Goal: Task Accomplishment & Management: Manage account settings

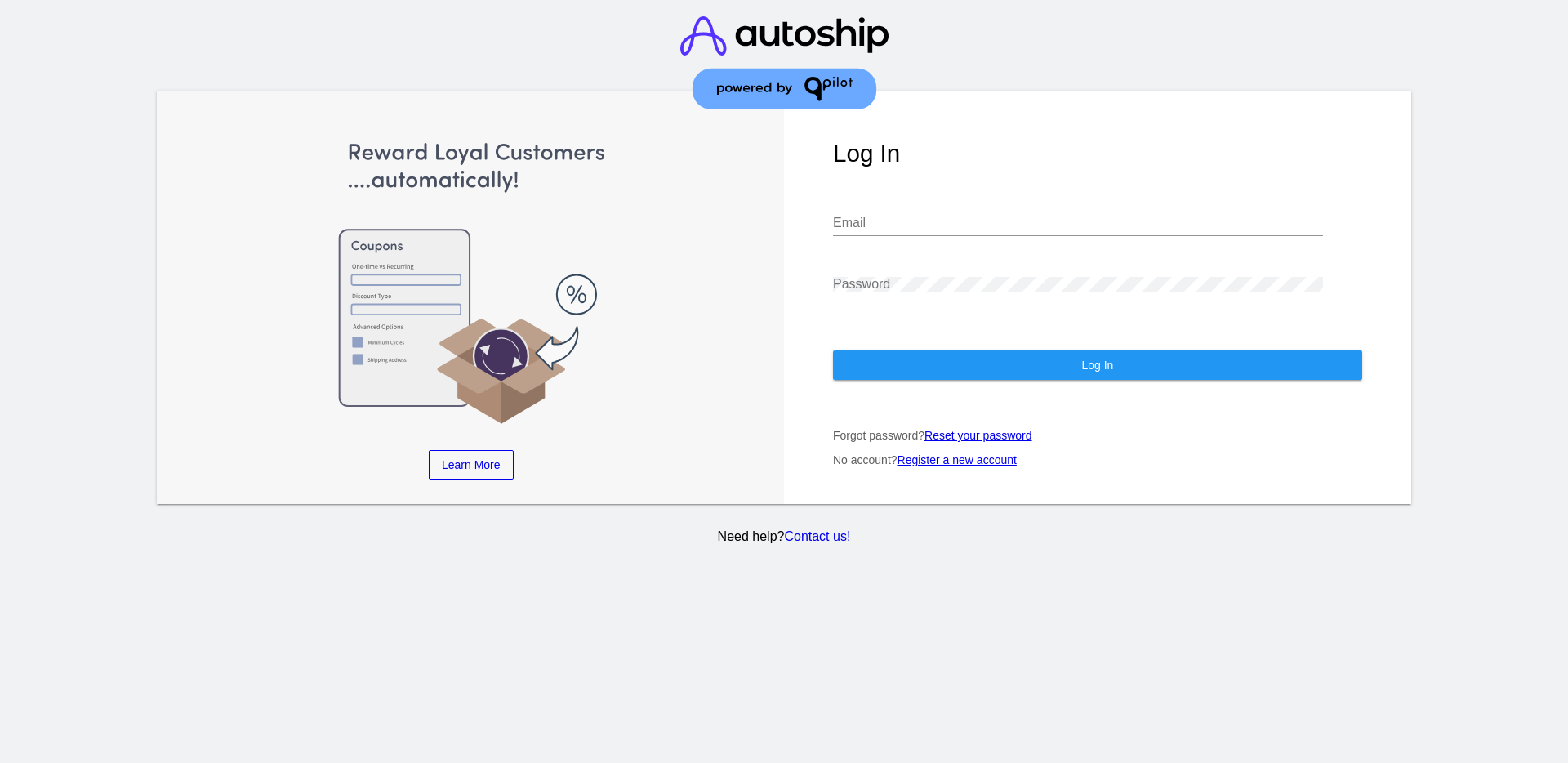
type input "[EMAIL_ADDRESS][DOMAIN_NAME]"
click at [1055, 353] on button "Log In" at bounding box center [1097, 365] width 529 height 29
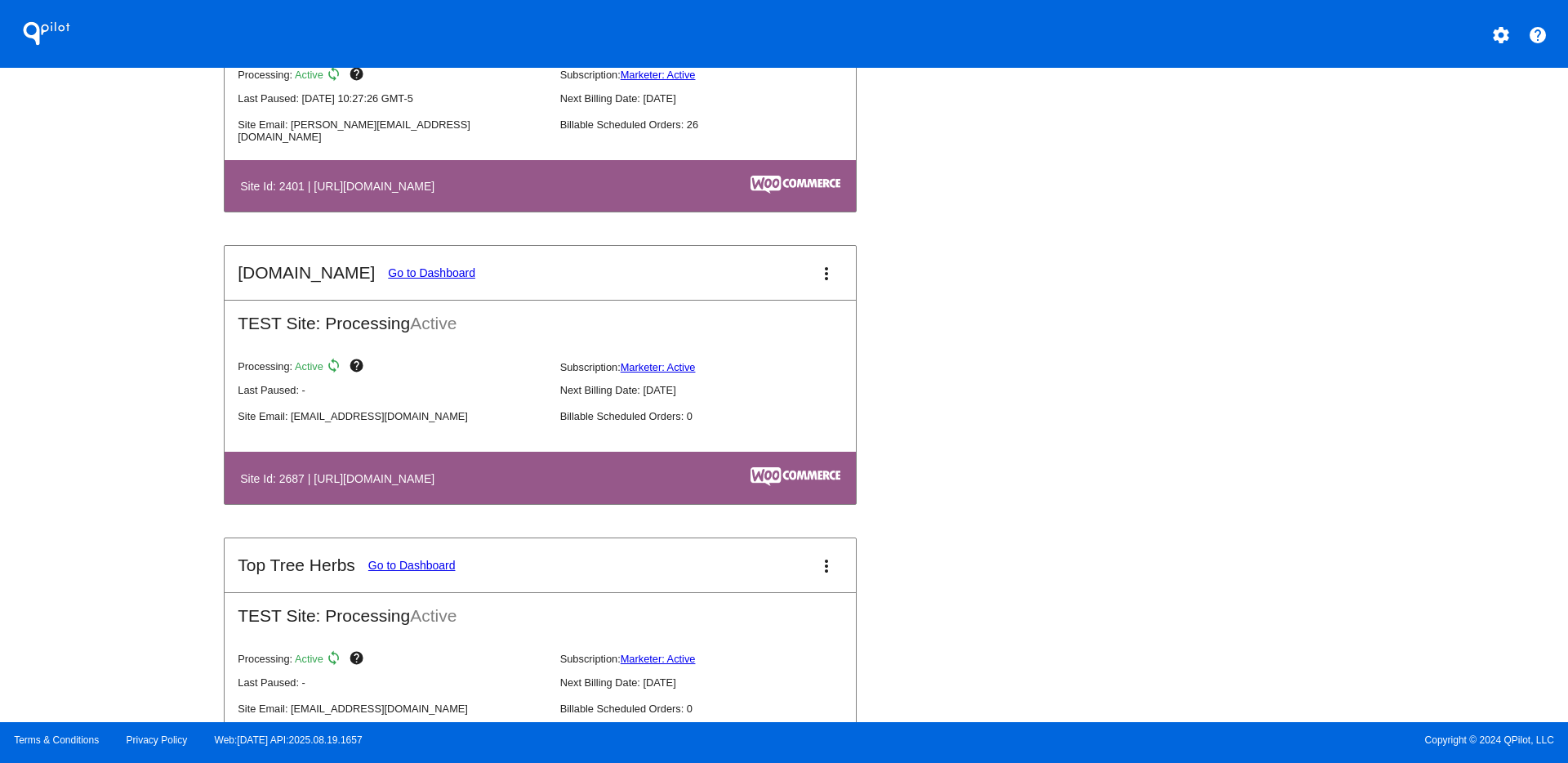
scroll to position [1829, 0]
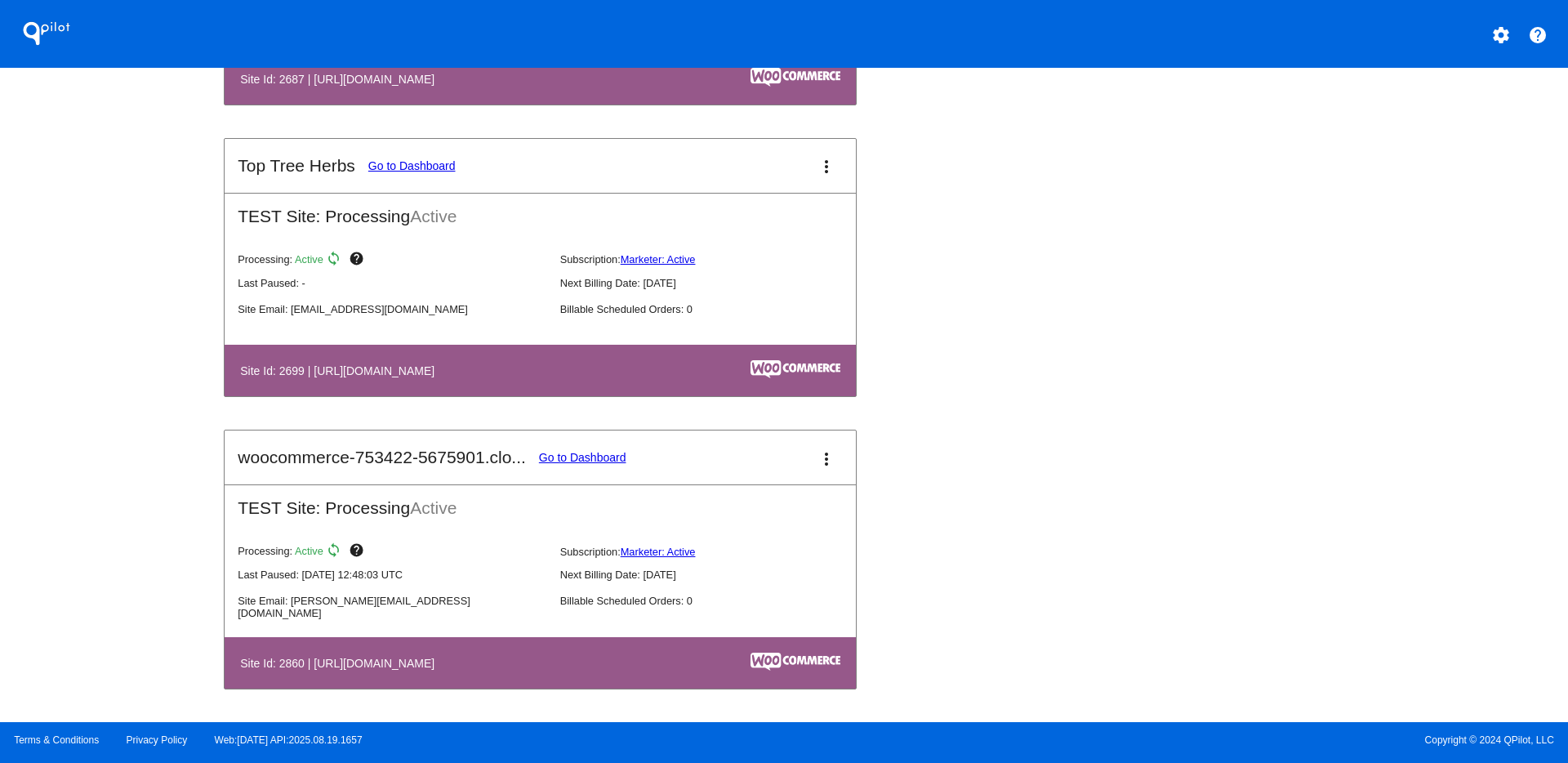
click at [569, 459] on link "Go to Dashboard" at bounding box center [582, 457] width 87 height 13
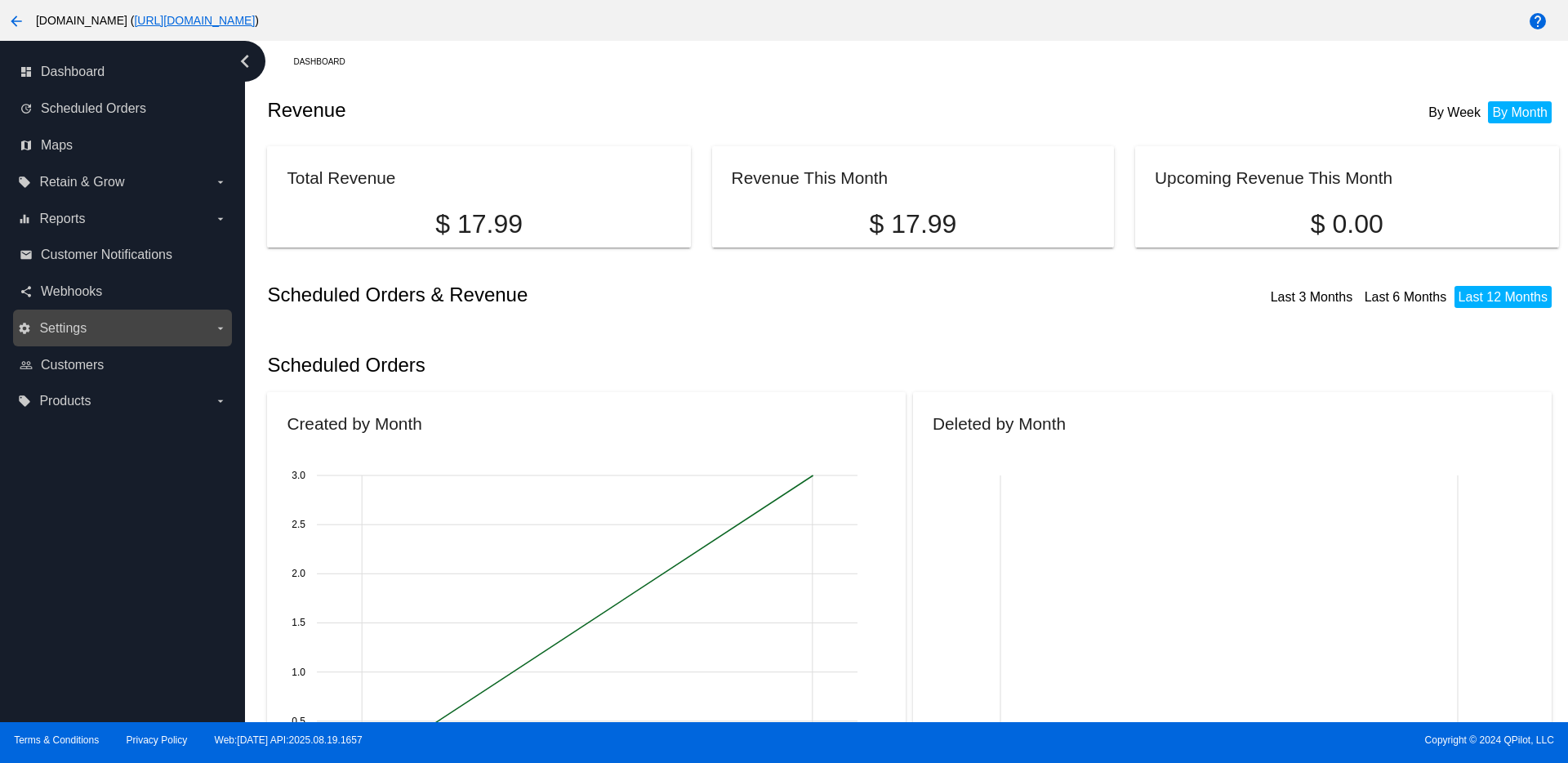
click at [105, 323] on label "settings Settings arrow_drop_down" at bounding box center [122, 329] width 208 height 26
click at [0, 0] on input "settings Settings arrow_drop_down" at bounding box center [0, 0] width 0 height 0
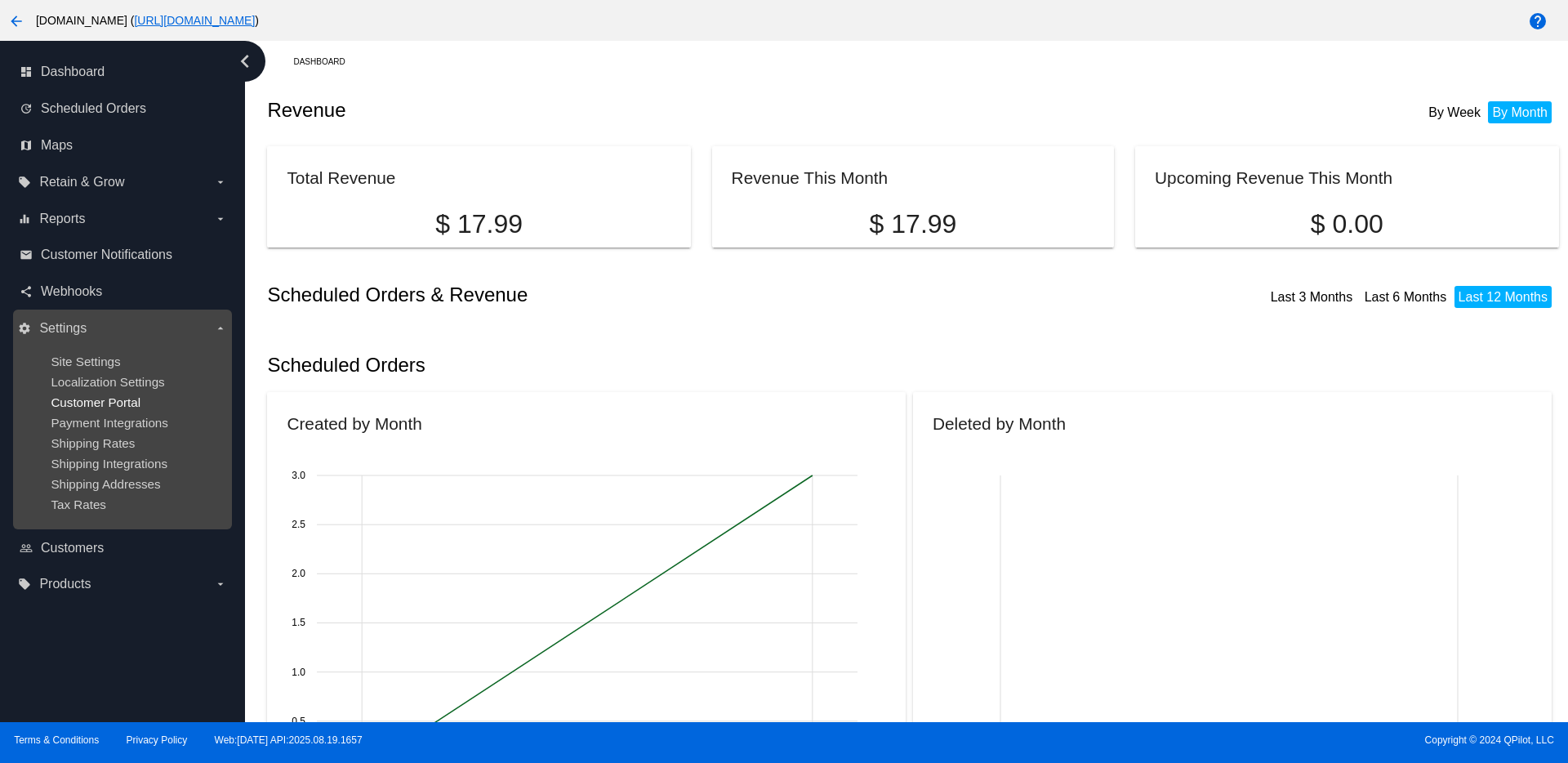
click at [93, 400] on span "Customer Portal" at bounding box center [96, 402] width 90 height 14
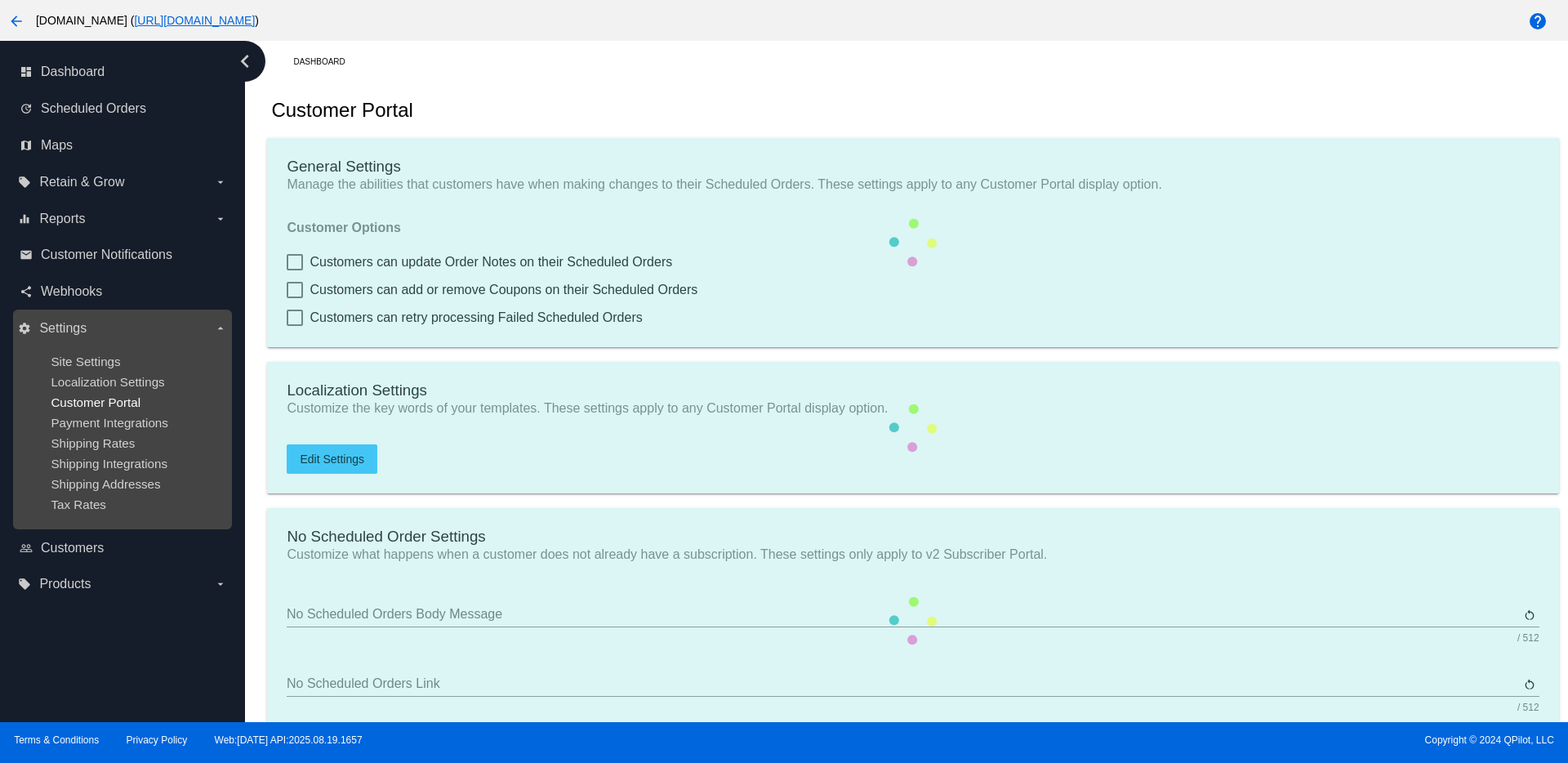
checkbox input "true"
type input "Create a Subscription"
type input "https://woocommerce-753422-5675901.cloudwaysapps.com//my-account/scheduled-orde…"
checkbox input "true"
type input "1"
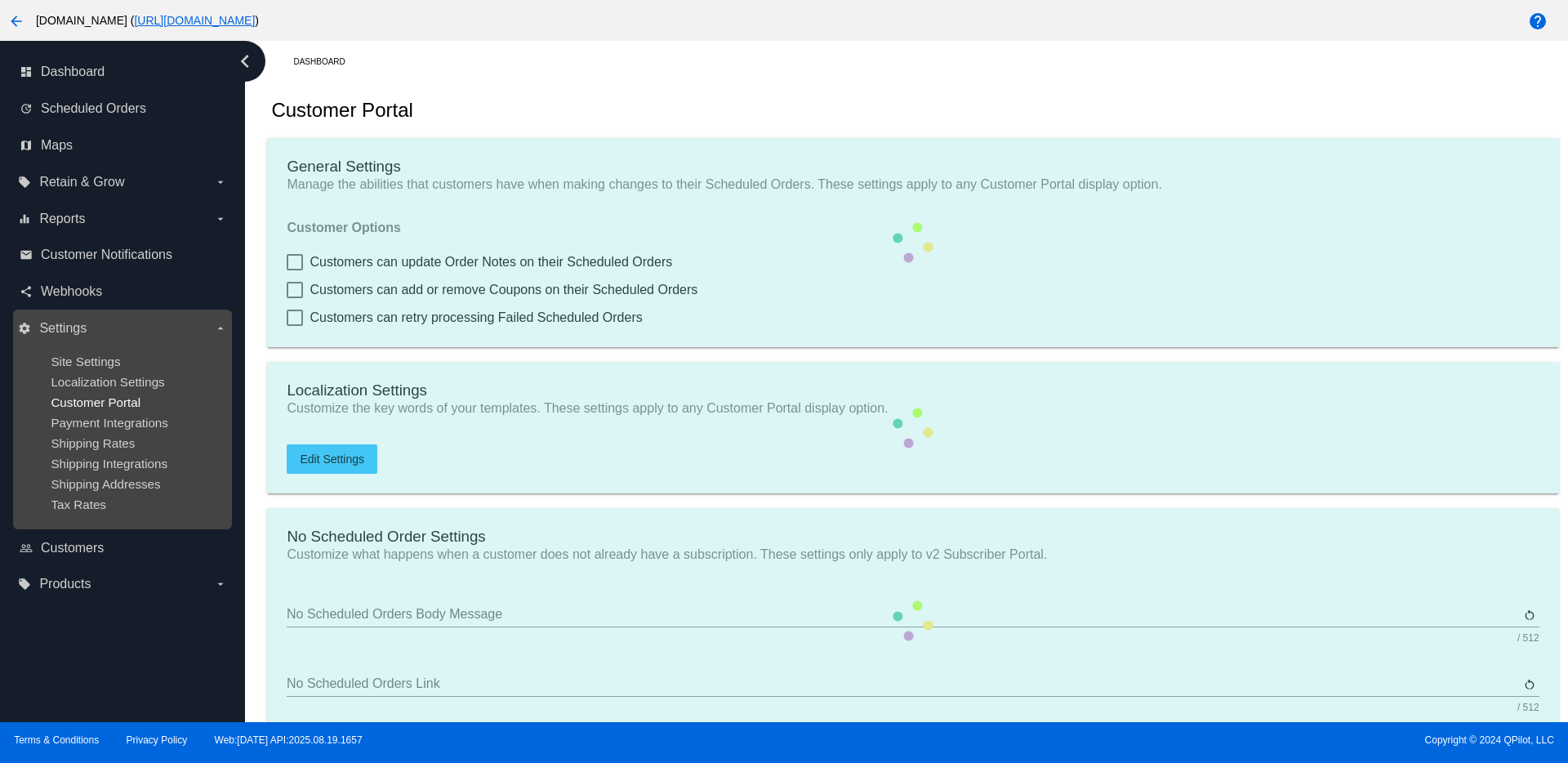
type input "20"
type input "500"
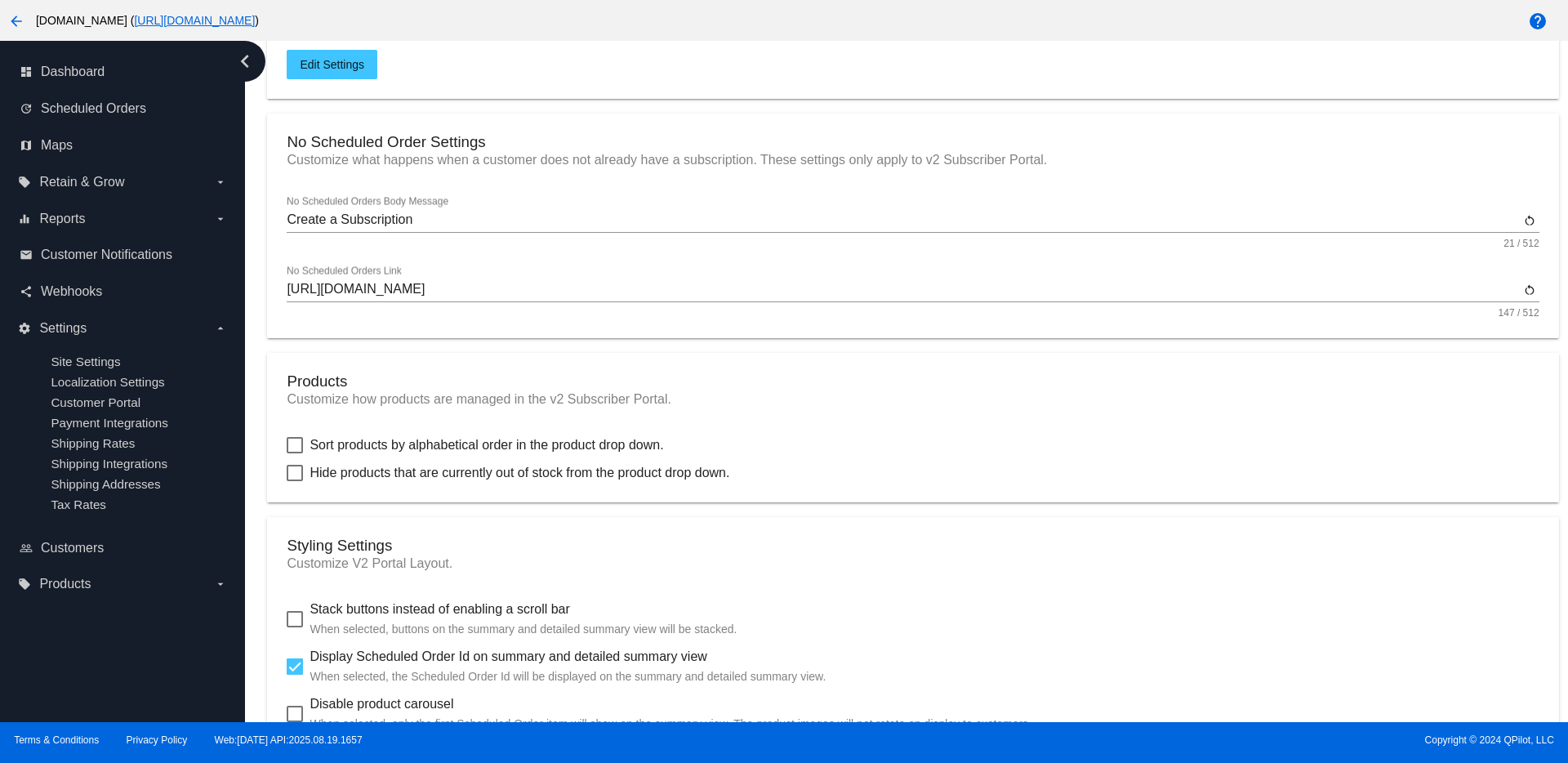
scroll to position [510, 0]
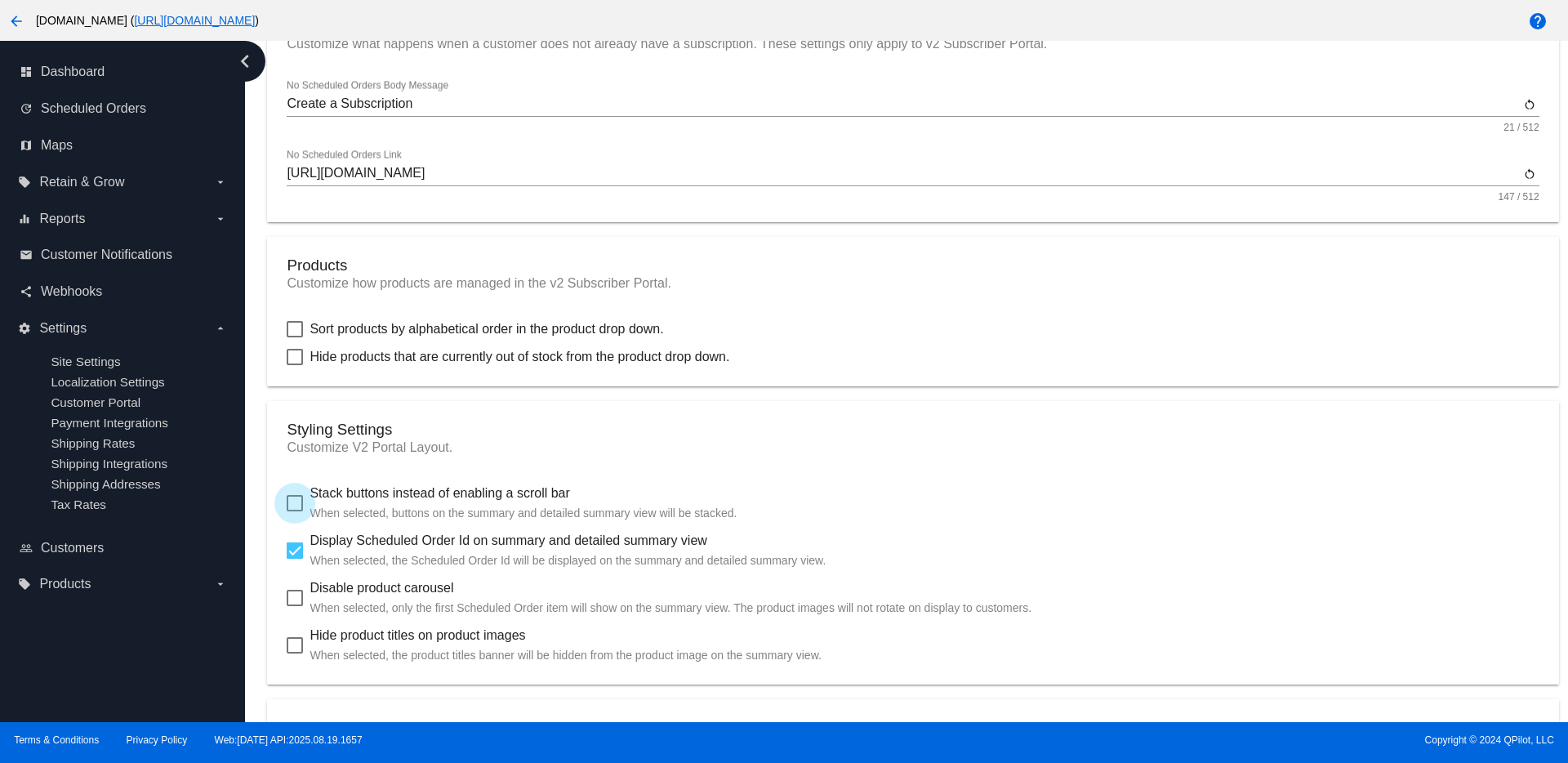
click at [299, 500] on div at bounding box center [295, 503] width 16 height 16
click at [295, 511] on input "Stack buttons instead of enabling a scroll bar When selected, buttons on the su…" at bounding box center [294, 511] width 1 height 1
checkbox input "true"
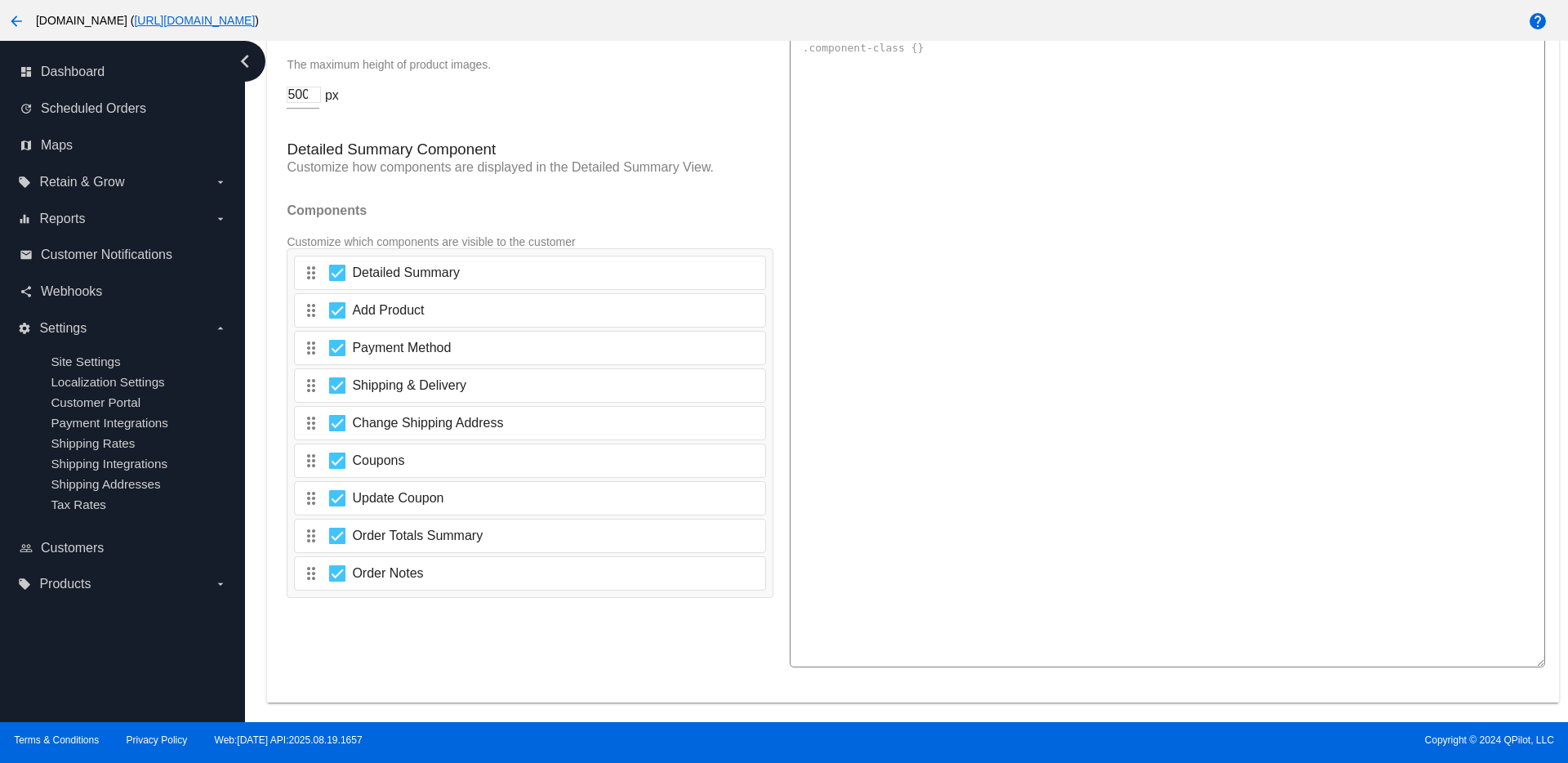
scroll to position [2597, 0]
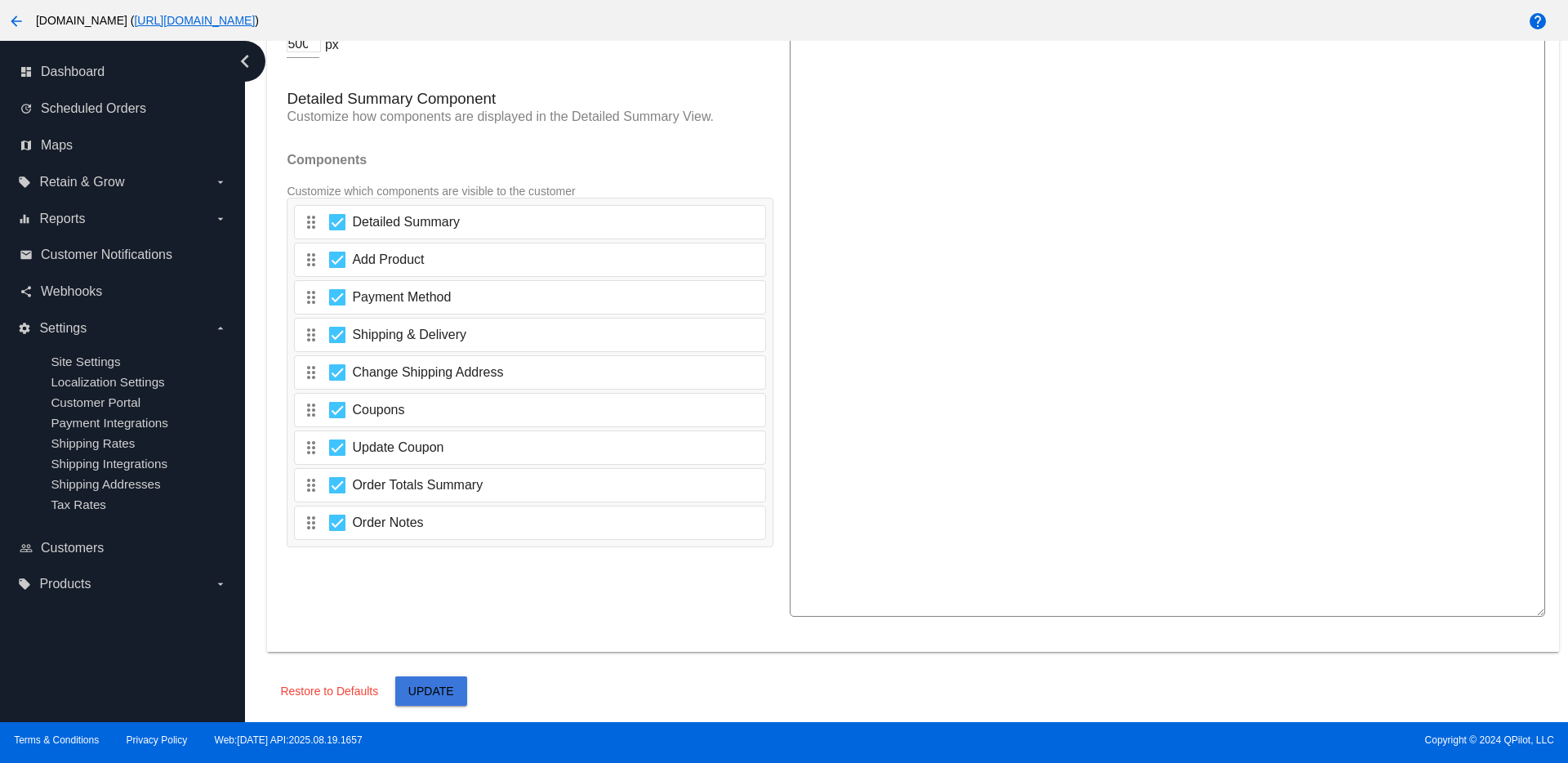
click at [451, 701] on button "Update" at bounding box center [431, 691] width 72 height 29
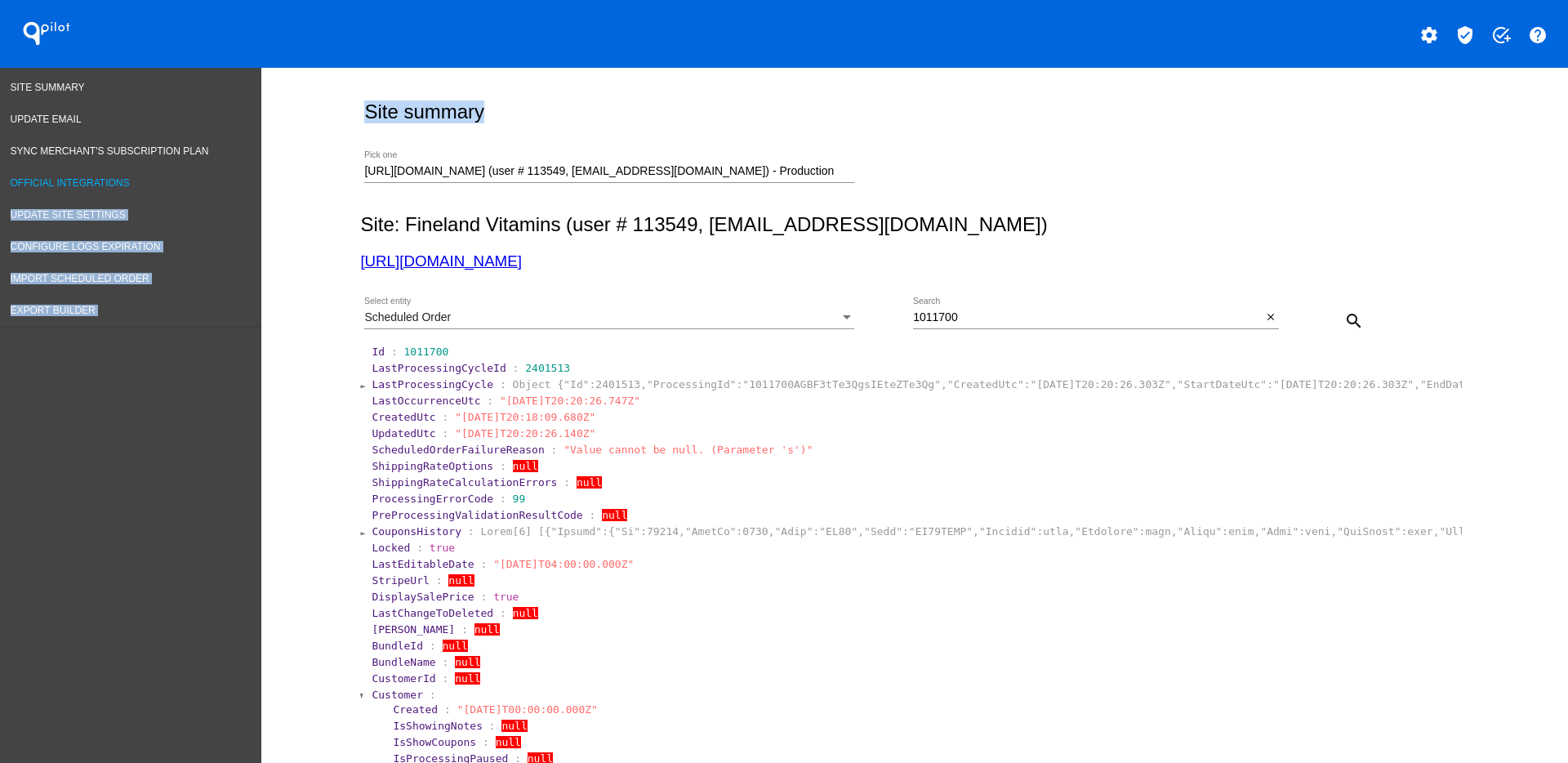
drag, startPoint x: 813, startPoint y: 178, endPoint x: 255, endPoint y: 177, distance: 558.0
click at [737, 149] on div "[URL][DOMAIN_NAME] (user # 113549, [EMAIL_ADDRESS][DOMAIN_NAME]) - Production P…" at bounding box center [910, 168] width 1101 height 58
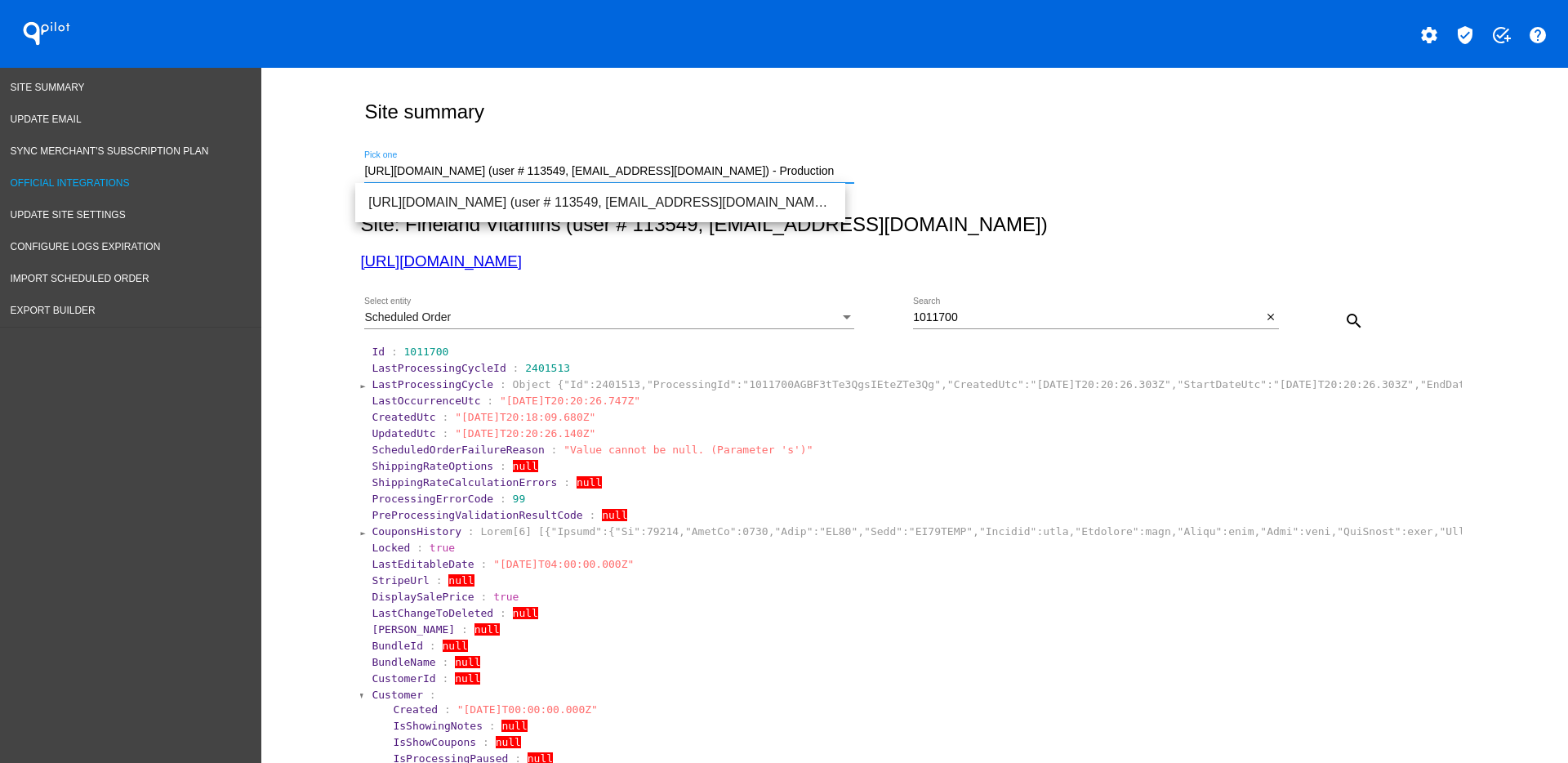
drag, startPoint x: 827, startPoint y: 165, endPoint x: 168, endPoint y: 167, distance: 659.0
click at [520, 205] on span "[URL][DOMAIN_NAME] (user # 170, [EMAIL_ADDRESS][DOMAIN_NAME]) - Test" at bounding box center [599, 203] width 464 height 39
type input "[URL][DOMAIN_NAME] (user # 170, [EMAIL_ADDRESS][DOMAIN_NAME]) - Test"
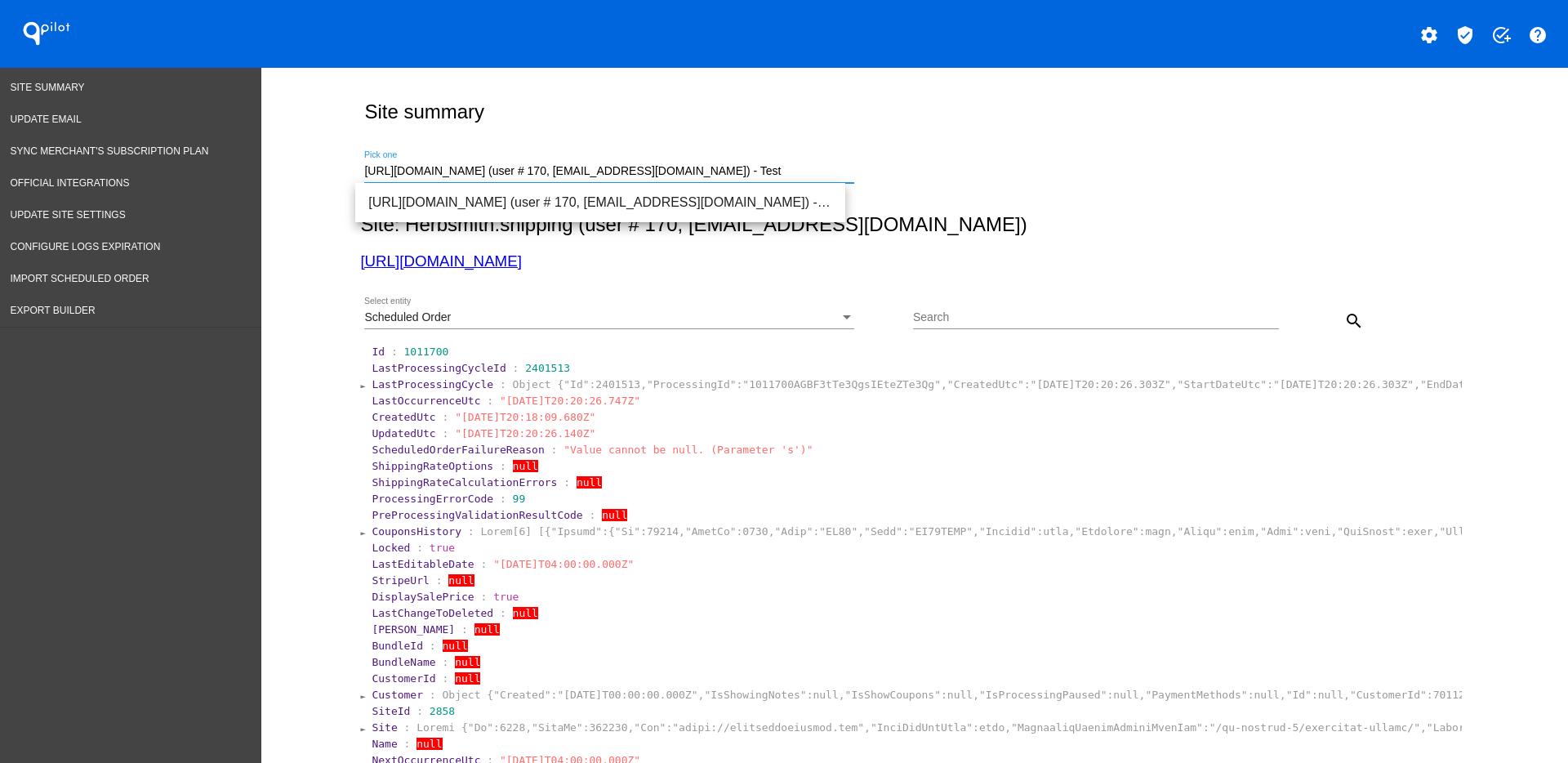
click at [971, 330] on div "Search" at bounding box center [1095, 321] width 365 height 47
click at [970, 320] on input "Search" at bounding box center [1095, 318] width 365 height 13
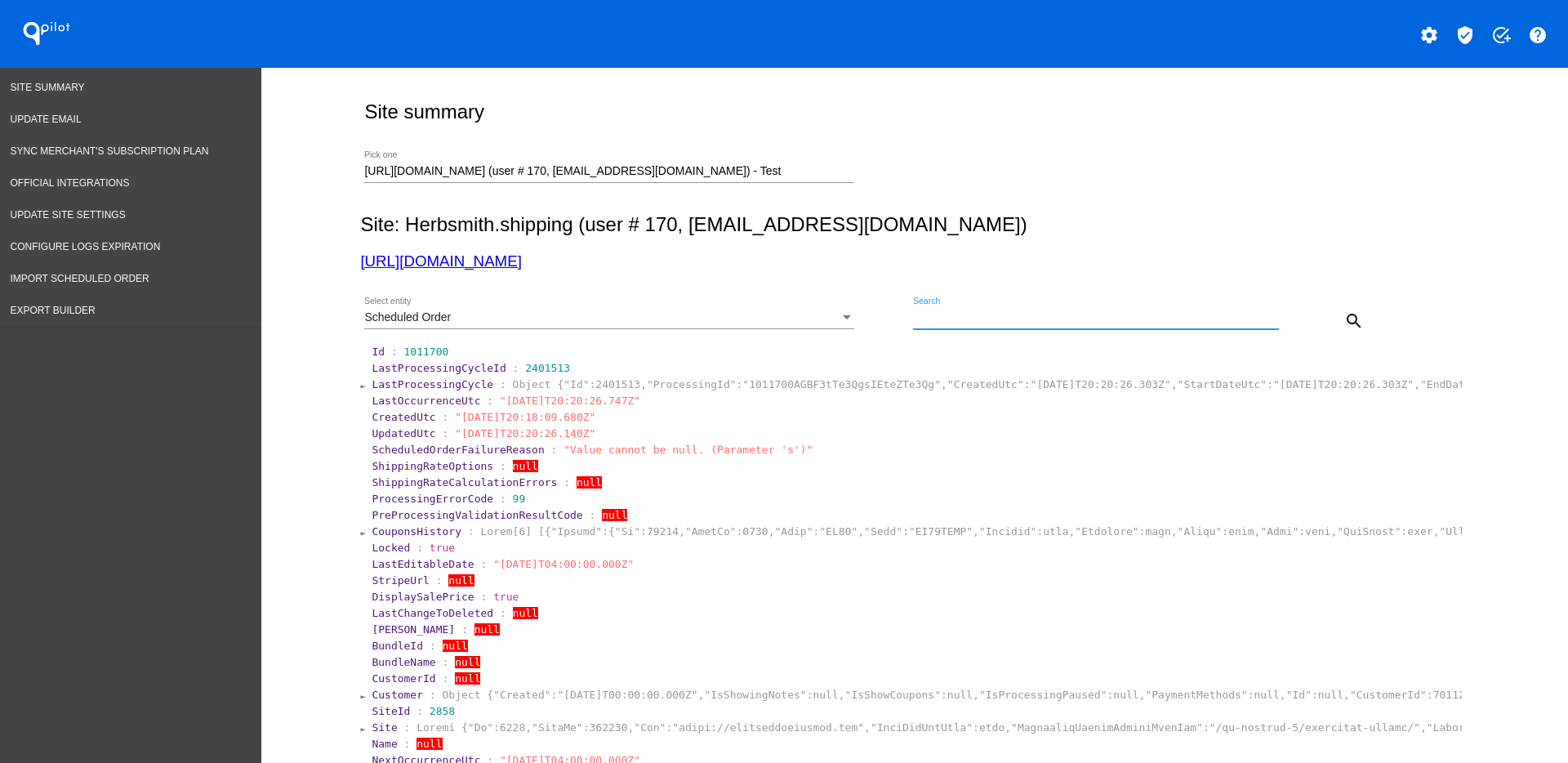
paste input "949273"
click at [1348, 312] on mat-icon "search" at bounding box center [1354, 321] width 20 height 20
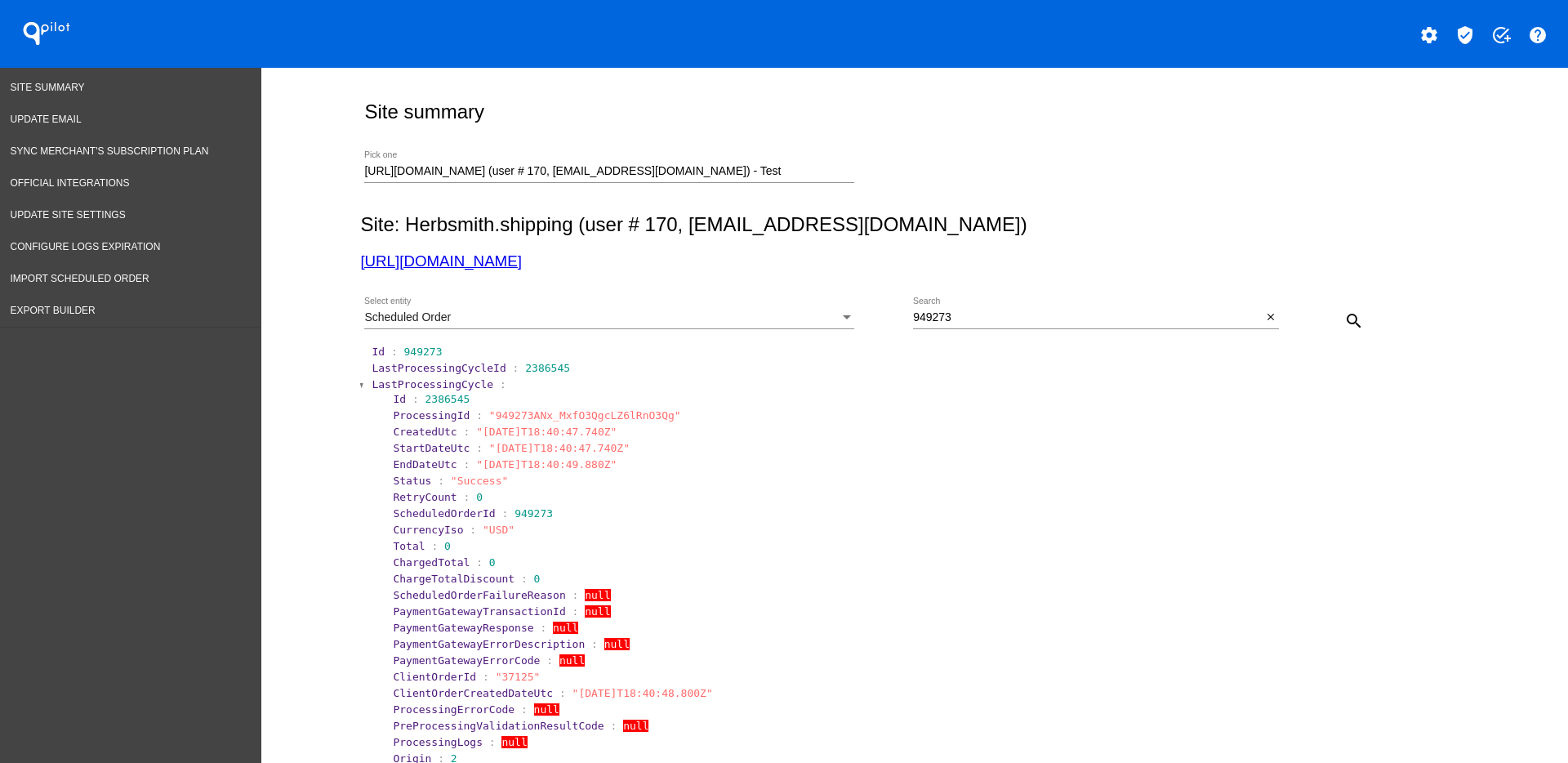
click at [398, 385] on span "LastProcessingCycle" at bounding box center [432, 384] width 122 height 12
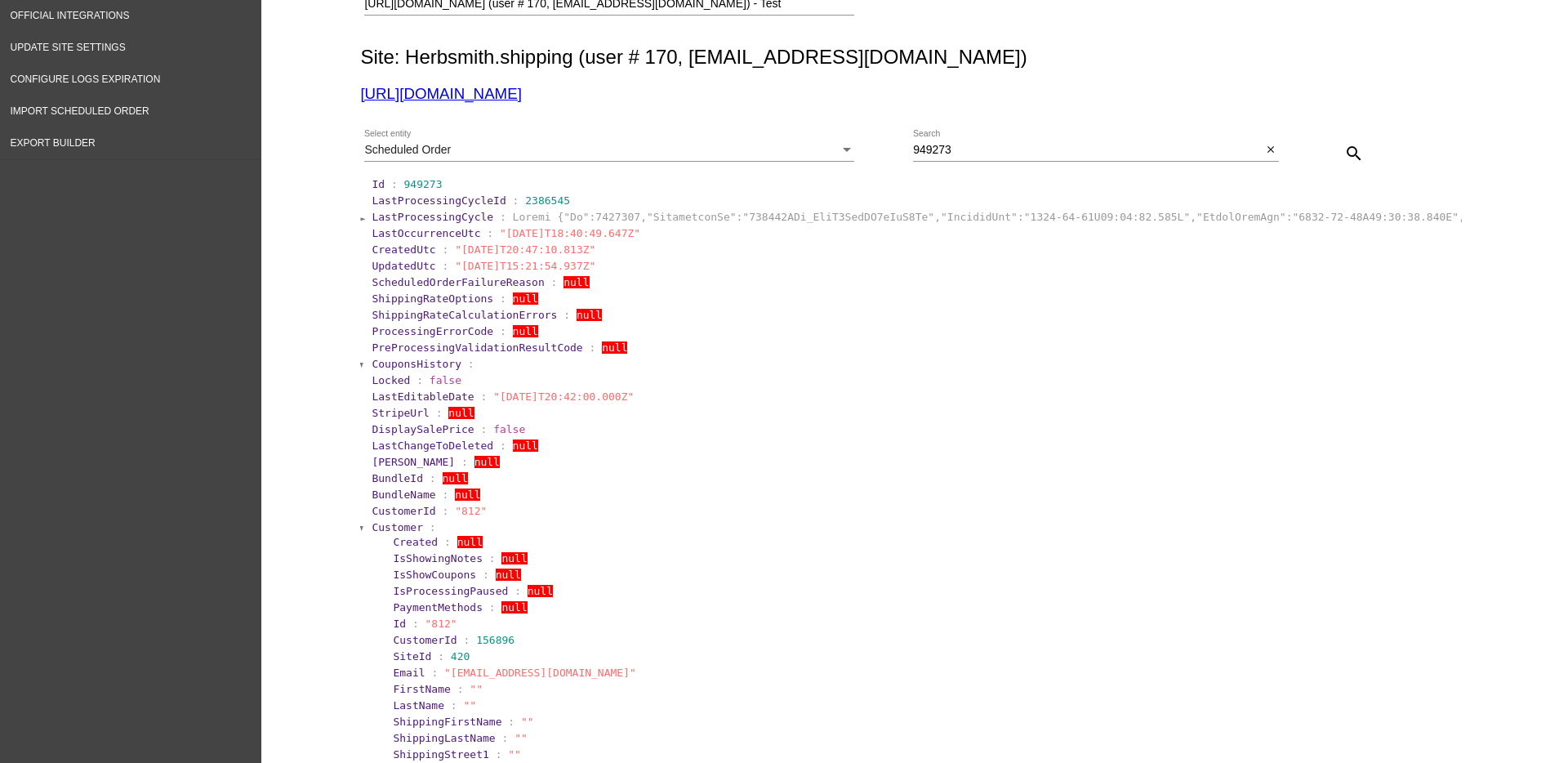
scroll to position [204, 0]
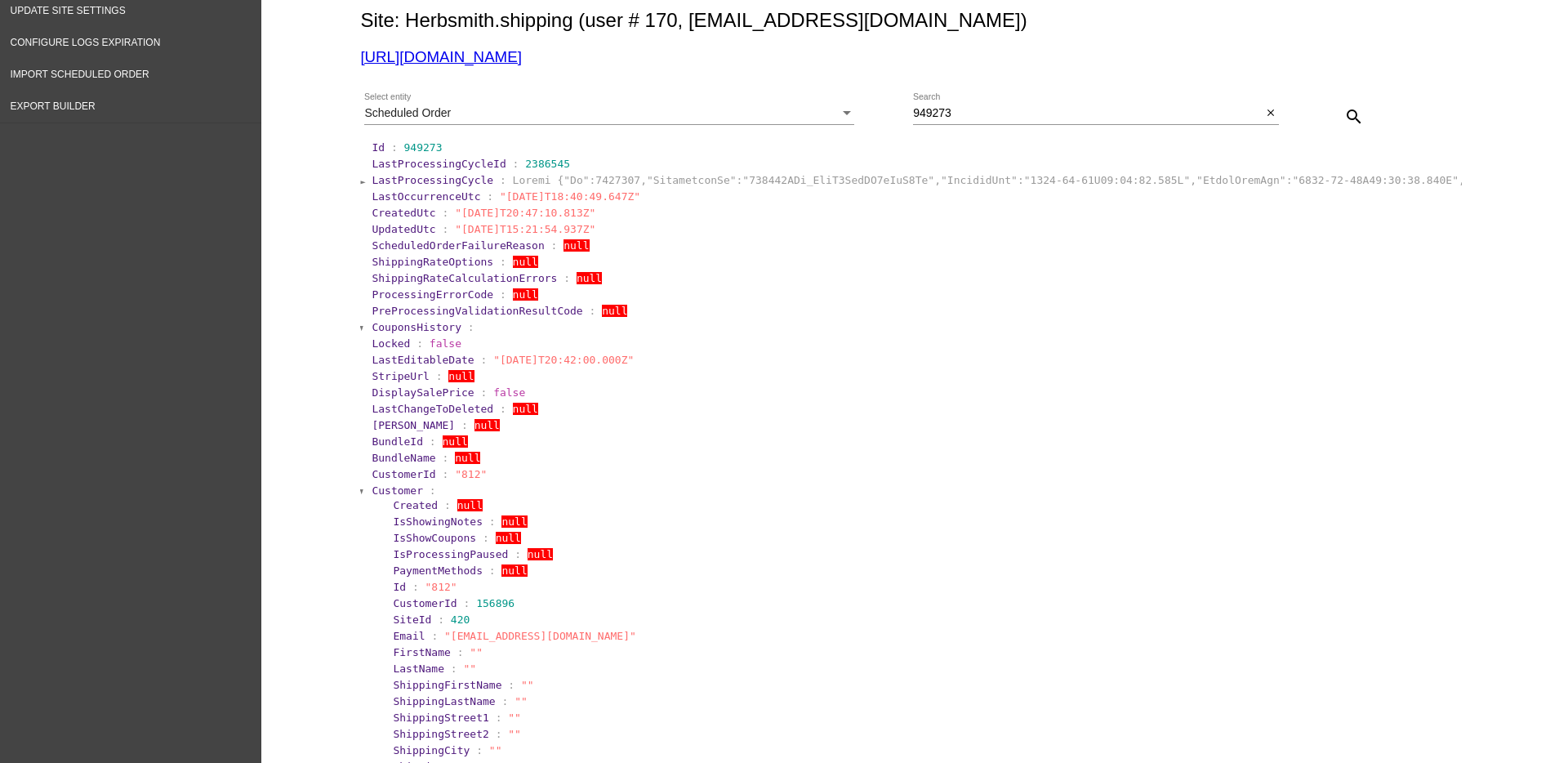
click at [377, 494] on span "Customer" at bounding box center [396, 490] width 52 height 12
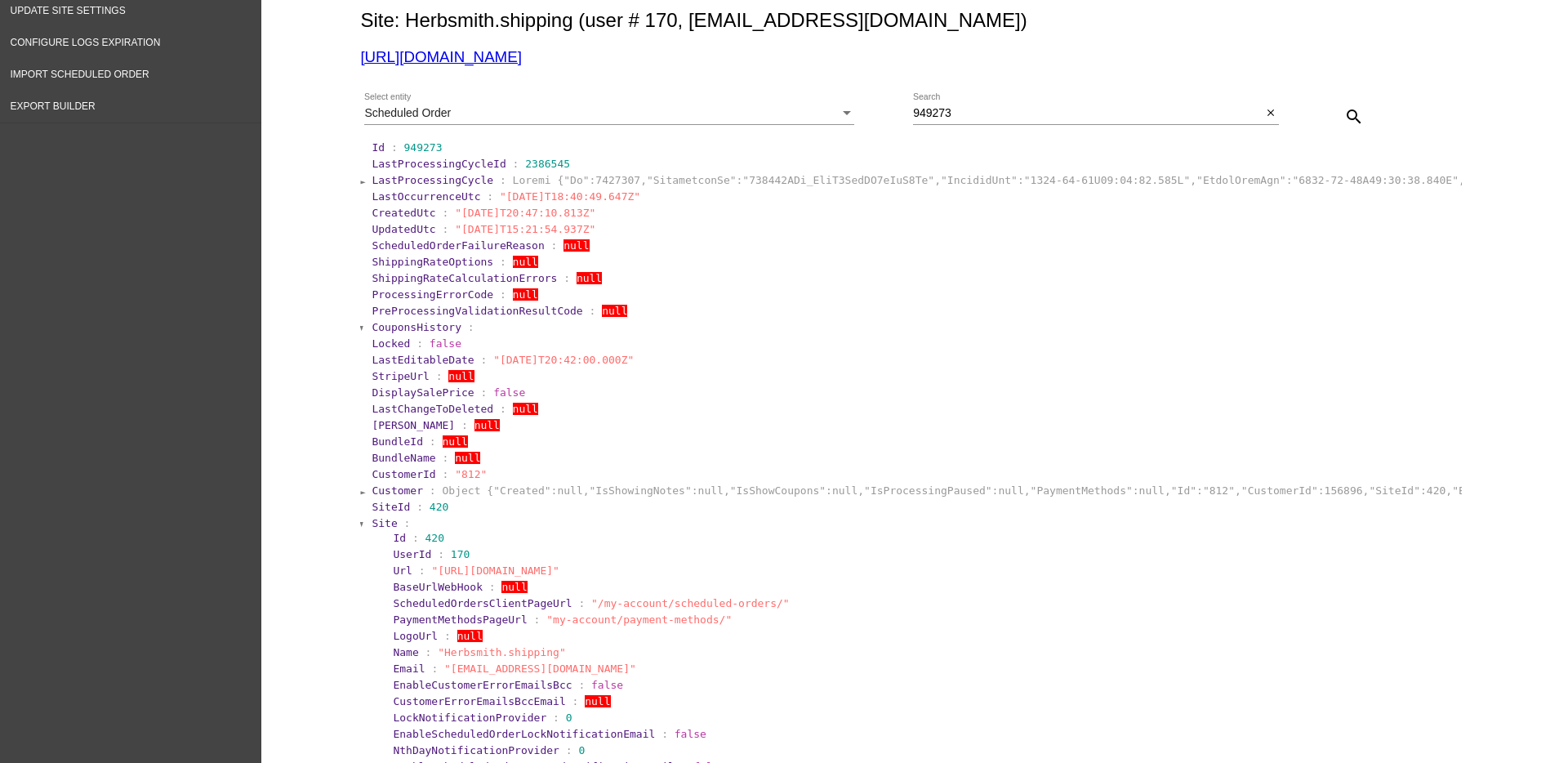
click at [371, 524] on span "Site" at bounding box center [383, 523] width 25 height 12
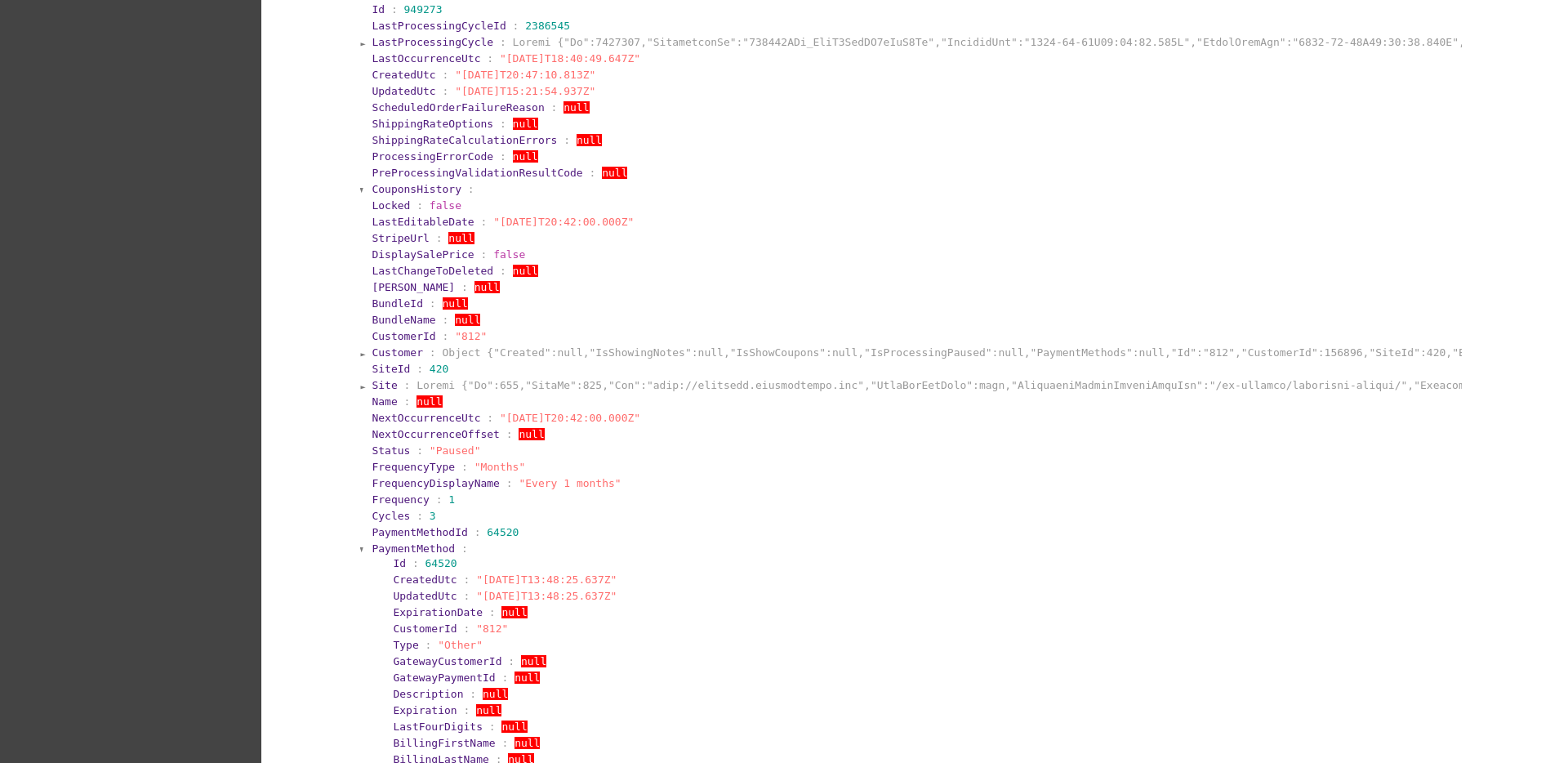
scroll to position [510, 0]
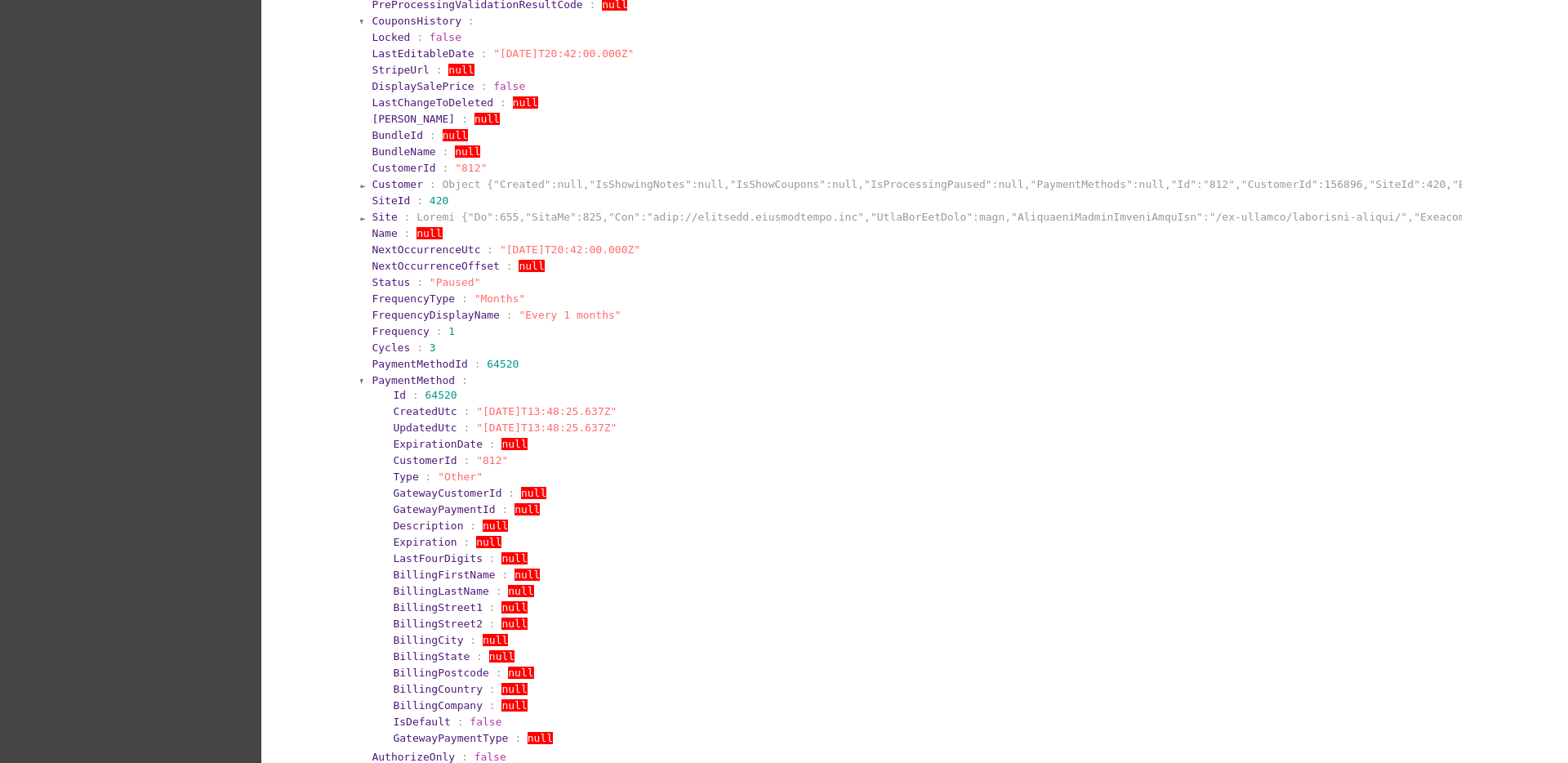
click at [391, 379] on span "PaymentMethod" at bounding box center [413, 379] width 83 height 12
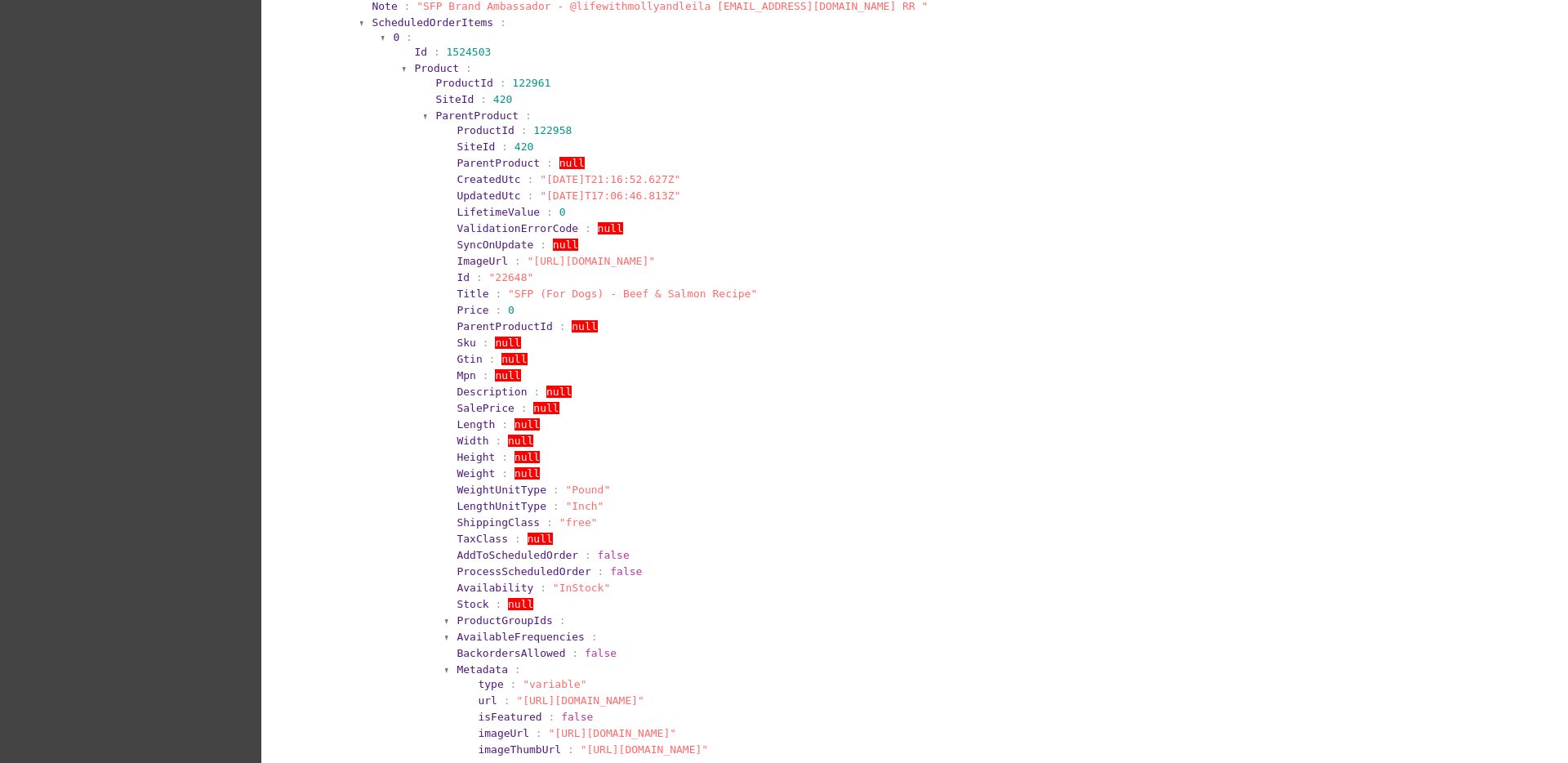
scroll to position [1225, 0]
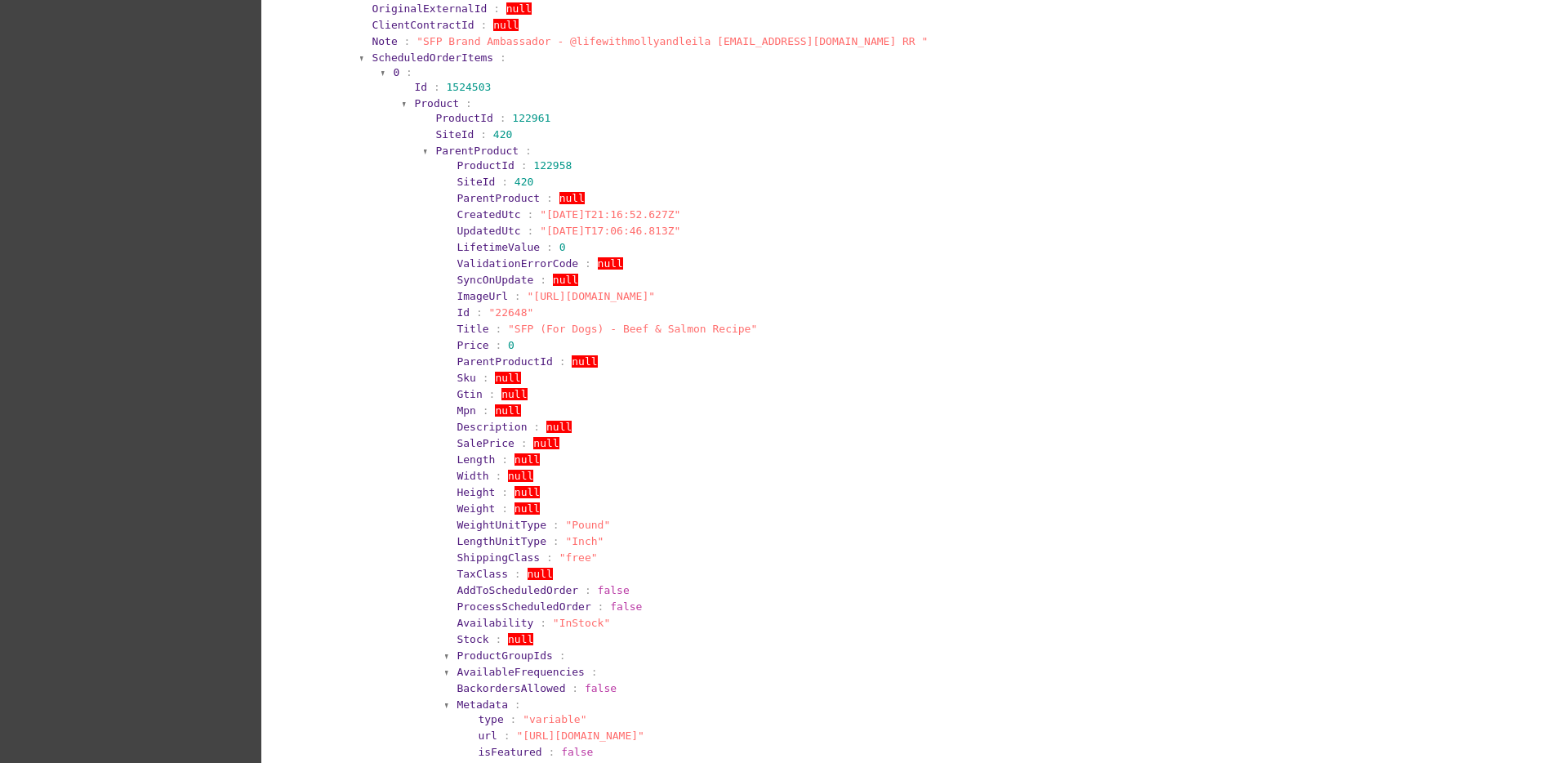
click at [465, 147] on span "ParentProduct" at bounding box center [477, 150] width 83 height 12
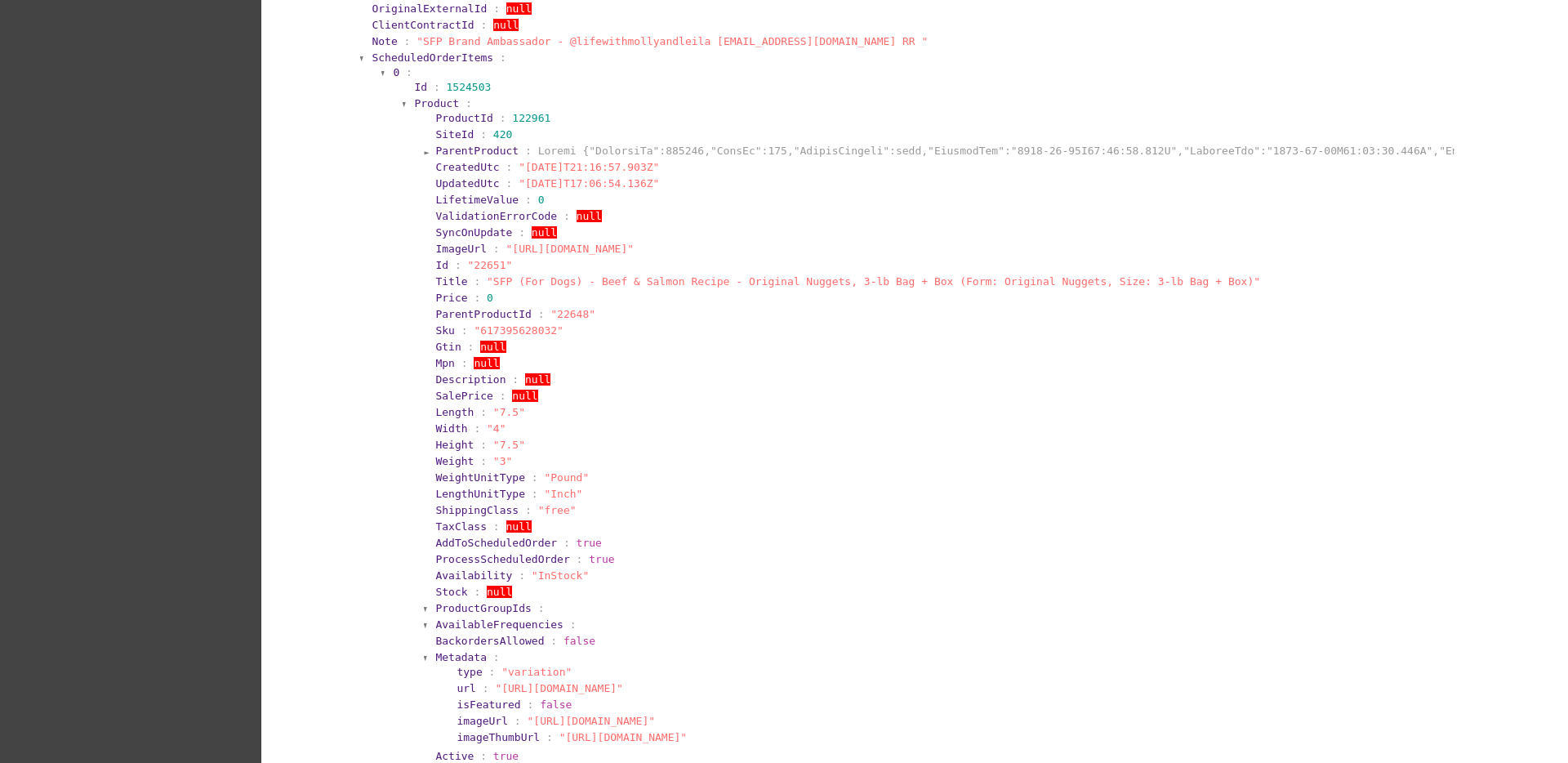
click at [431, 56] on span "ScheduledOrderItems" at bounding box center [432, 57] width 122 height 12
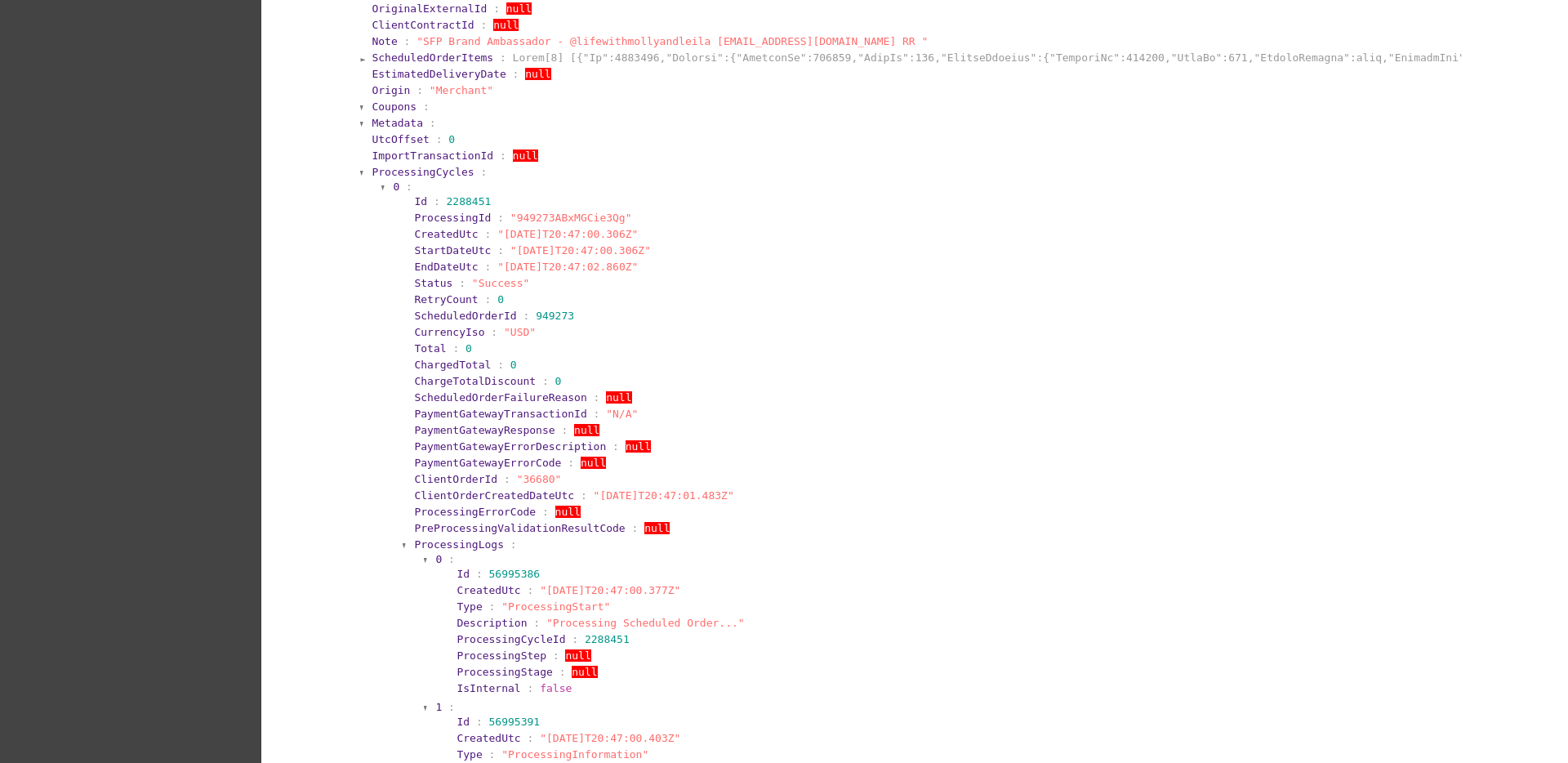
click at [400, 168] on span "ProcessingCycles" at bounding box center [422, 172] width 102 height 12
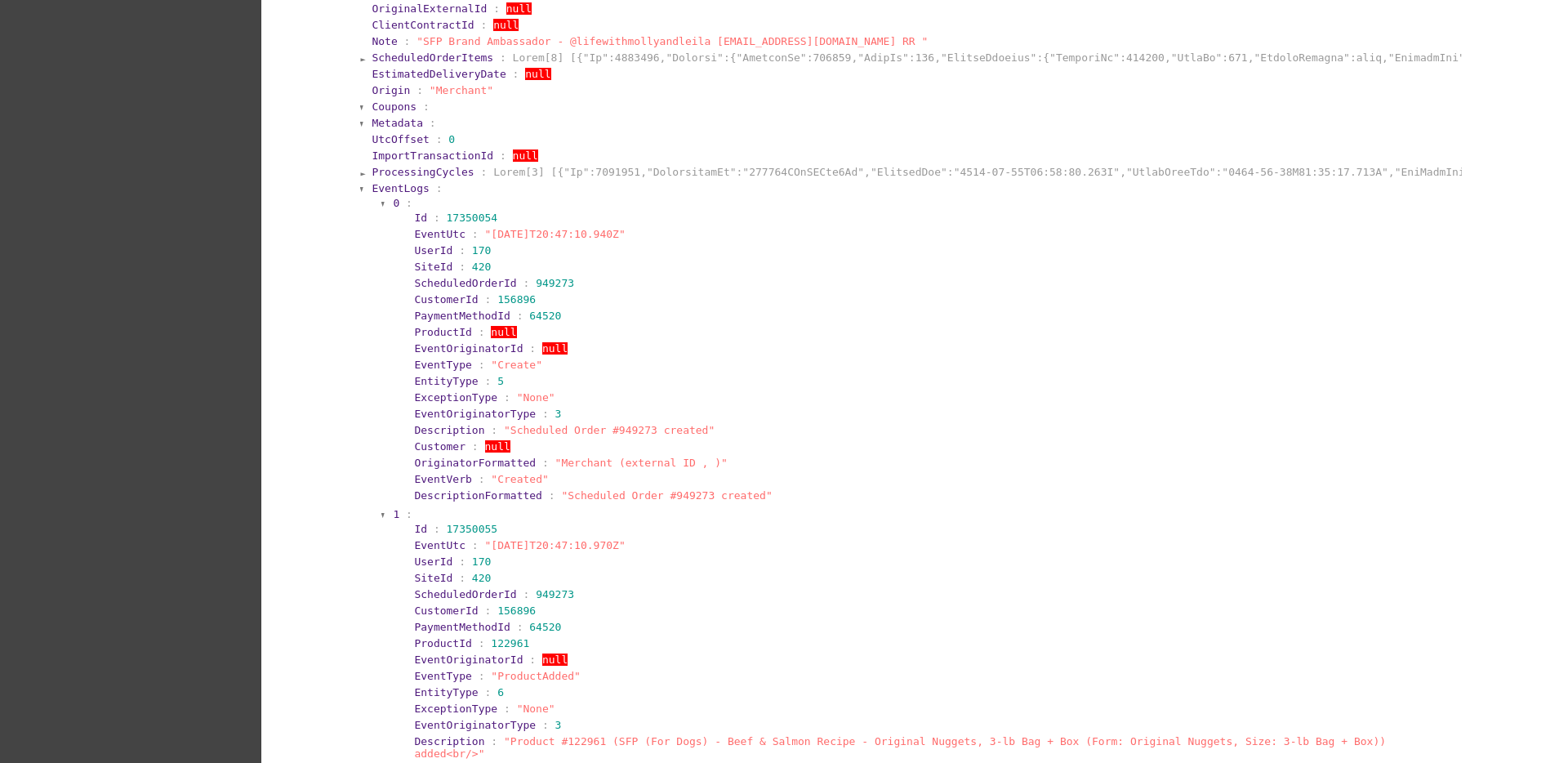
click at [405, 190] on span "EventLogs" at bounding box center [400, 188] width 57 height 12
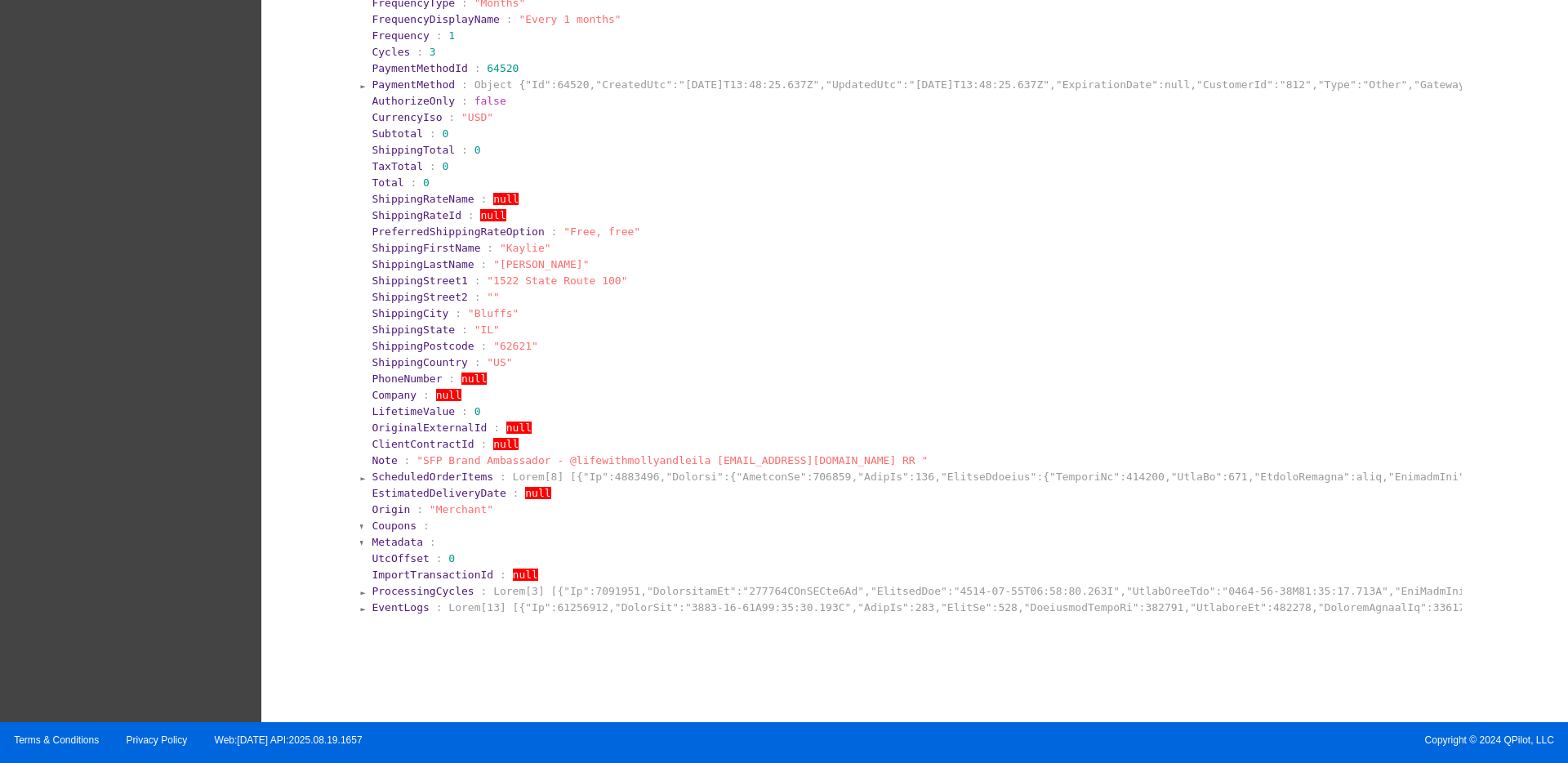
click at [393, 604] on span "EventLogs" at bounding box center [400, 607] width 57 height 12
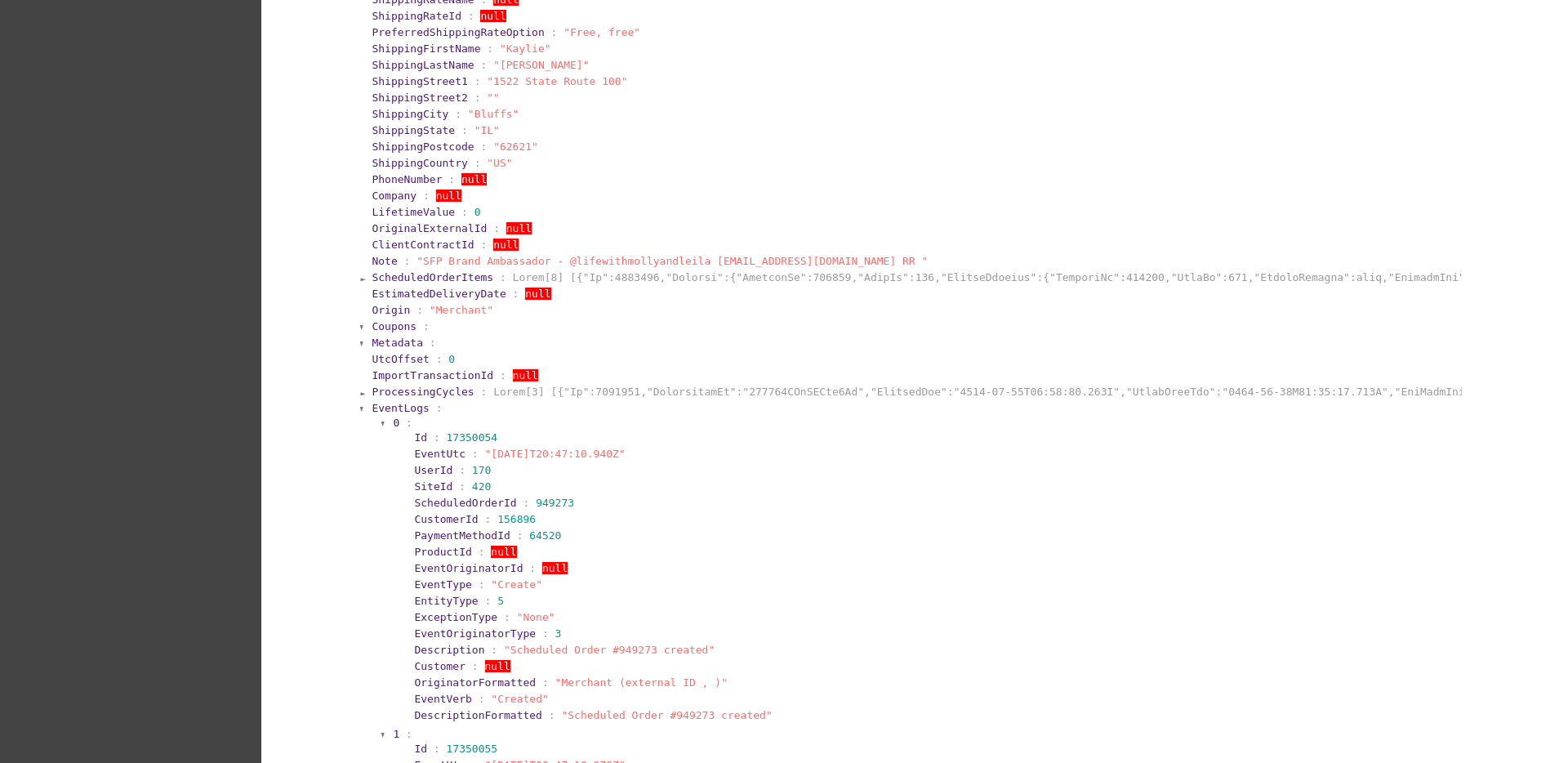
scroll to position [0, 0]
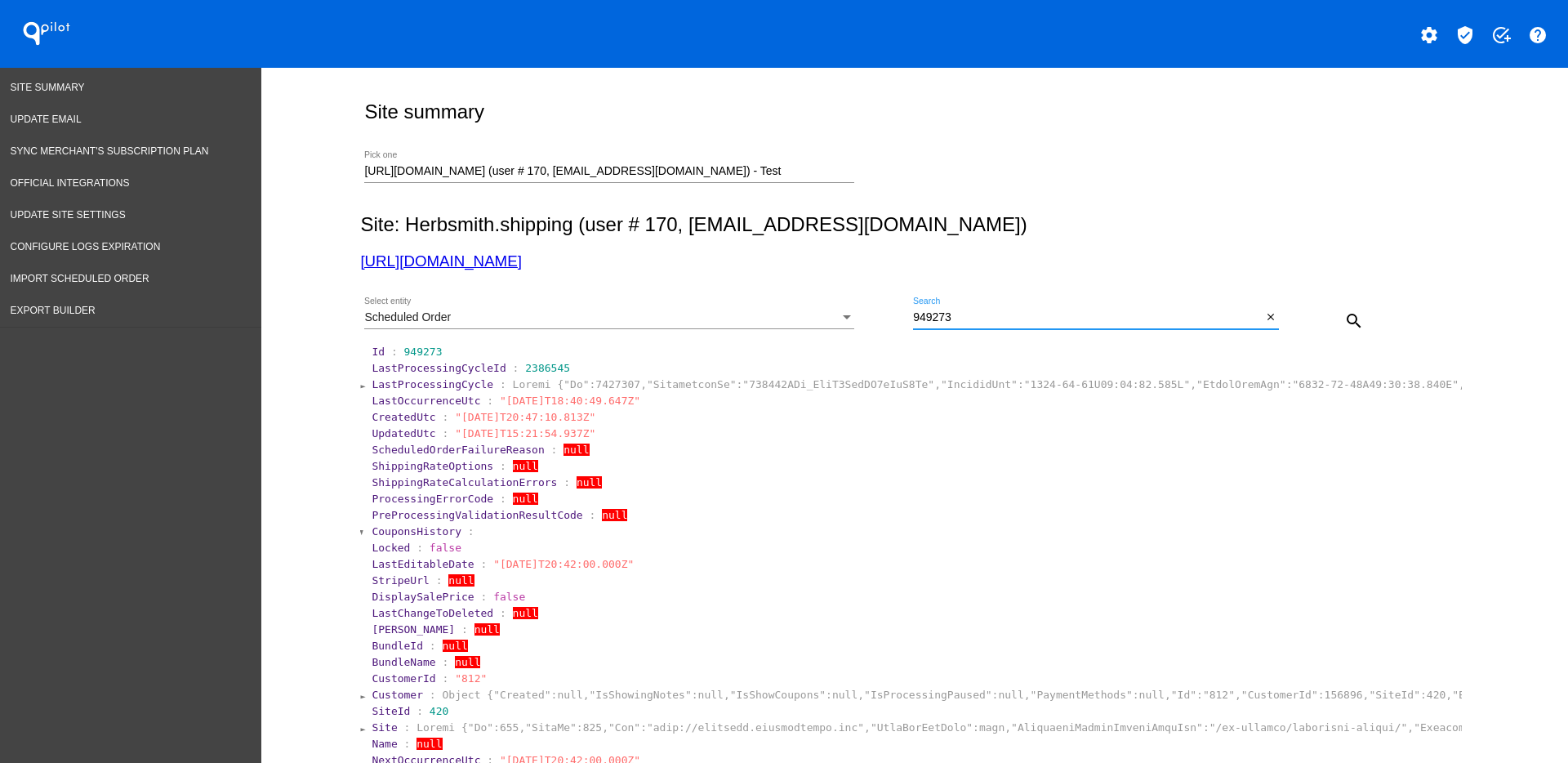
drag, startPoint x: 979, startPoint y: 316, endPoint x: 835, endPoint y: 251, distance: 158.0
click at [867, 301] on div "Scheduled Order Select entity 949273 Search close search" at bounding box center [910, 315] width 1101 height 58
type input "949200"
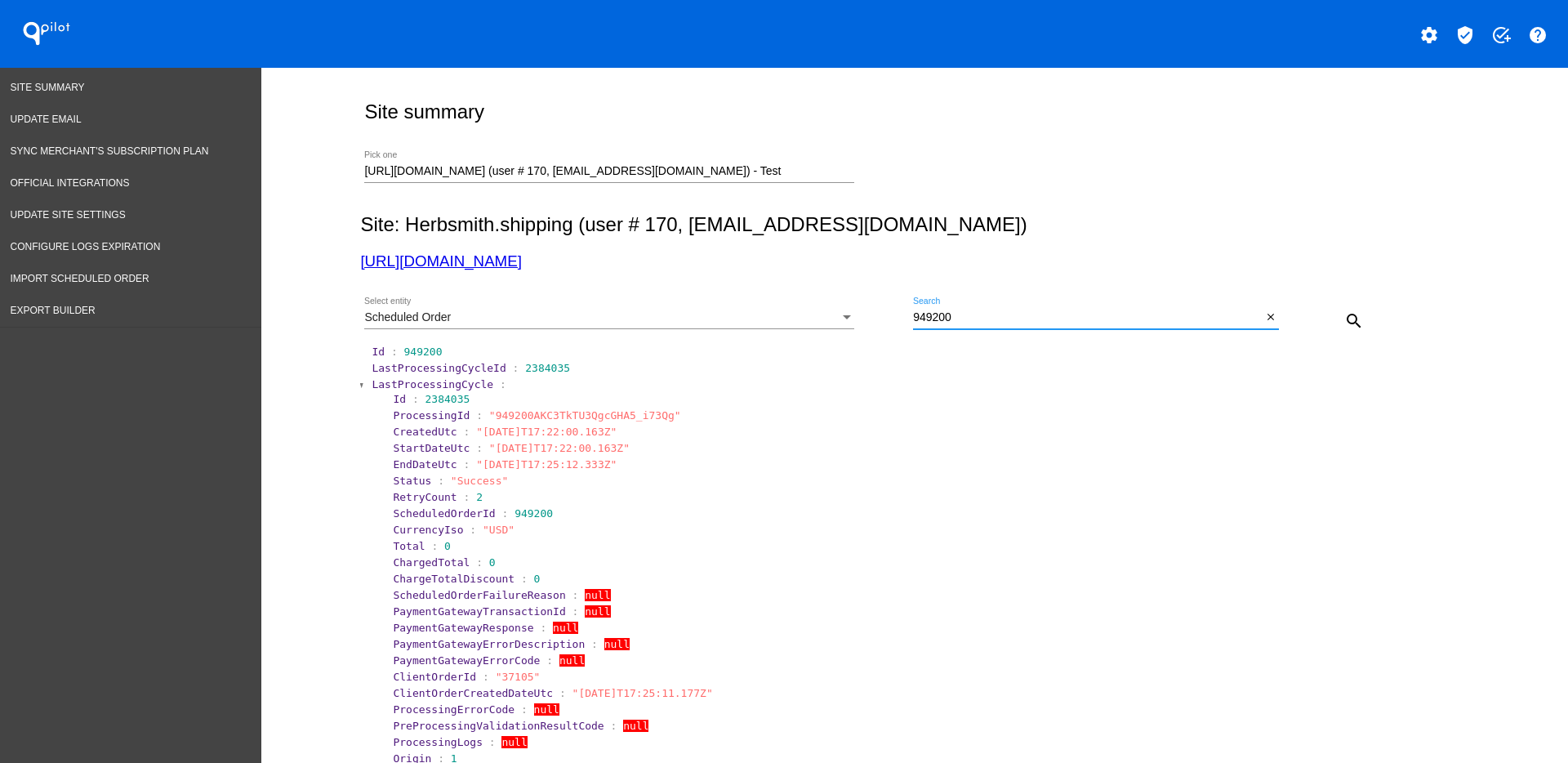
click at [657, 321] on div "Scheduled Order" at bounding box center [601, 318] width 475 height 13
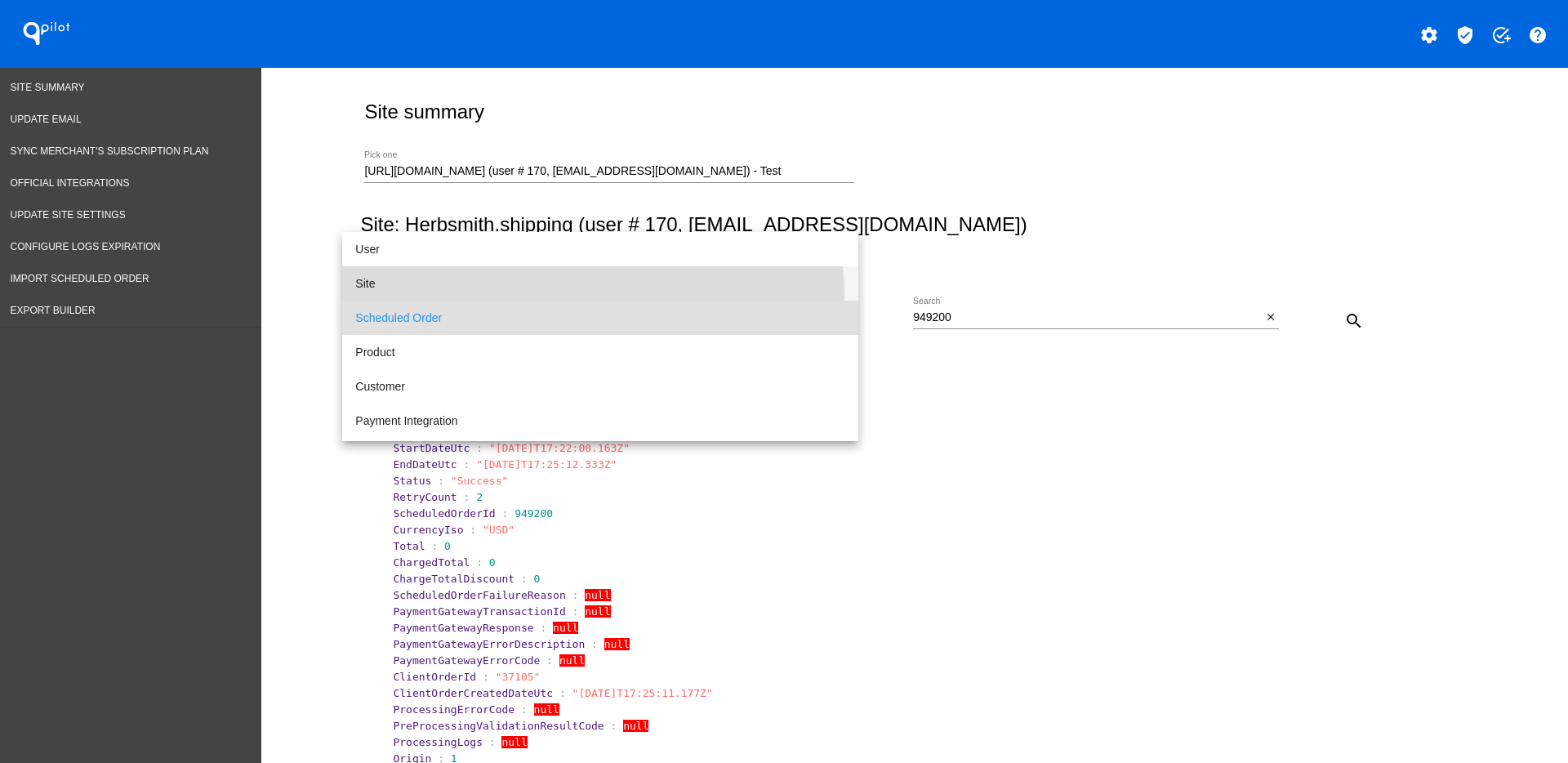
click at [553, 296] on span "Site" at bounding box center [599, 284] width 490 height 34
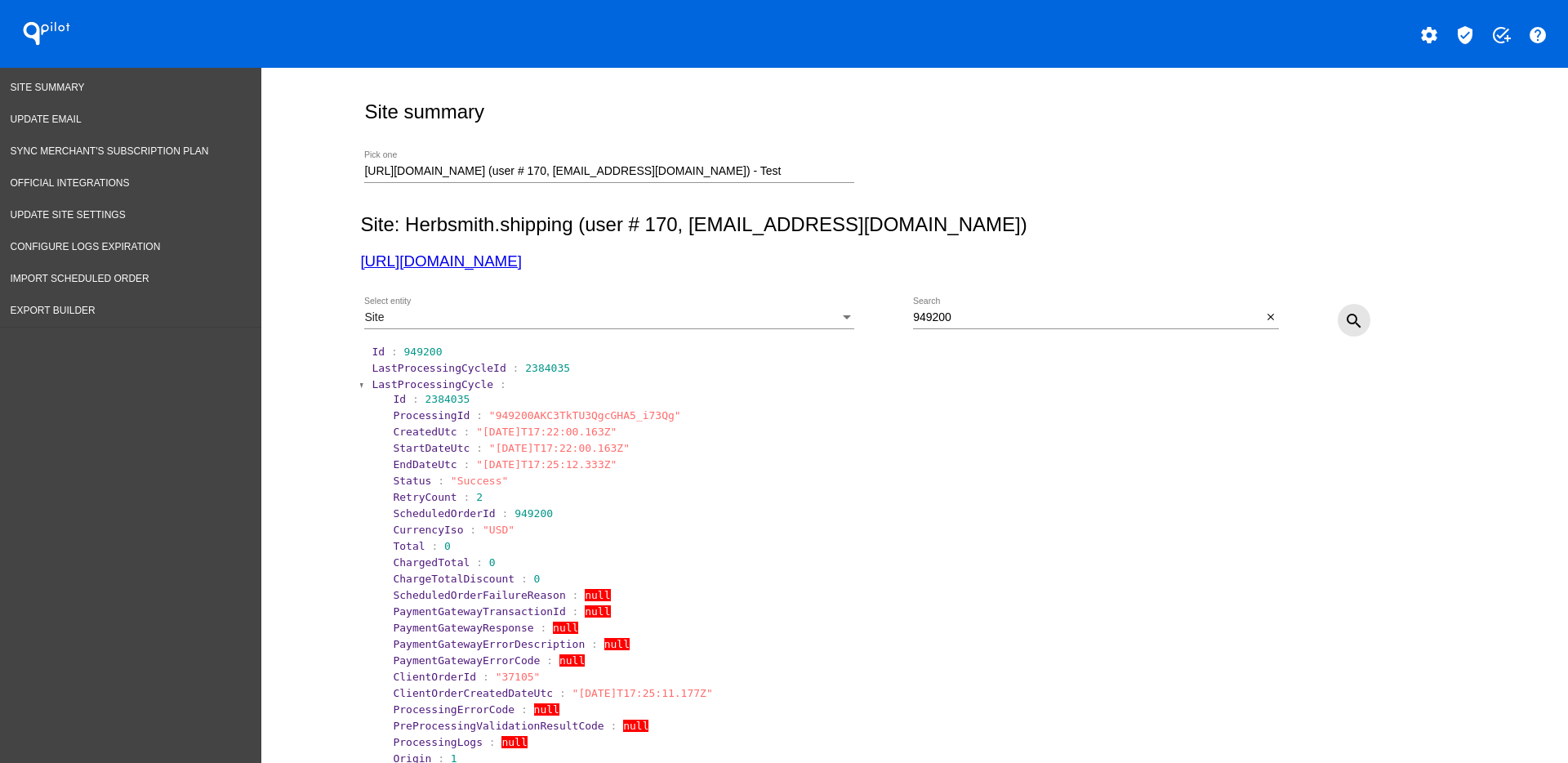
click at [1344, 315] on mat-icon "search" at bounding box center [1354, 321] width 20 height 20
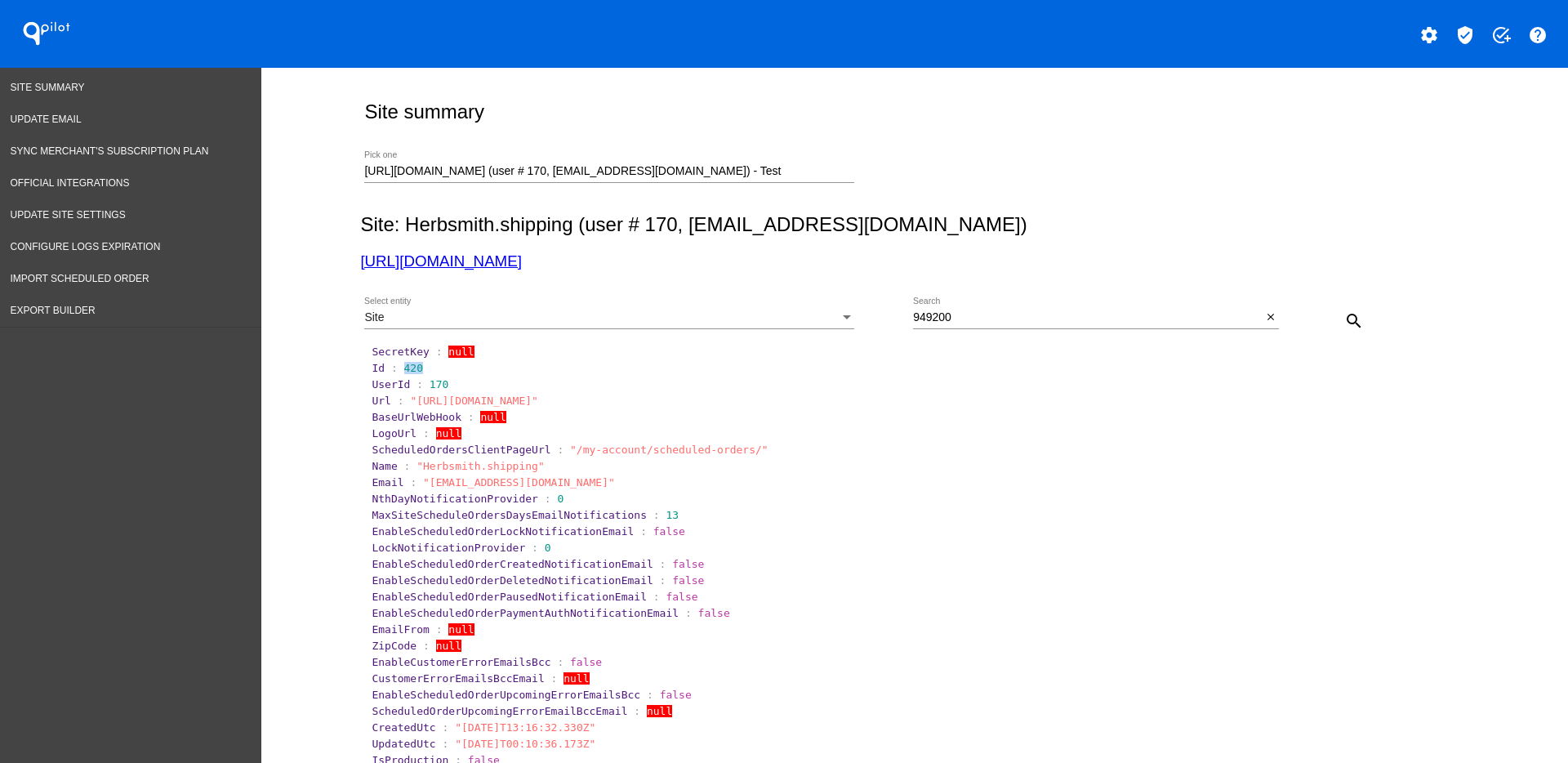
drag, startPoint x: 394, startPoint y: 375, endPoint x: 428, endPoint y: 368, distance: 34.7
click at [428, 368] on section "Id : 420" at bounding box center [915, 367] width 1091 height 16
copy span "420"
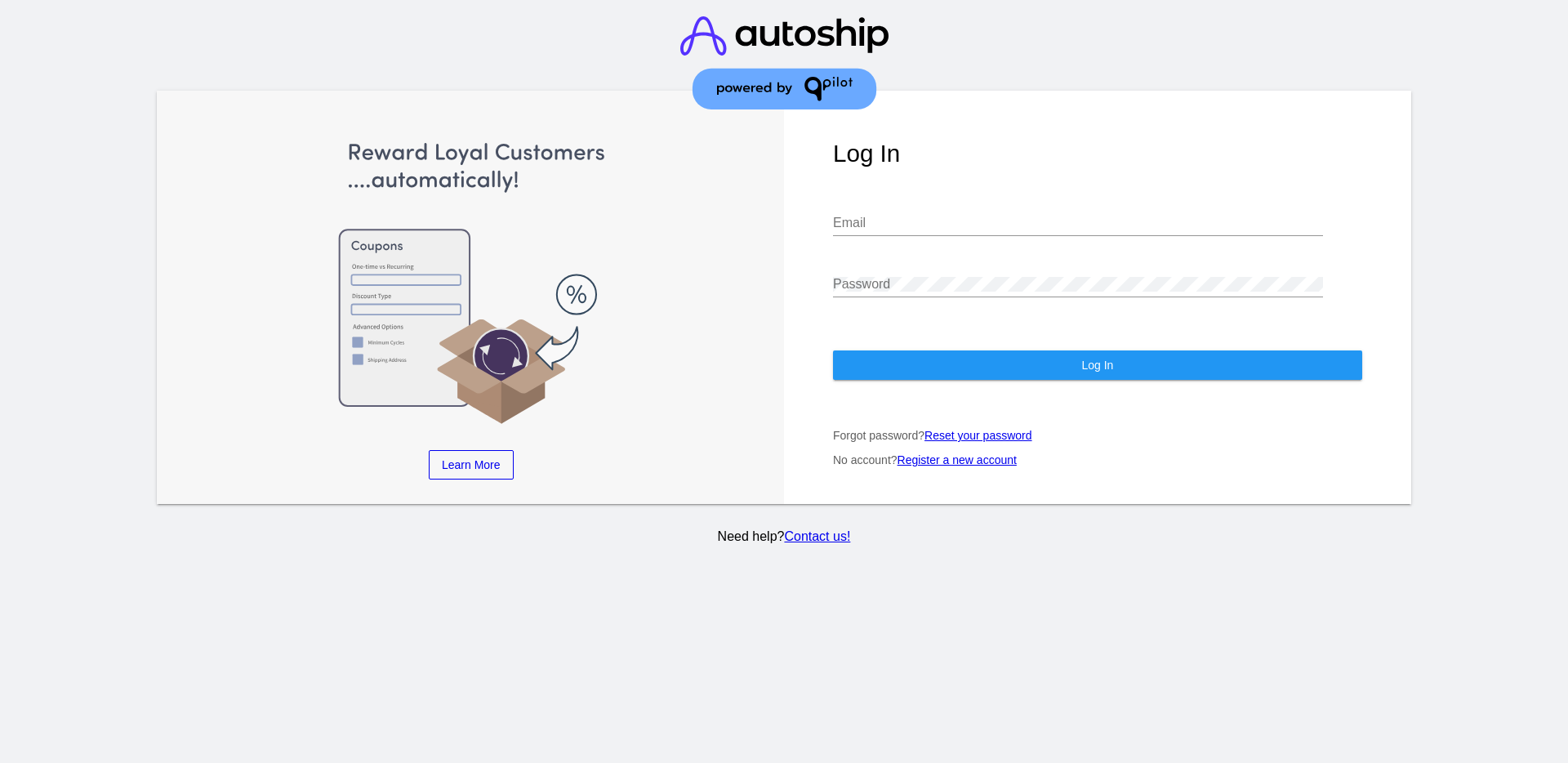
type input "[EMAIL_ADDRESS][DOMAIN_NAME]"
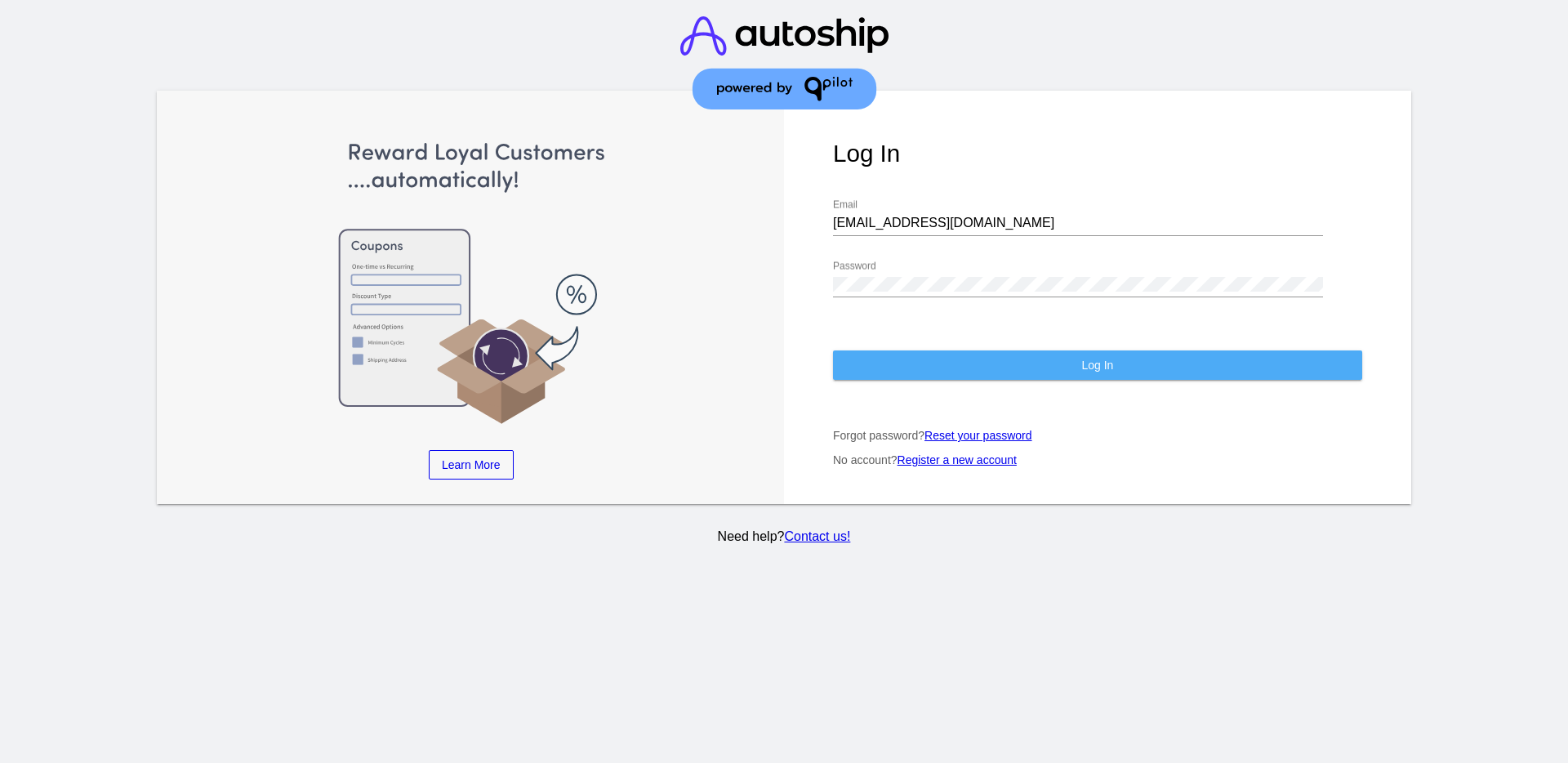
click at [1108, 366] on span "Log In" at bounding box center [1096, 365] width 32 height 13
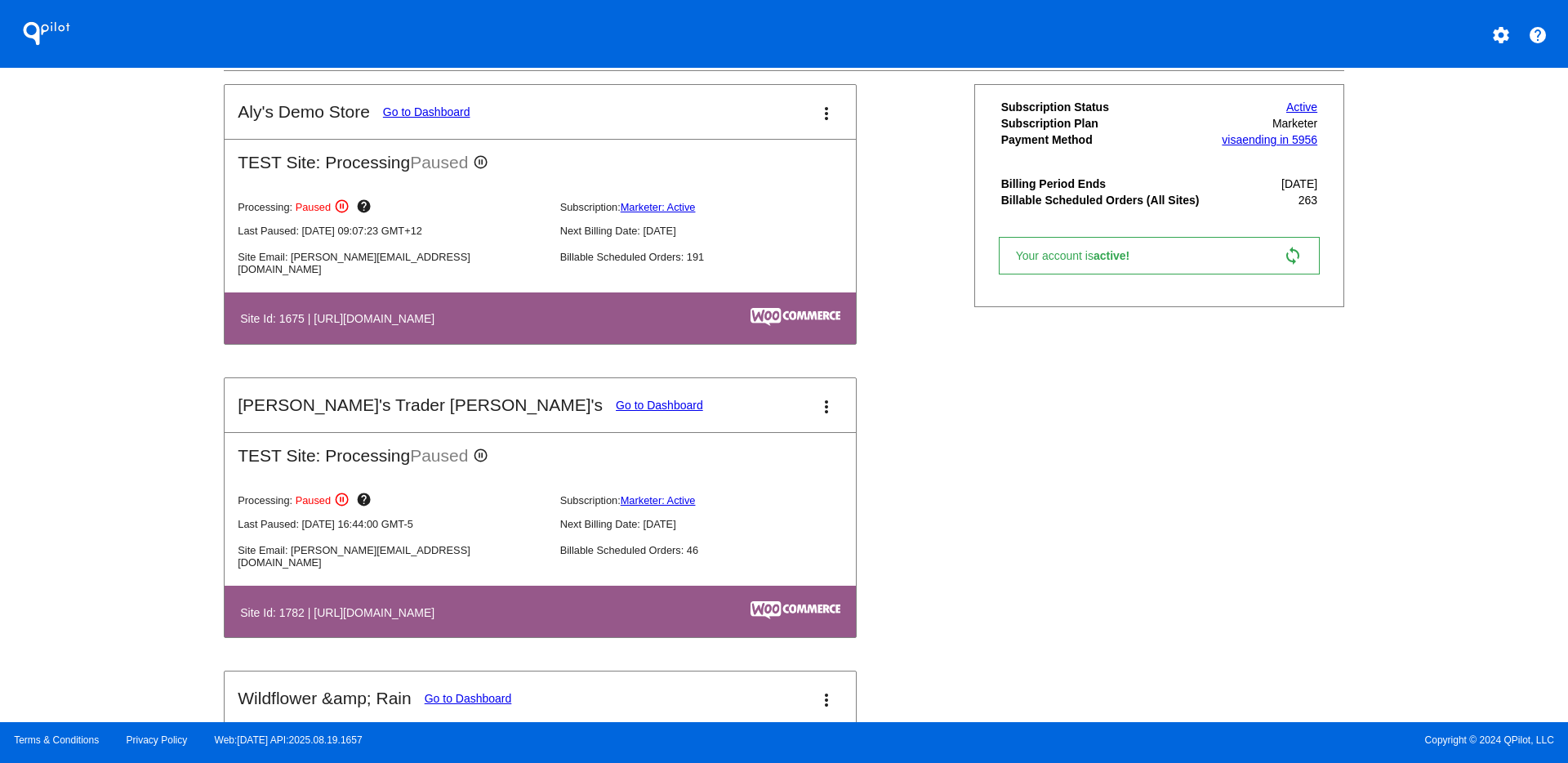
scroll to position [715, 0]
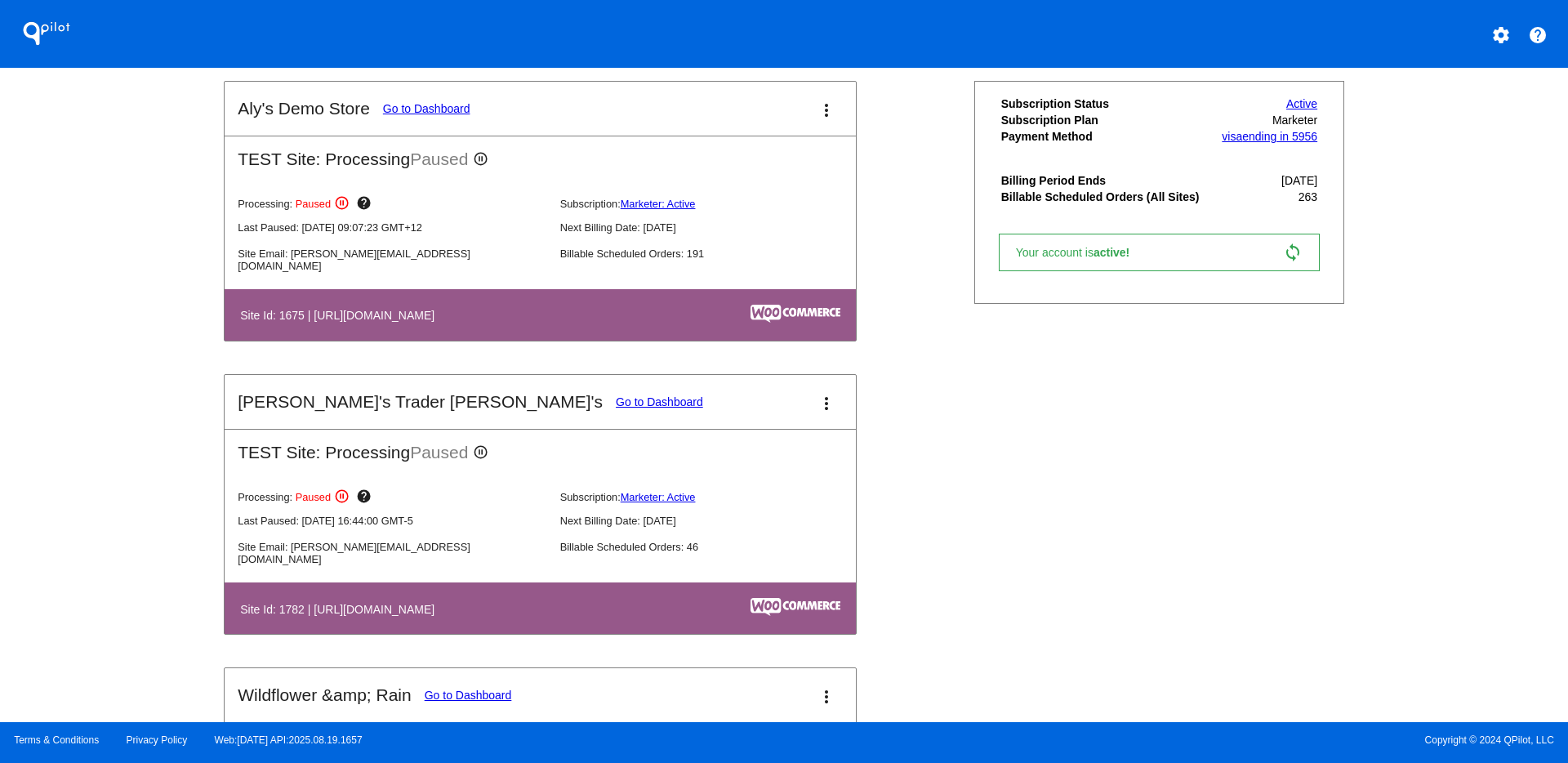
click at [616, 402] on link "Go to Dashboard" at bounding box center [659, 402] width 87 height 13
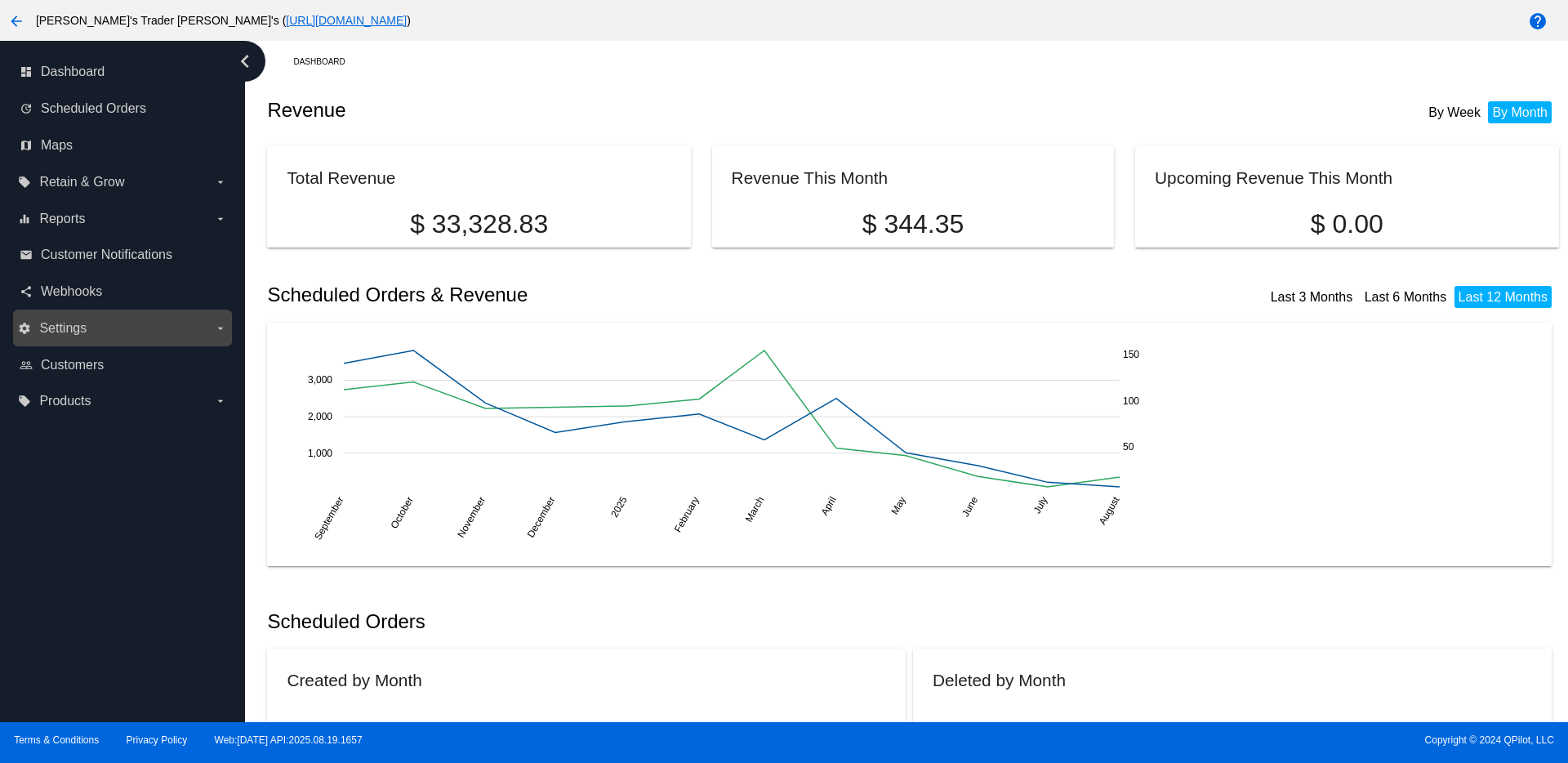
click at [90, 334] on label "settings Settings arrow_drop_down" at bounding box center [122, 329] width 208 height 26
click at [0, 0] on input "settings Settings arrow_drop_down" at bounding box center [0, 0] width 0 height 0
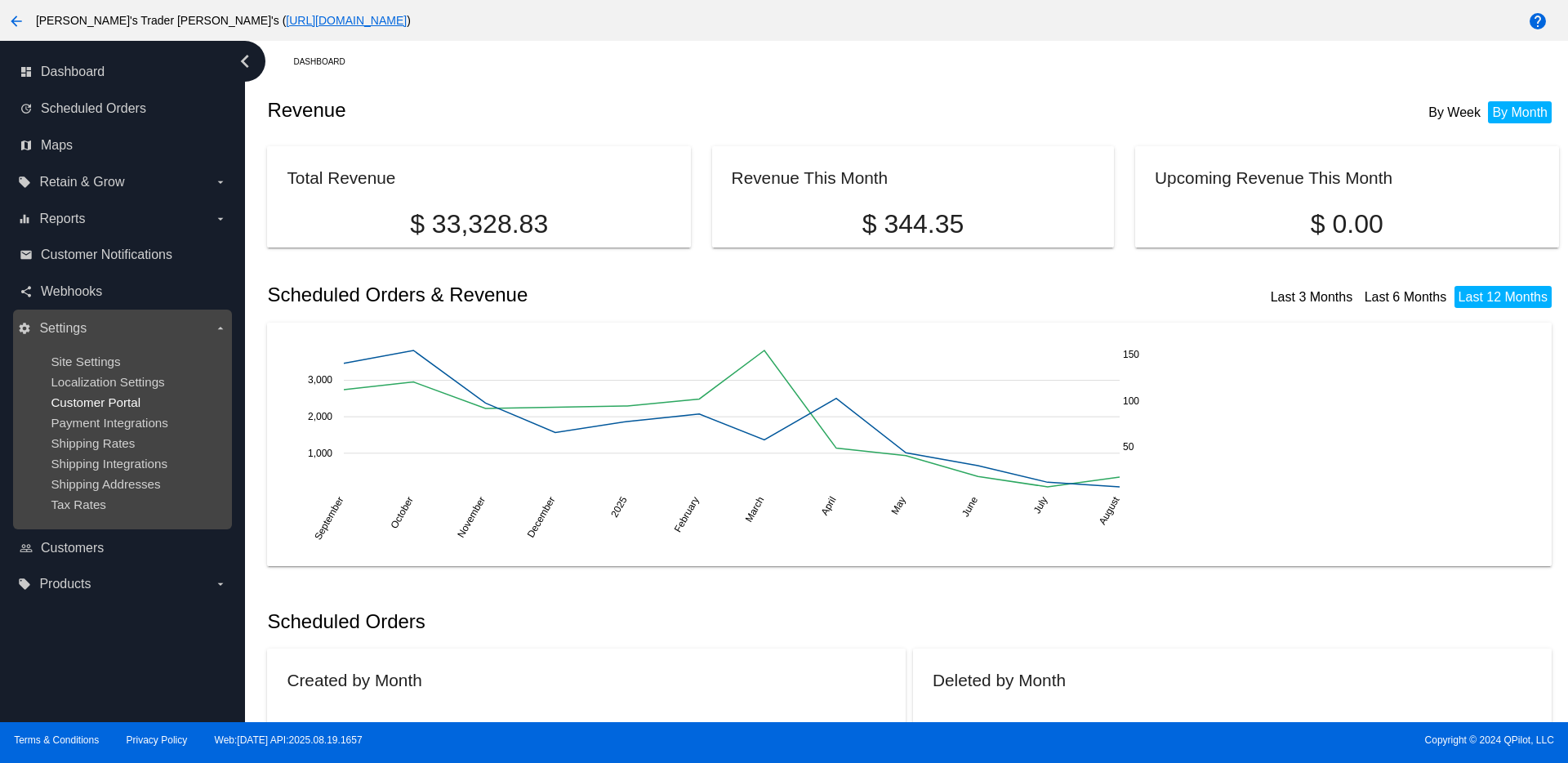
click at [104, 397] on span "Customer Portal" at bounding box center [96, 402] width 90 height 14
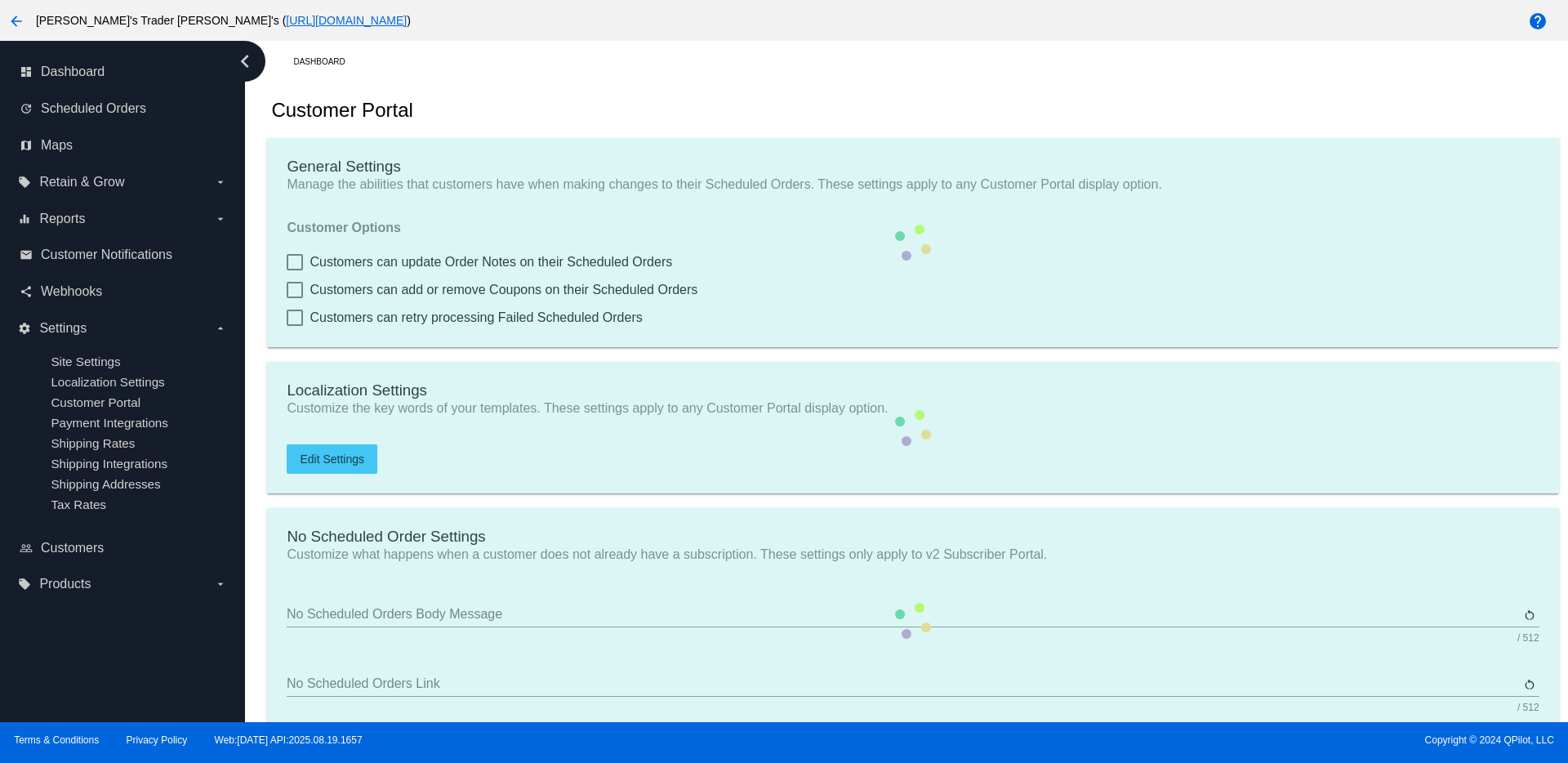
checkbox input "true"
type input "Create a Subscription"
type input "https://woocommerce-753422-3000549.cloudwaysapps.com//my-account/scheduled-orde…"
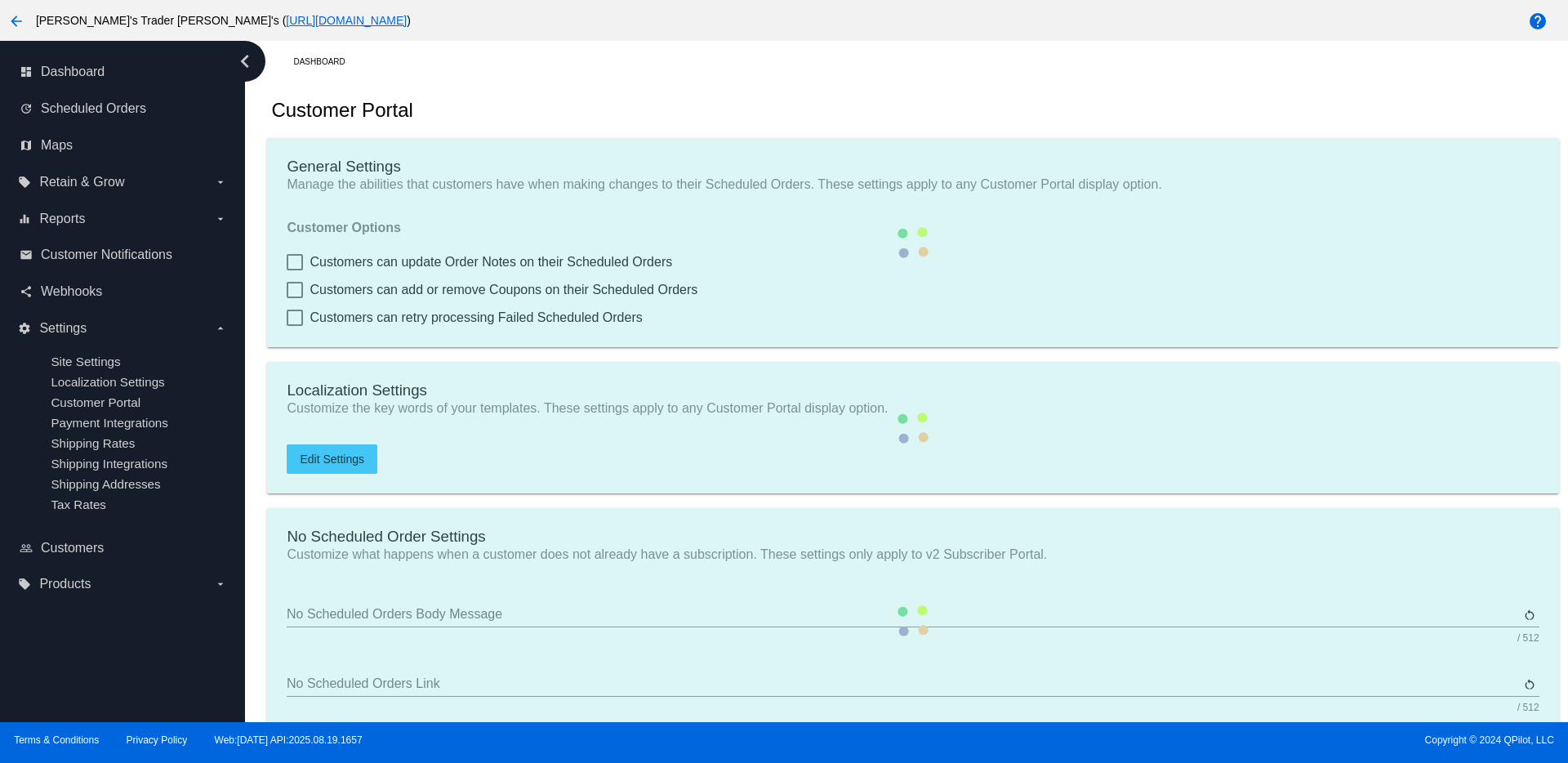
checkbox input "true"
type input "1"
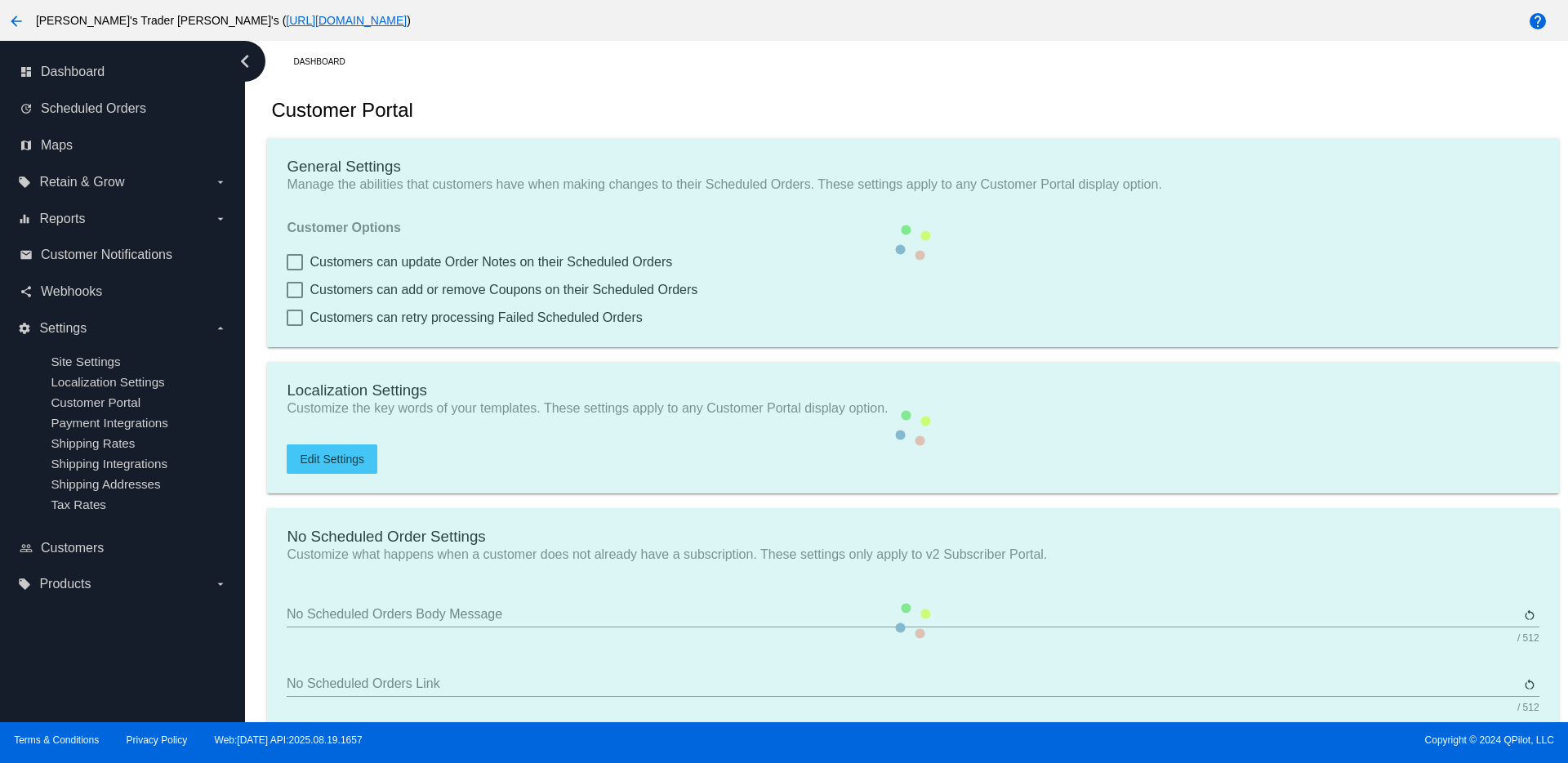
type input "20"
type input "500"
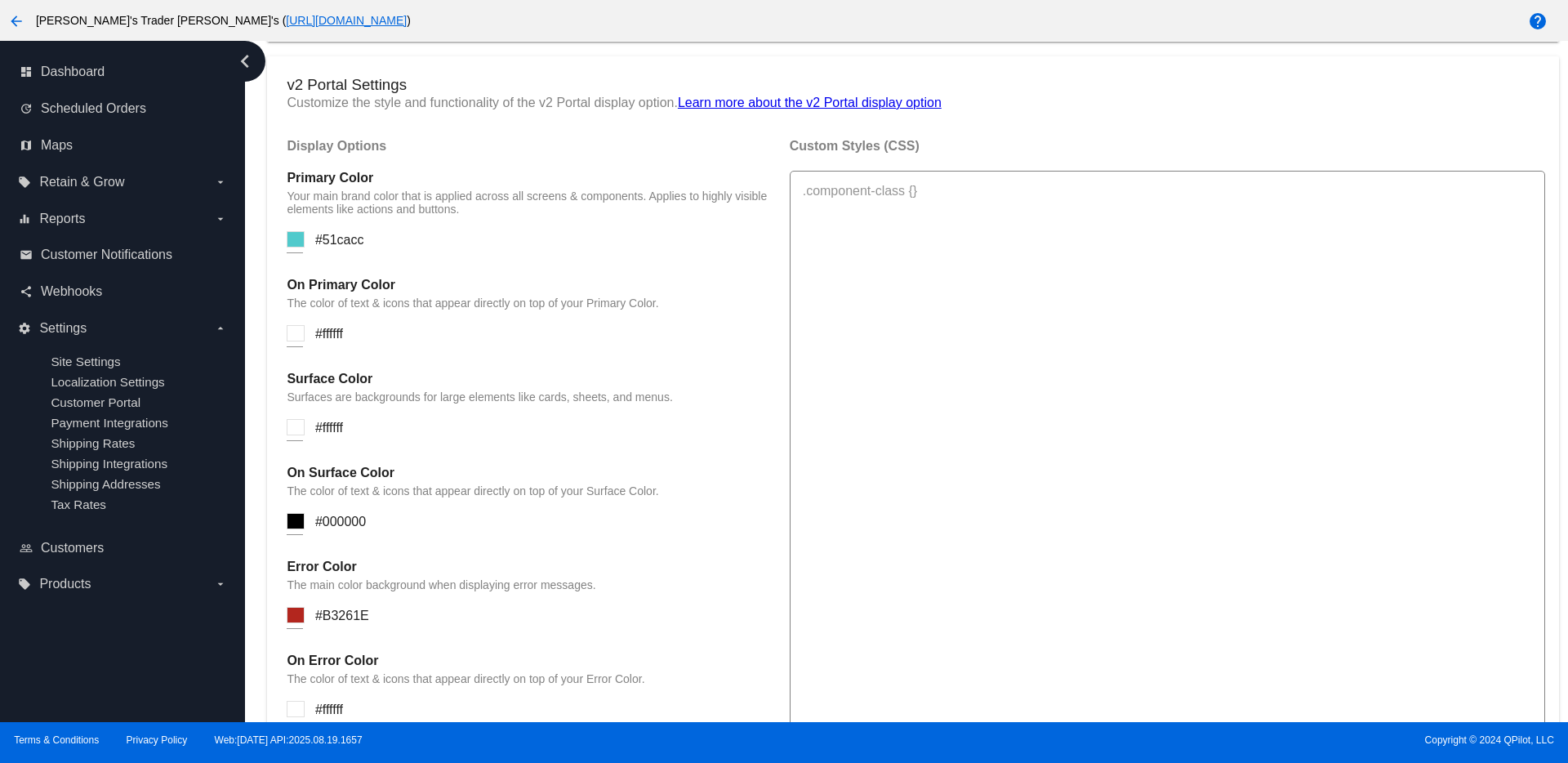
scroll to position [1225, 0]
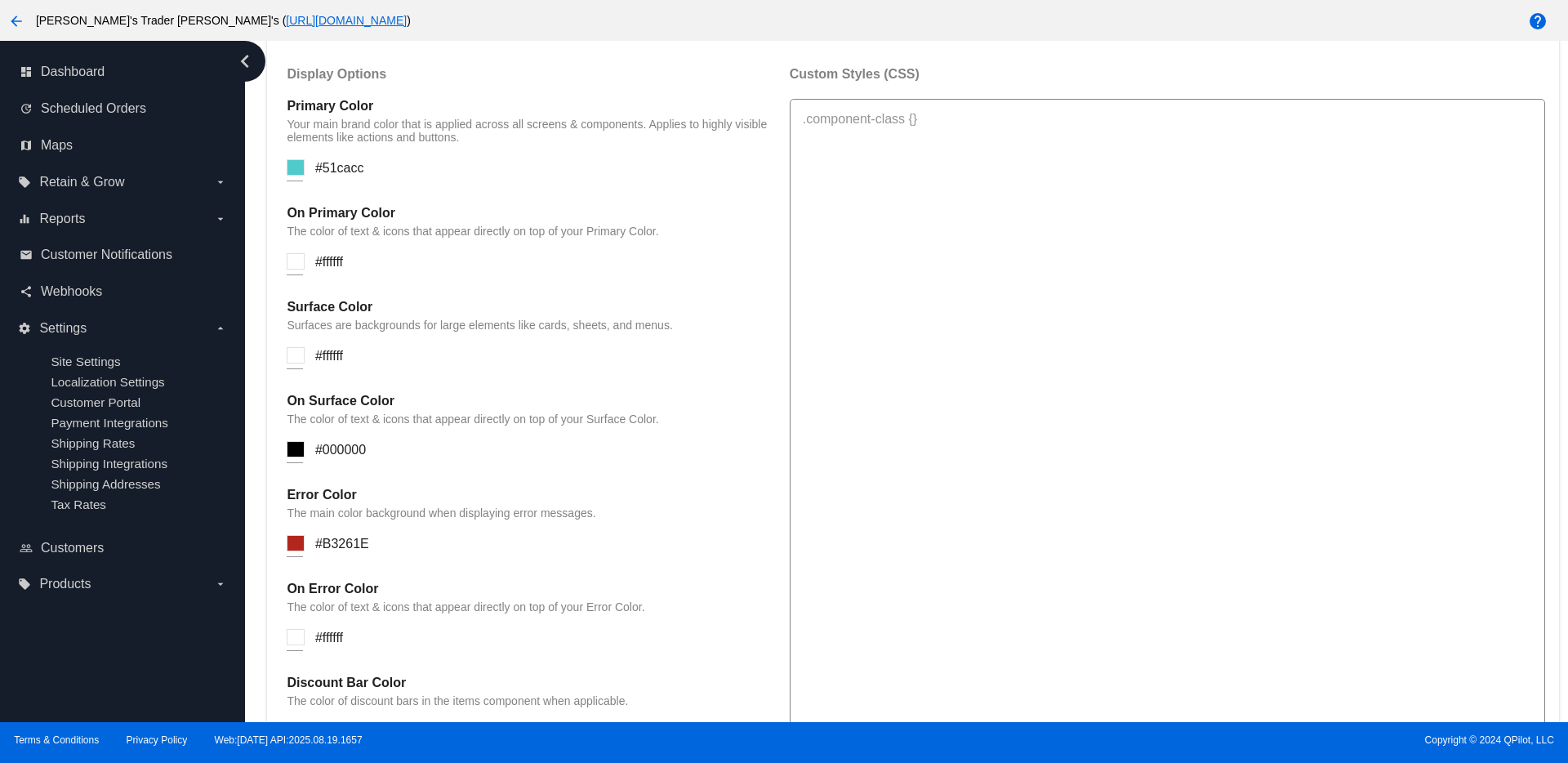
click at [345, 164] on span "#51cacc" at bounding box center [340, 168] width 49 height 14
click at [296, 172] on input at bounding box center [296, 168] width 18 height 16
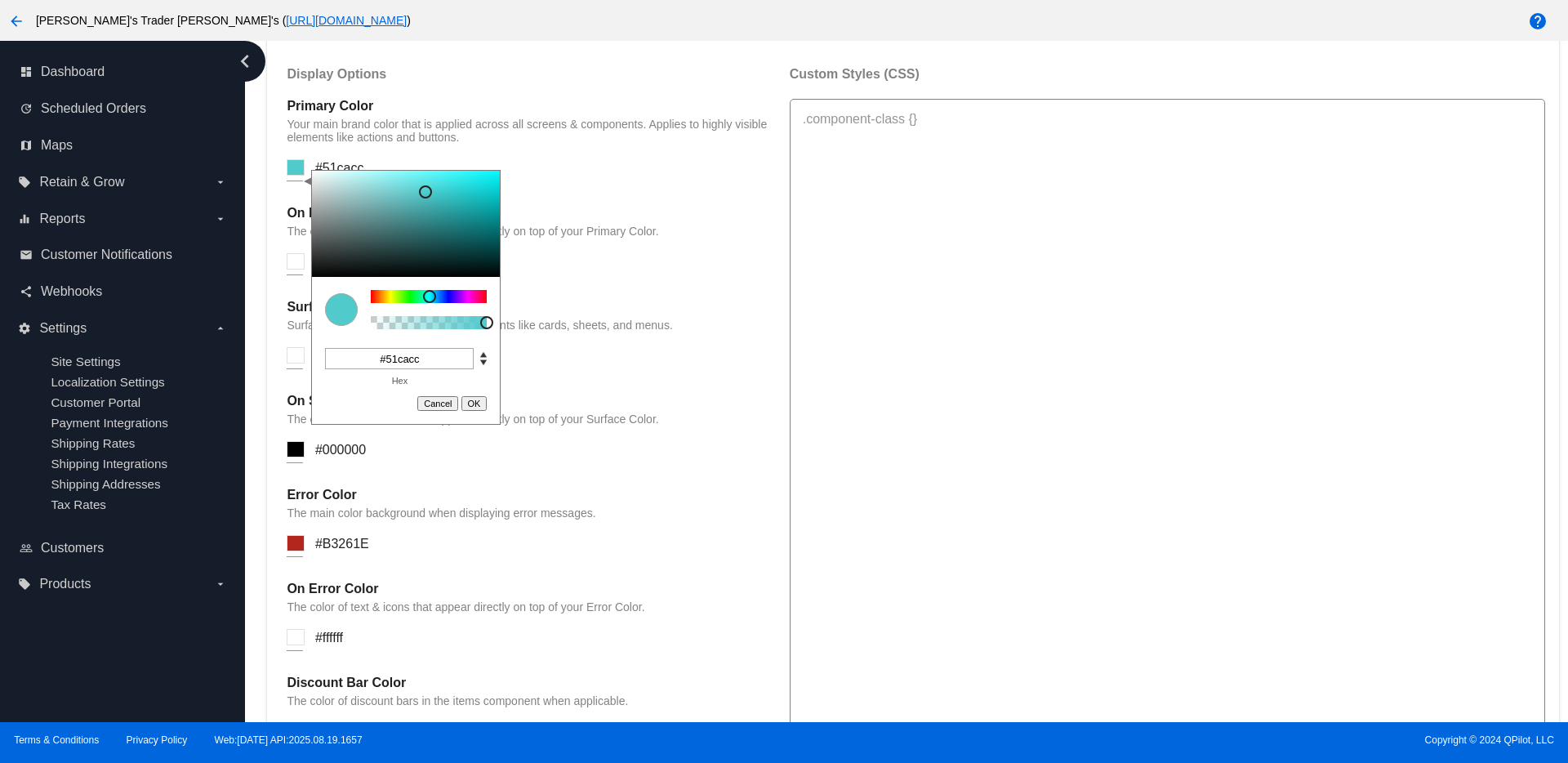
drag, startPoint x: 428, startPoint y: 357, endPoint x: 363, endPoint y: 357, distance: 65.0
click at [363, 357] on input "#51cacc" at bounding box center [400, 358] width 149 height 21
paste input "6aa300"
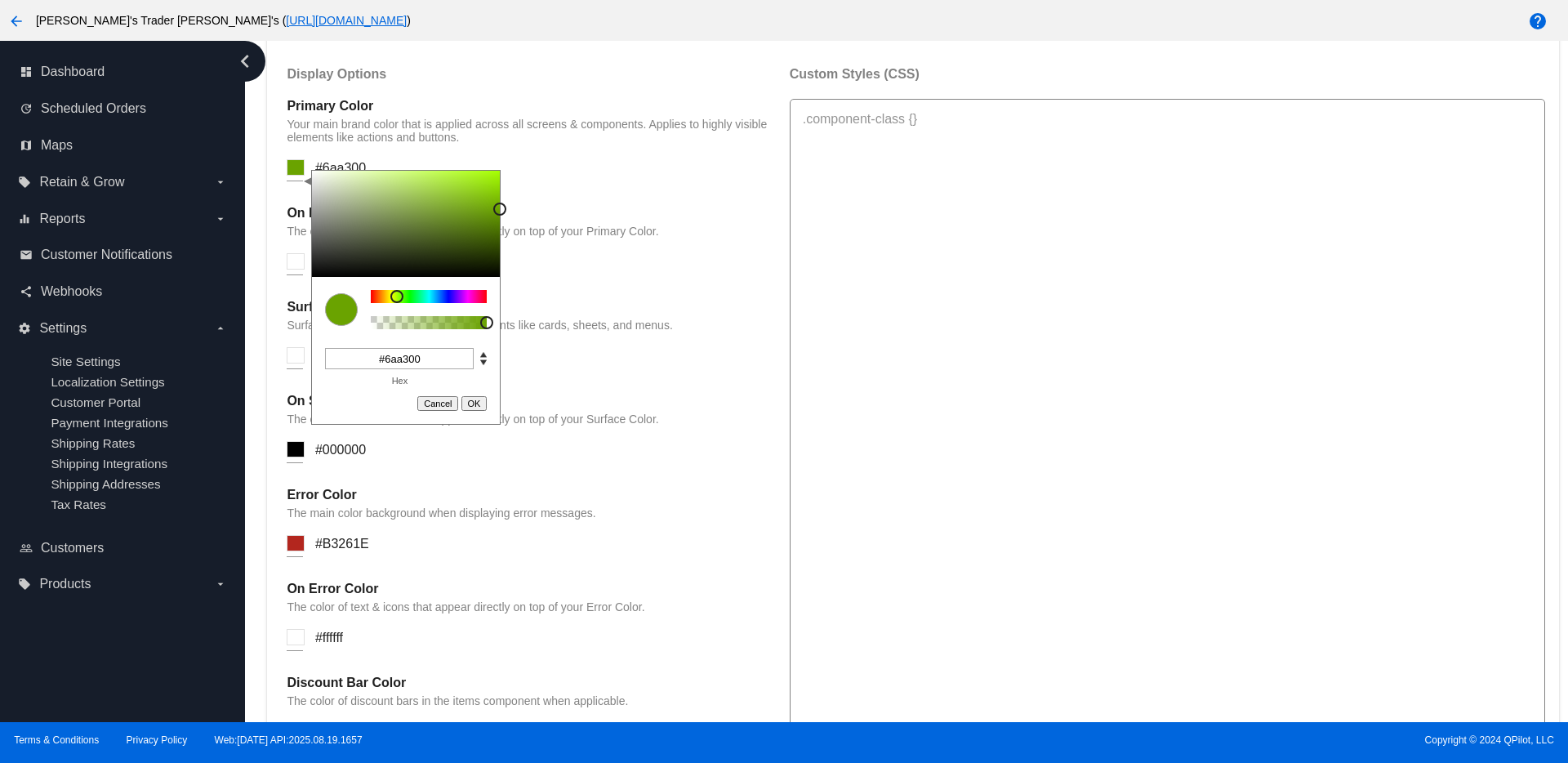
type input "#6aa300"
click at [478, 403] on button "OK" at bounding box center [474, 403] width 26 height 15
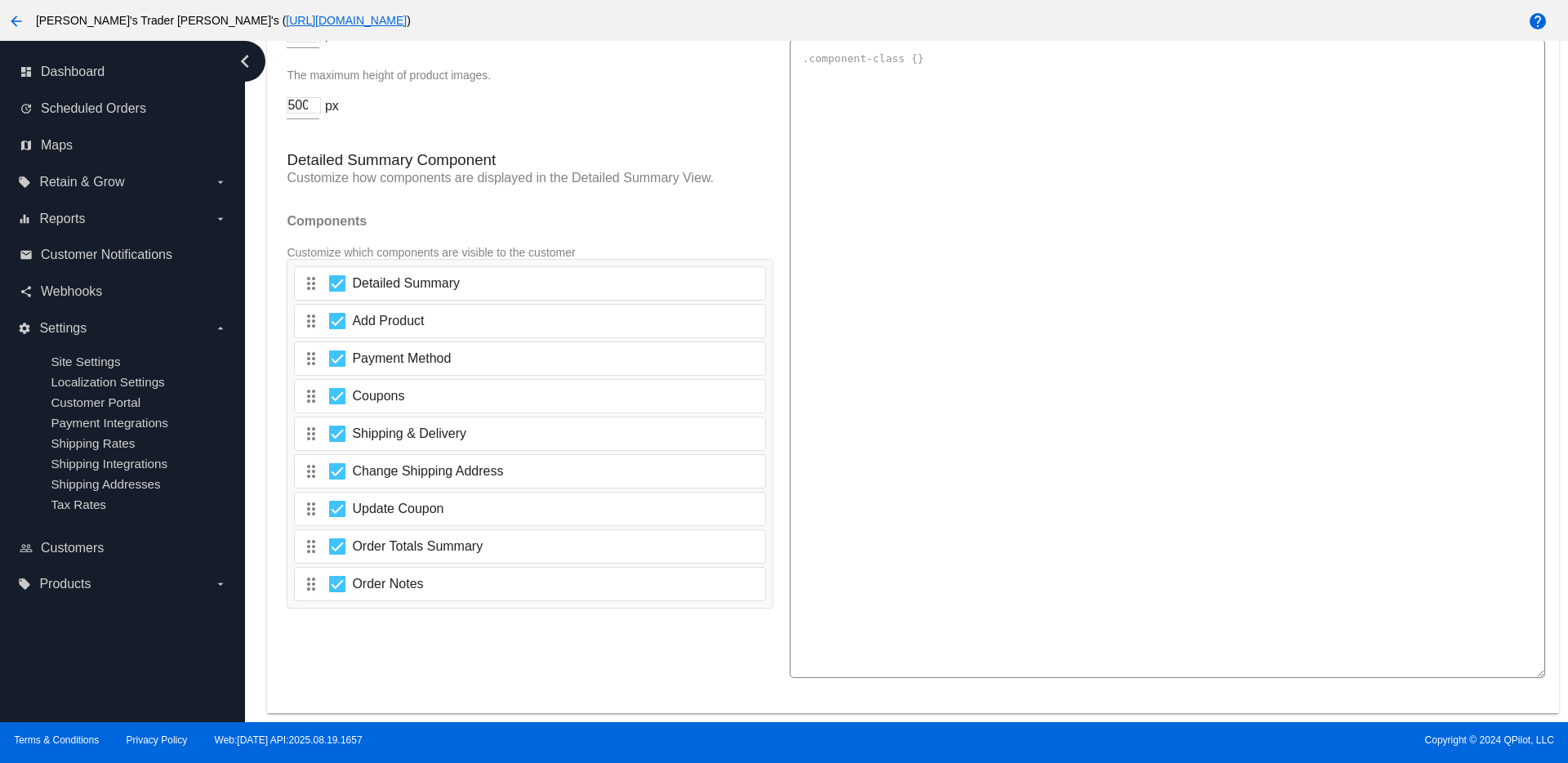
scroll to position [2597, 0]
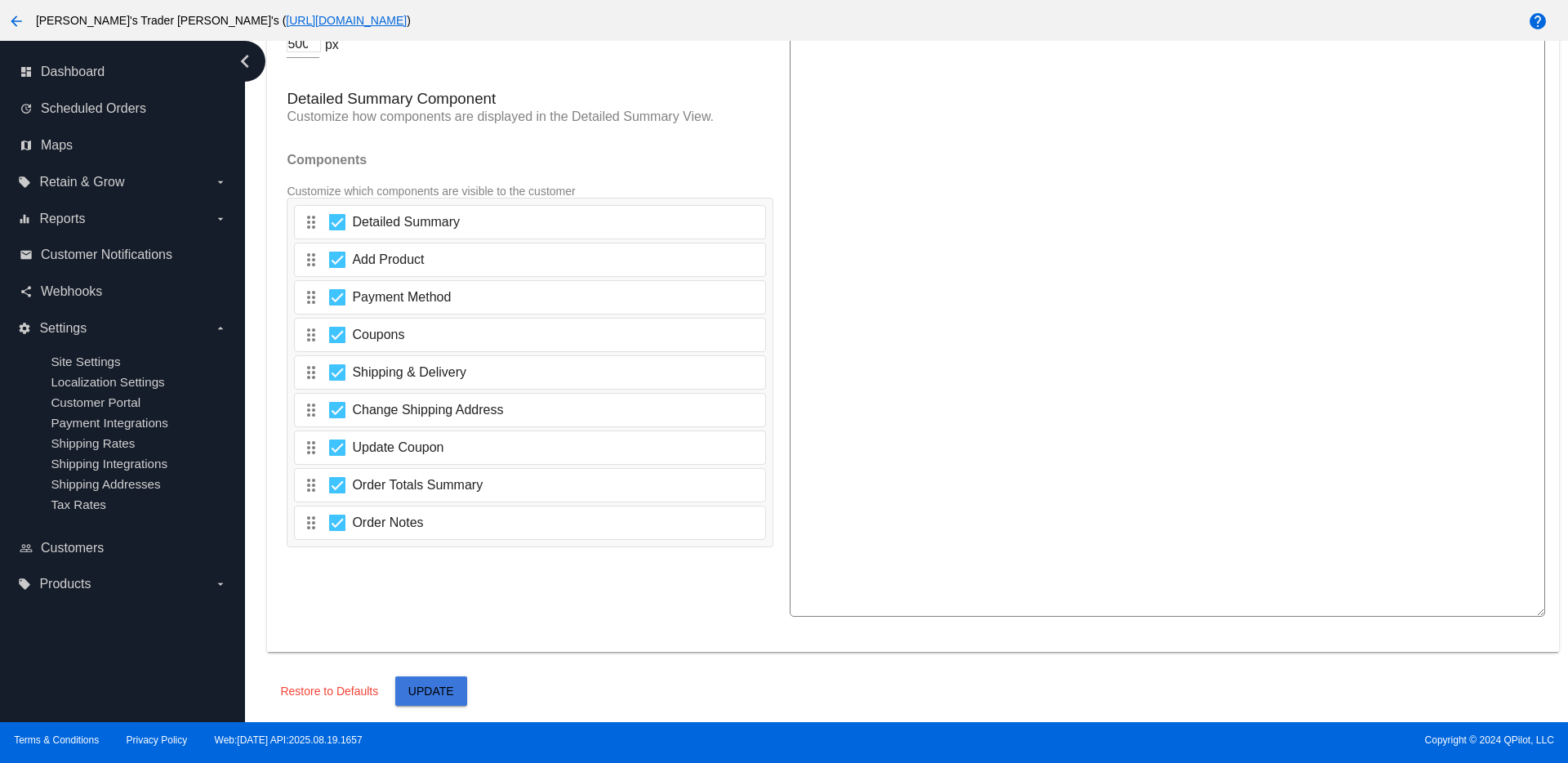
click at [446, 684] on span "Update" at bounding box center [431, 691] width 46 height 13
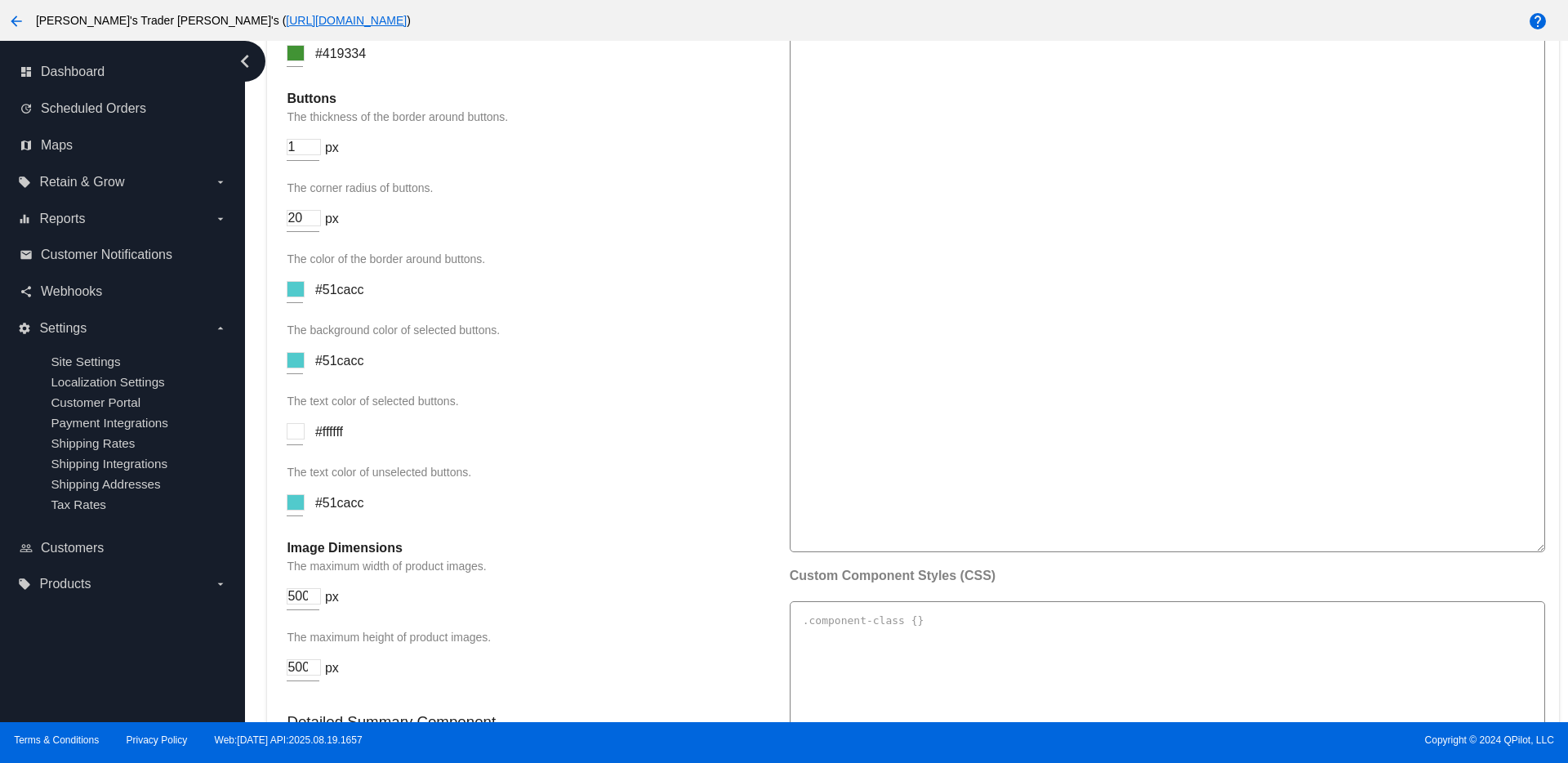
scroll to position [1985, 0]
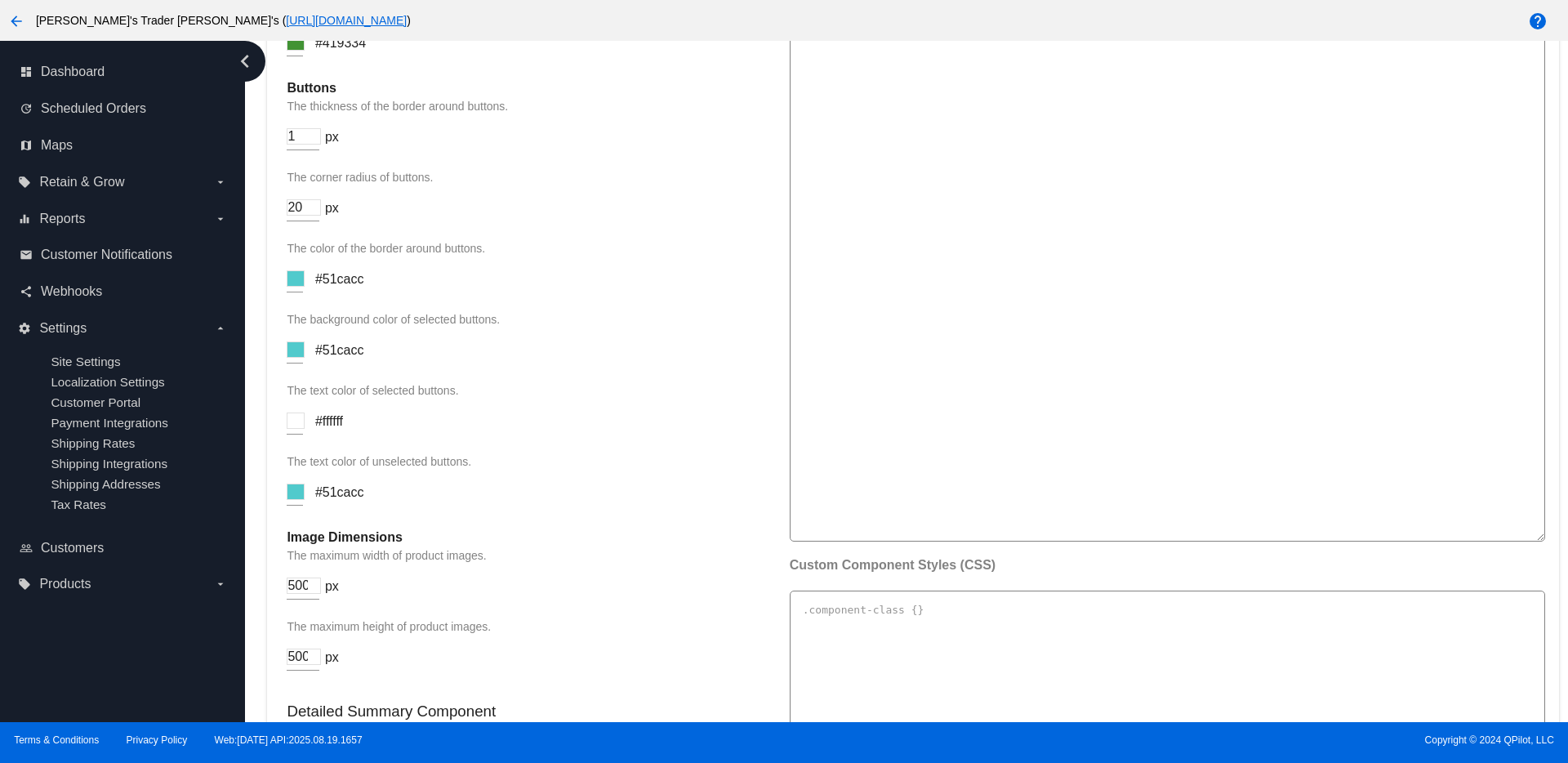
click at [293, 284] on input at bounding box center [296, 279] width 18 height 16
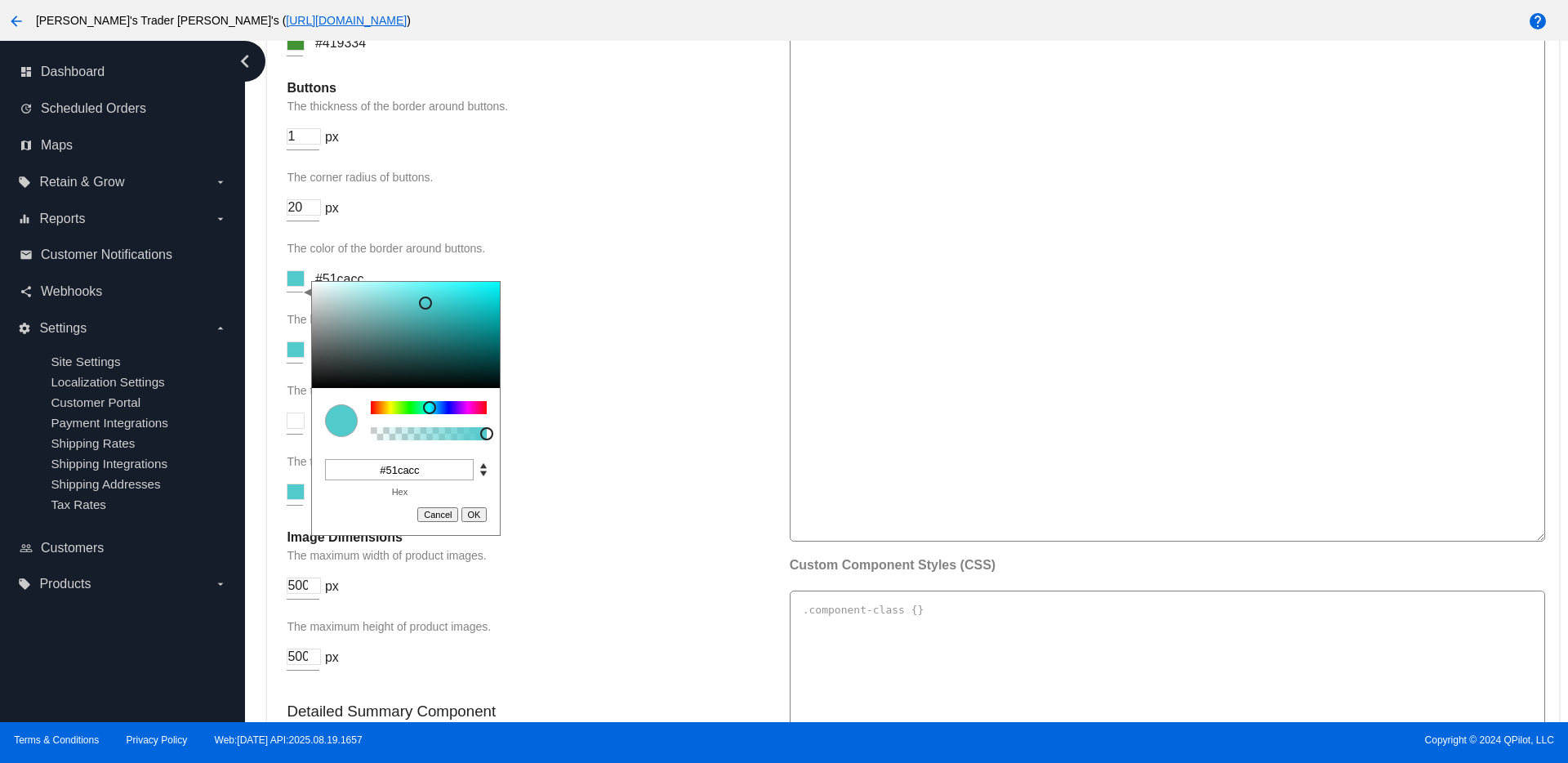
drag, startPoint x: 435, startPoint y: 470, endPoint x: 338, endPoint y: 439, distance: 101.8
click at [342, 443] on div "C M Y K A 181 55 56 1 H S L A 81 202 204 1 R G B A #51cacc Hex Cancel OK" at bounding box center [406, 408] width 190 height 254
paste input "6aa300"
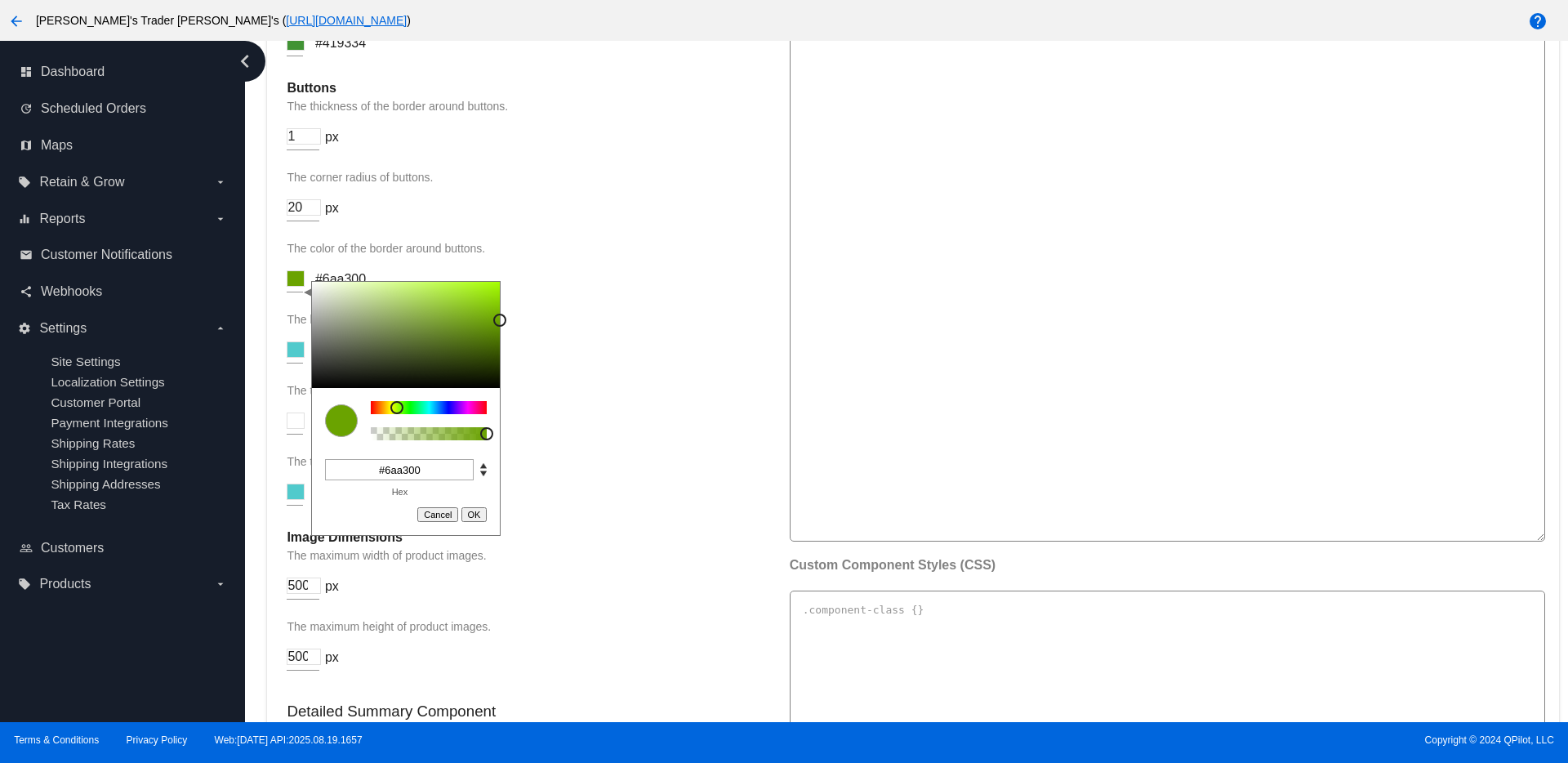
type input "#6aa300"
click at [473, 507] on button "OK" at bounding box center [474, 514] width 26 height 15
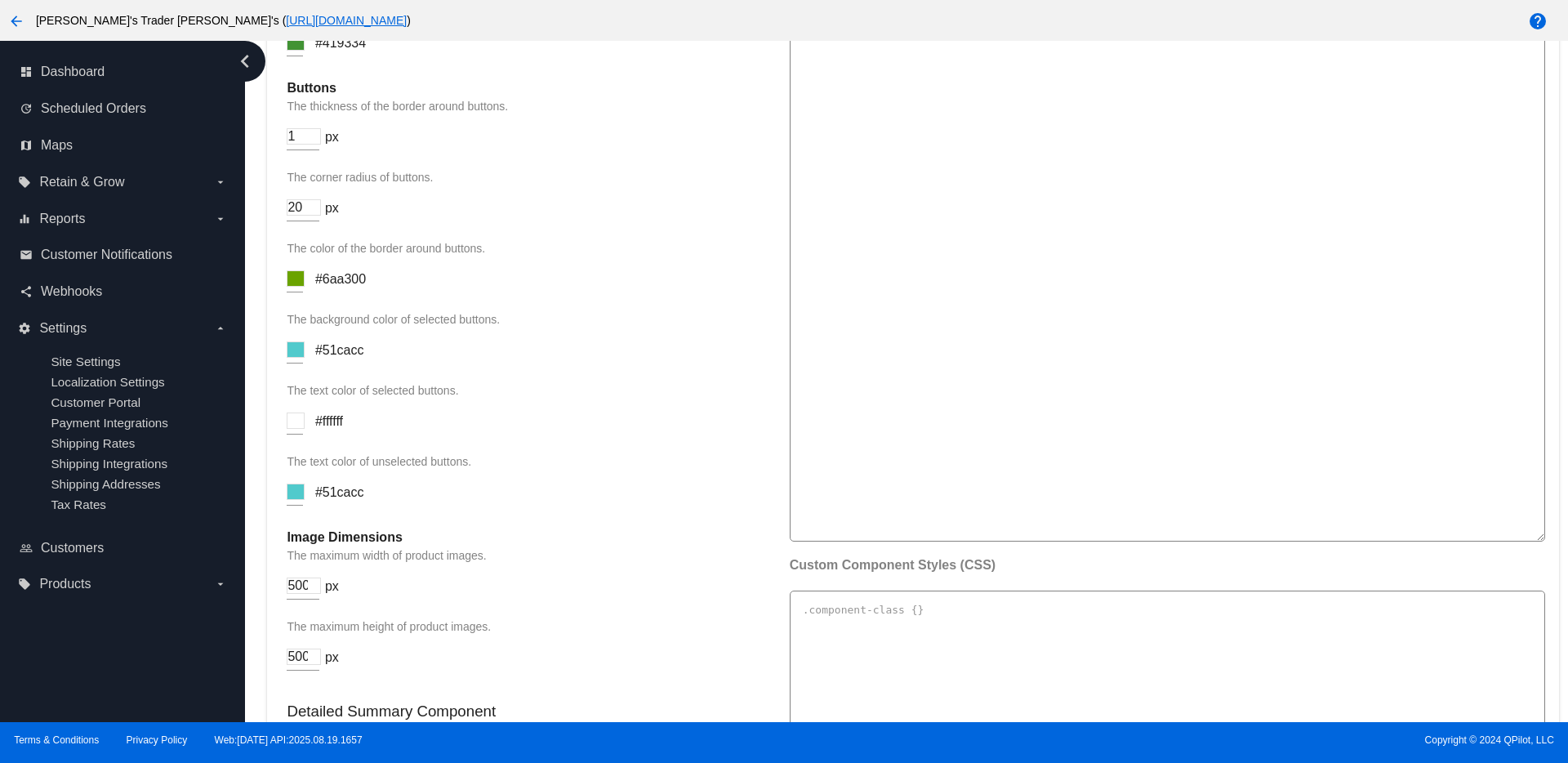
click at [302, 342] on input at bounding box center [296, 349] width 18 height 16
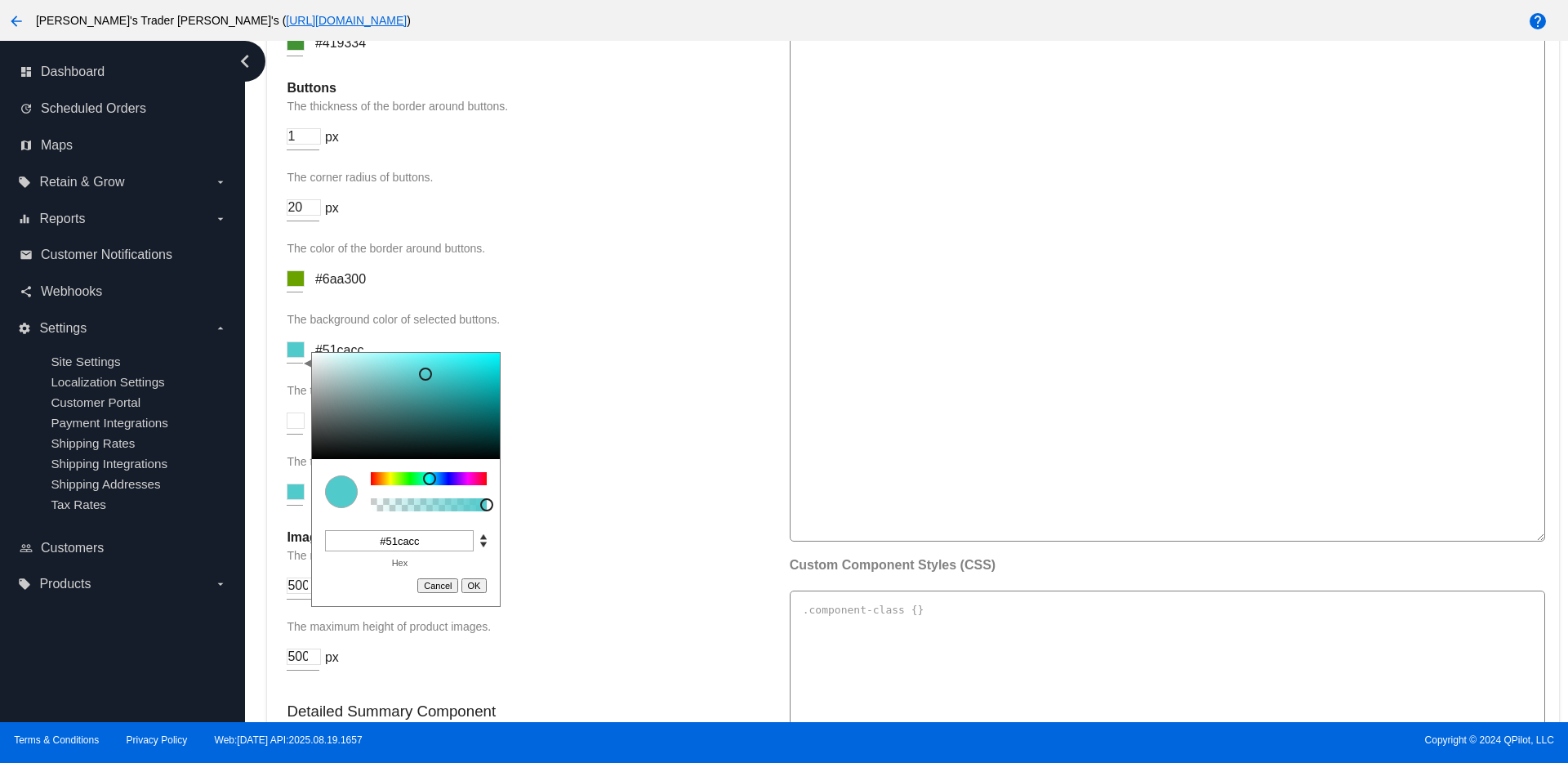
drag, startPoint x: 444, startPoint y: 542, endPoint x: 333, endPoint y: 519, distance: 113.4
click at [338, 523] on div "C M Y K A 181 55 56 1 H S L A 81 202 204 1 R G B A #51cacc Hex Cancel OK" at bounding box center [406, 478] width 190 height 254
paste input "6aa300"
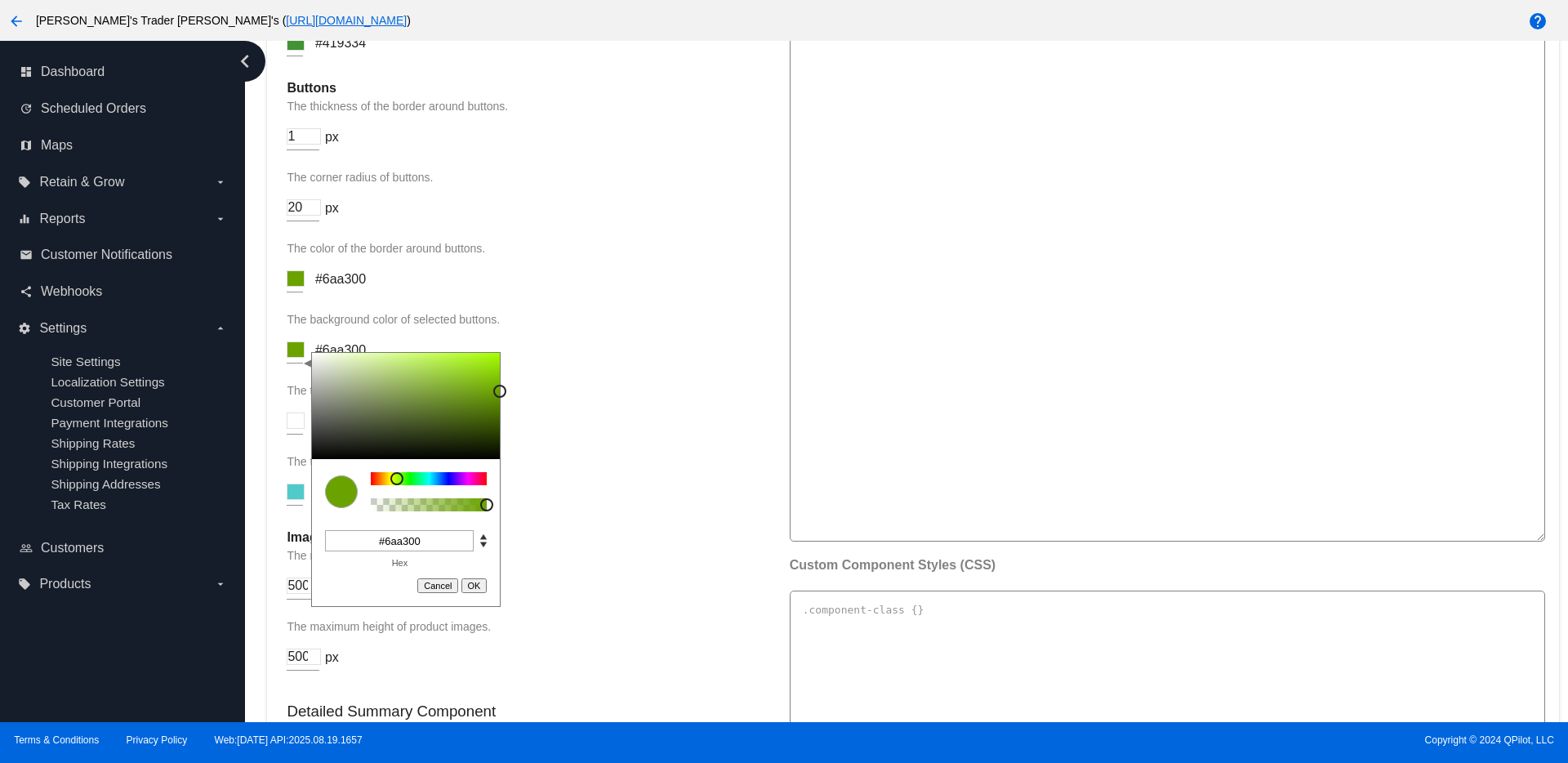
type input "#6aa300"
click at [482, 587] on button "OK" at bounding box center [474, 586] width 26 height 15
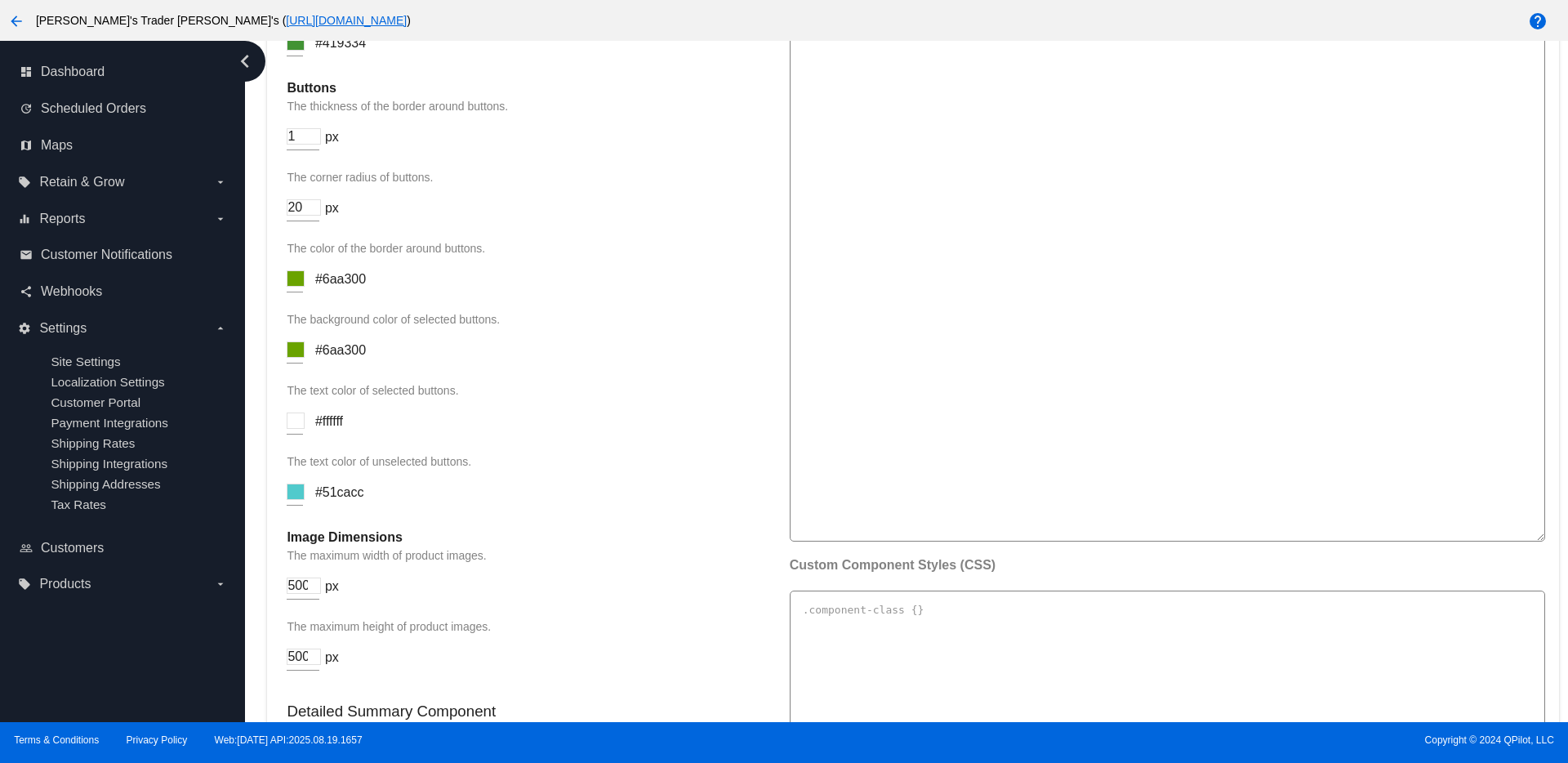
click at [293, 487] on input at bounding box center [296, 491] width 18 height 16
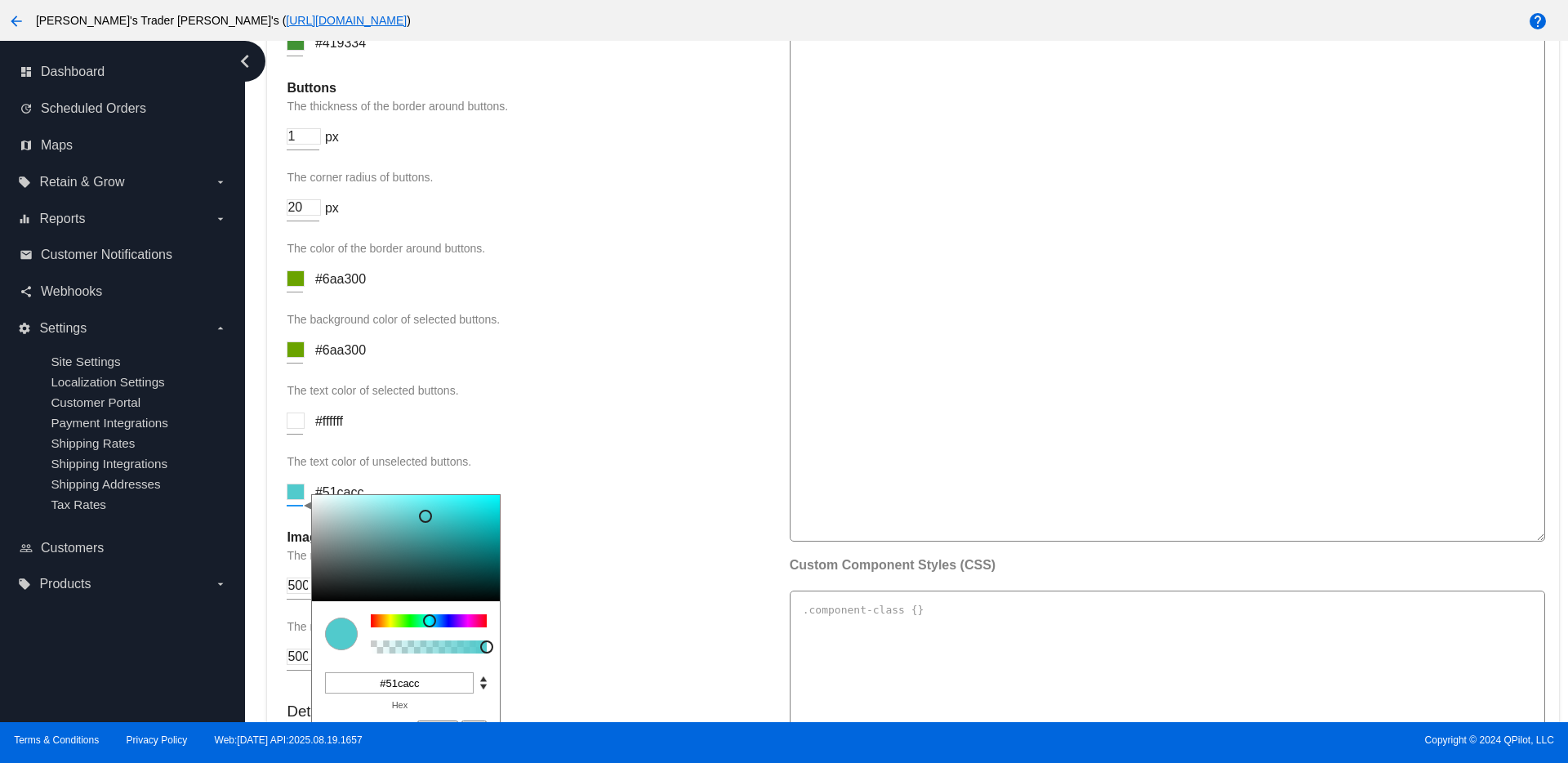
scroll to position [2087, 0]
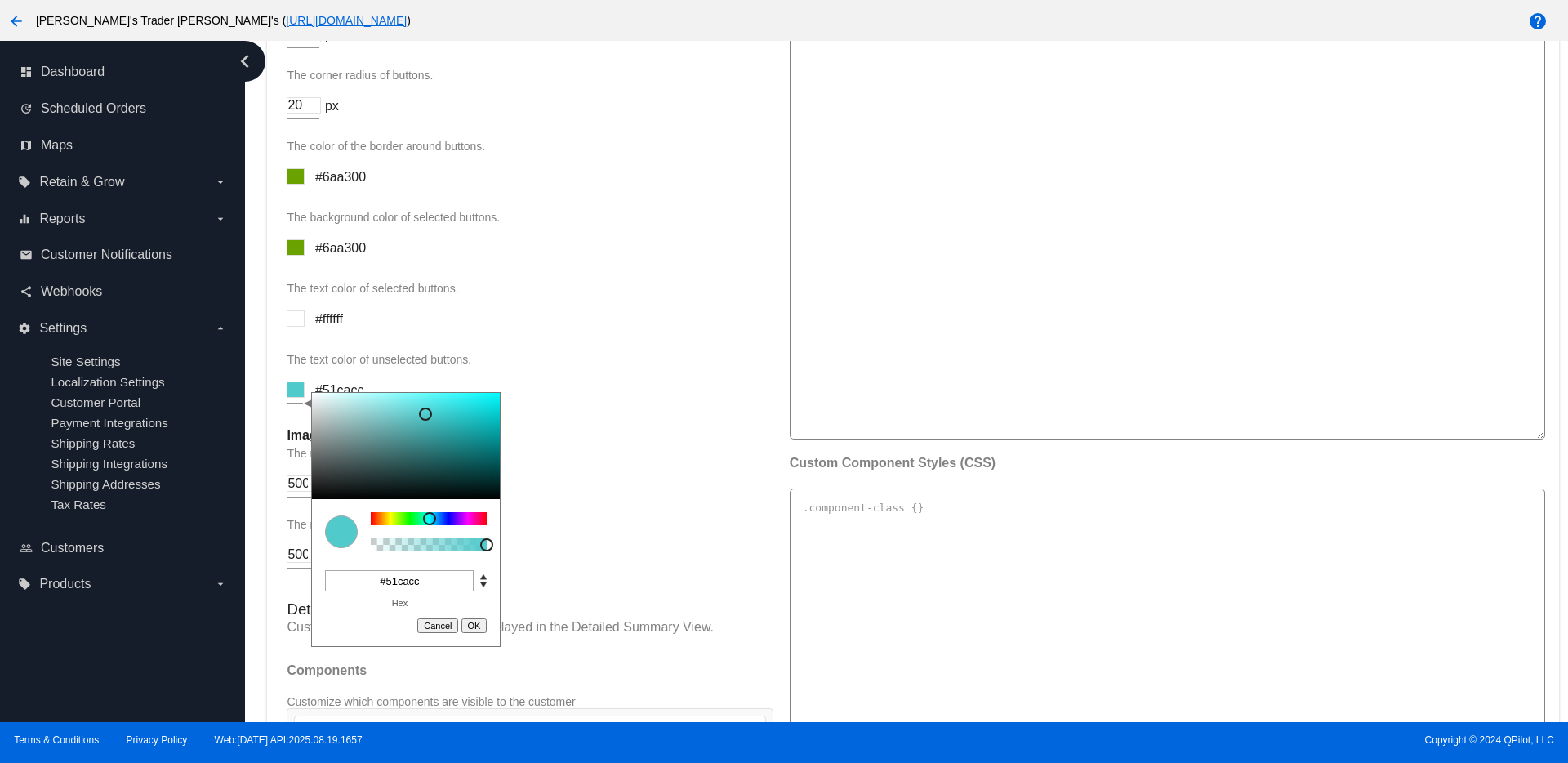
drag, startPoint x: 428, startPoint y: 585, endPoint x: 359, endPoint y: 568, distance: 71.1
click at [359, 568] on div "#51cacc Hex" at bounding box center [406, 592] width 188 height 51
paste input "6aa300"
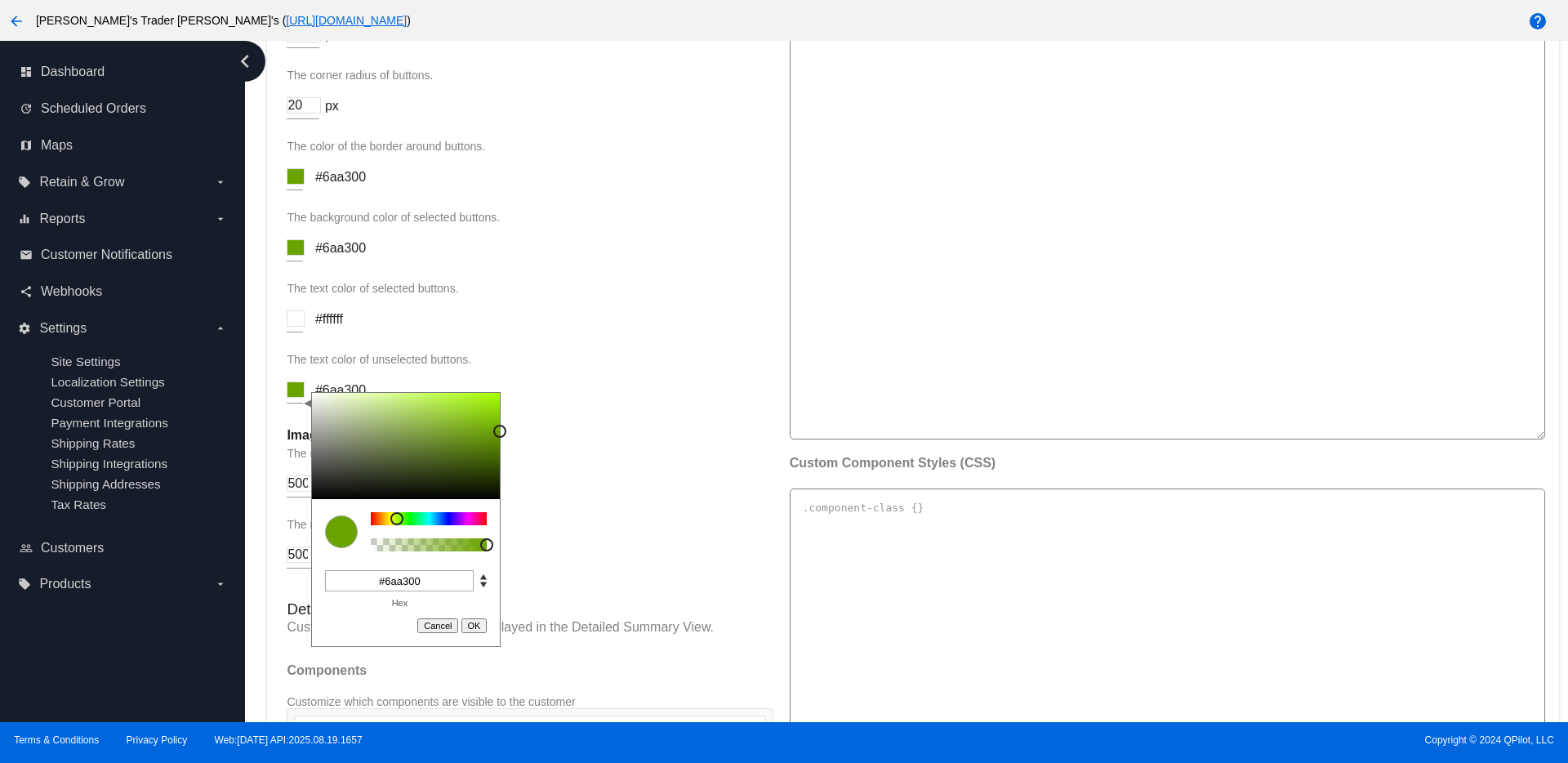
type input "#6aa300"
drag, startPoint x: 473, startPoint y: 627, endPoint x: 483, endPoint y: 626, distance: 10.0
click at [477, 626] on button "OK" at bounding box center [474, 626] width 26 height 15
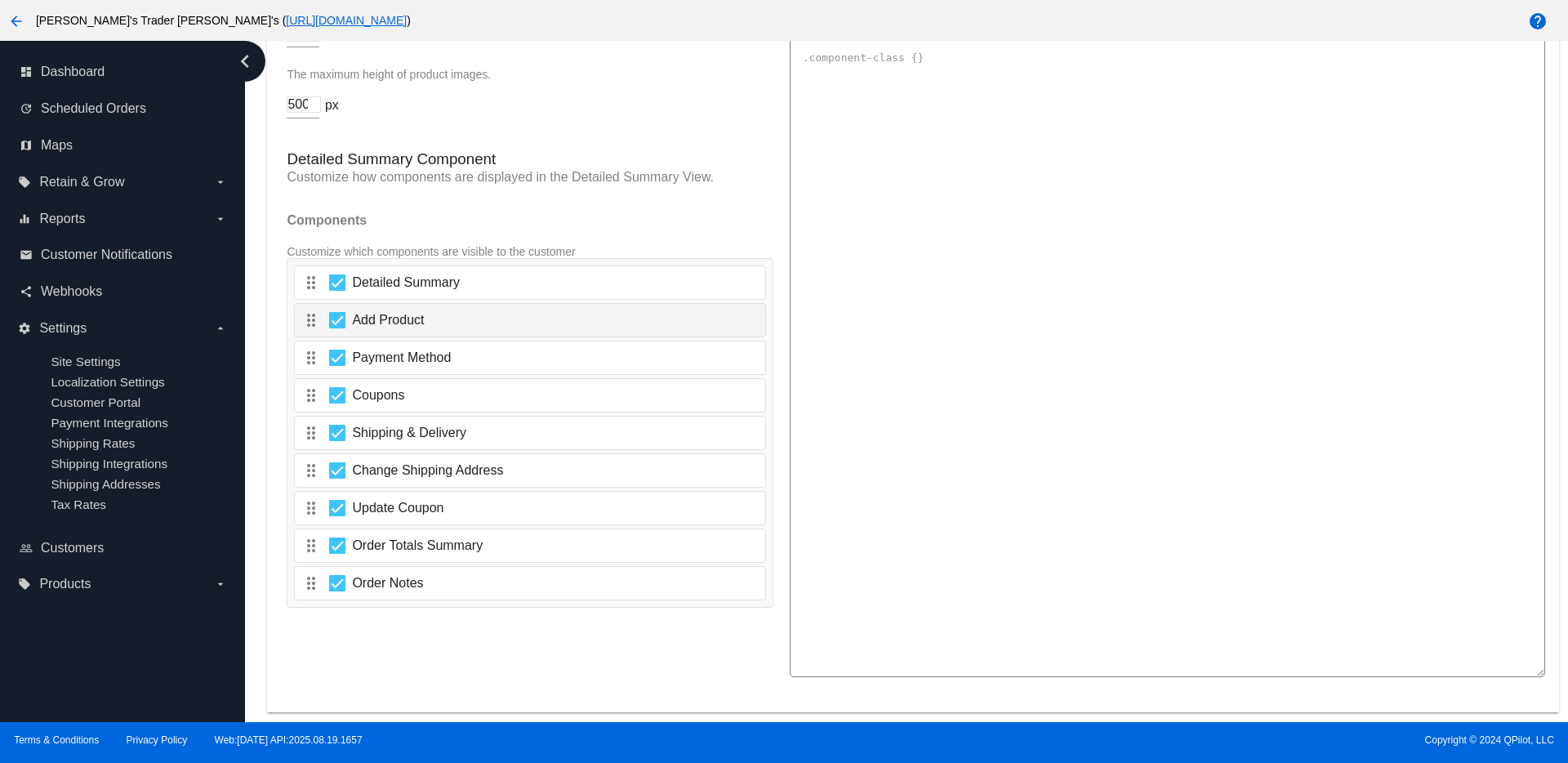
scroll to position [2597, 0]
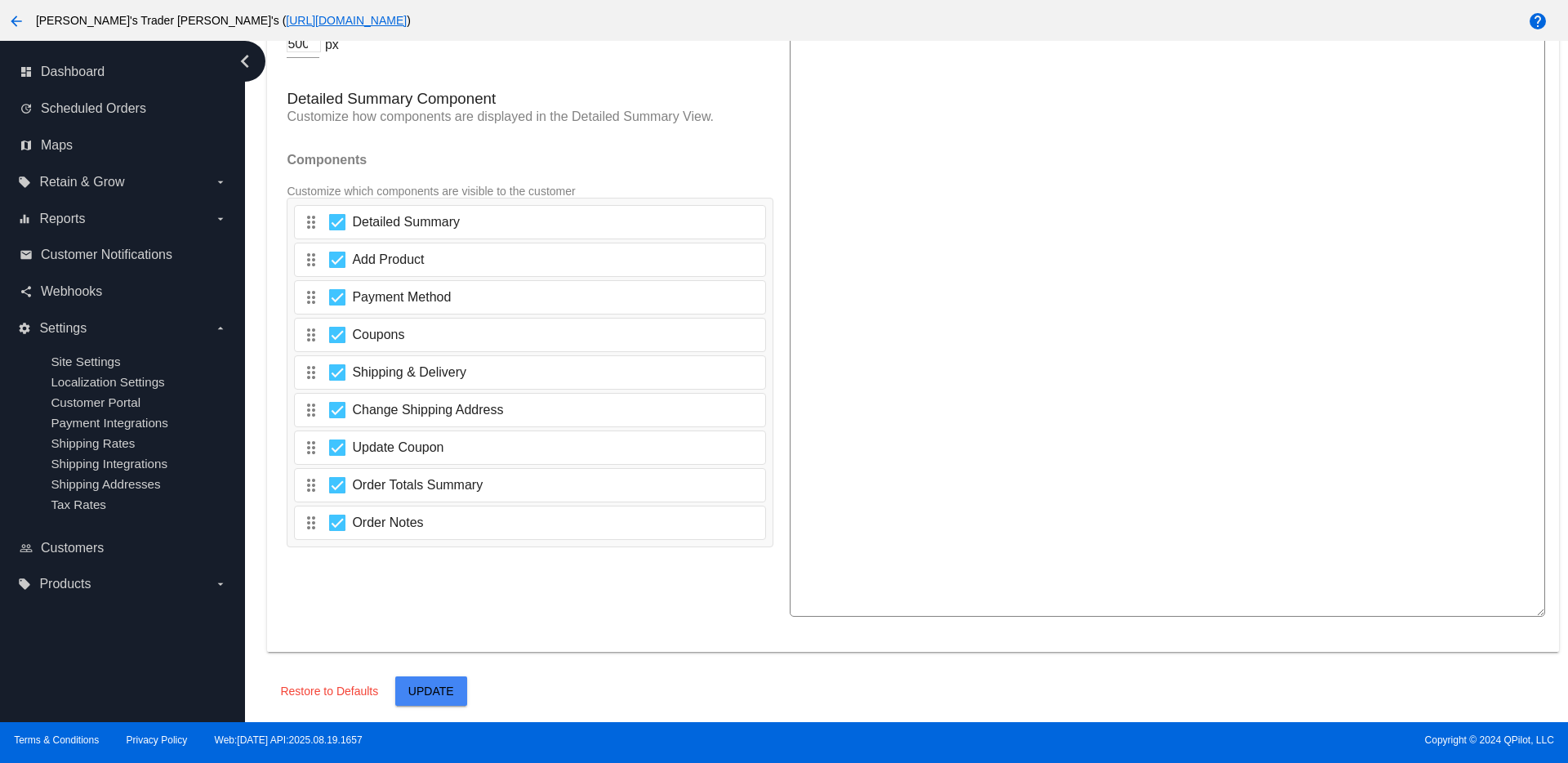
click at [423, 684] on span "Update" at bounding box center [431, 691] width 46 height 13
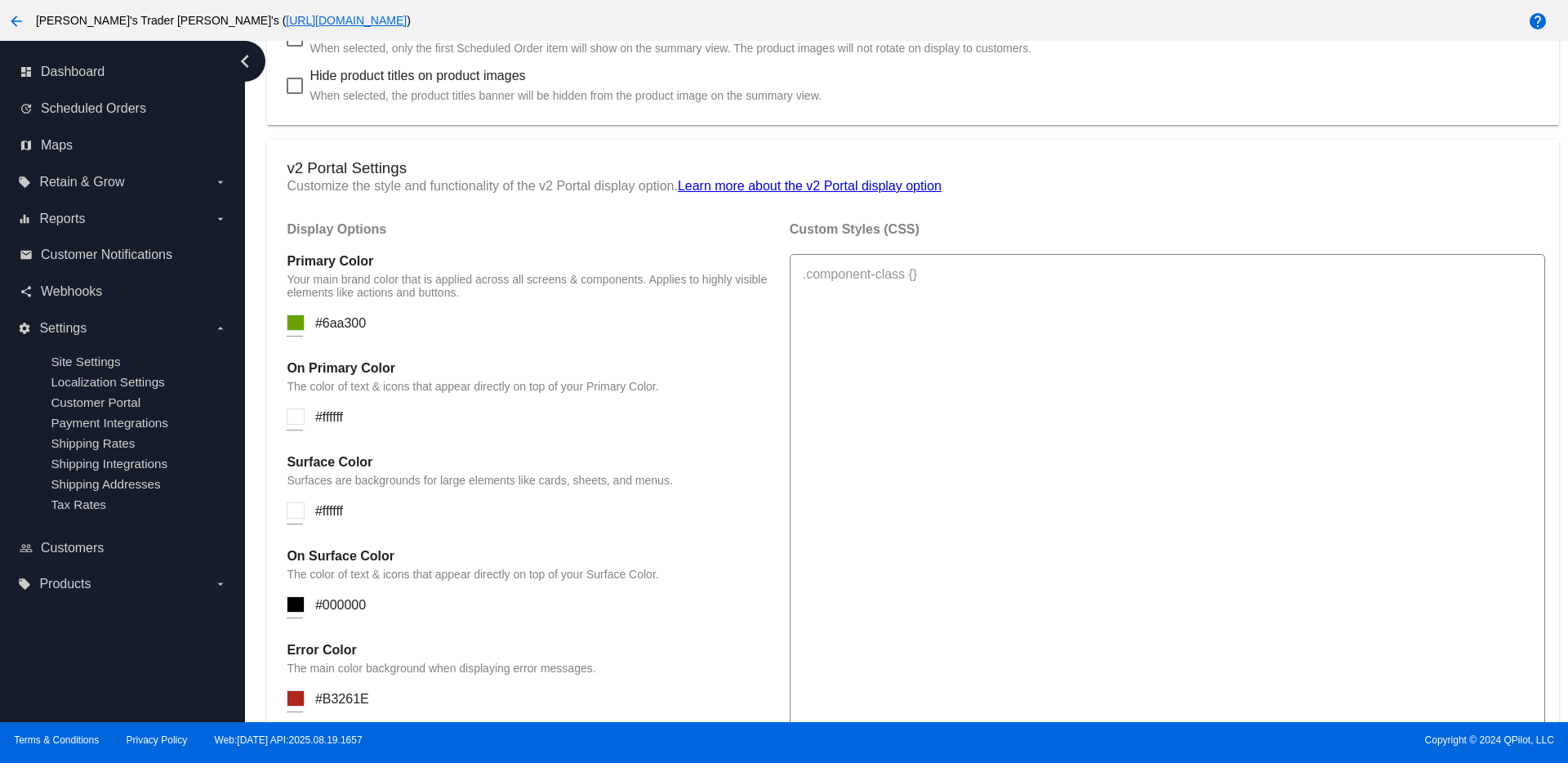
scroll to position [1066, 0]
